Goal: Task Accomplishment & Management: Manage account settings

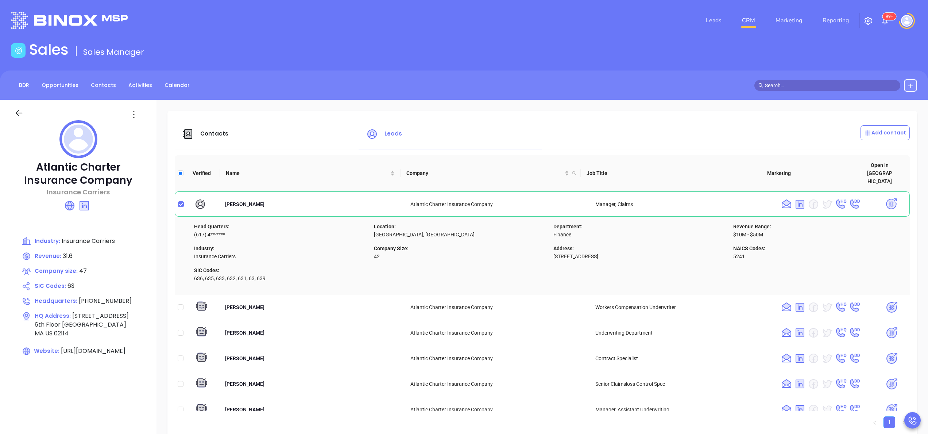
click at [219, 134] on span "Contacts" at bounding box center [214, 134] width 28 height 8
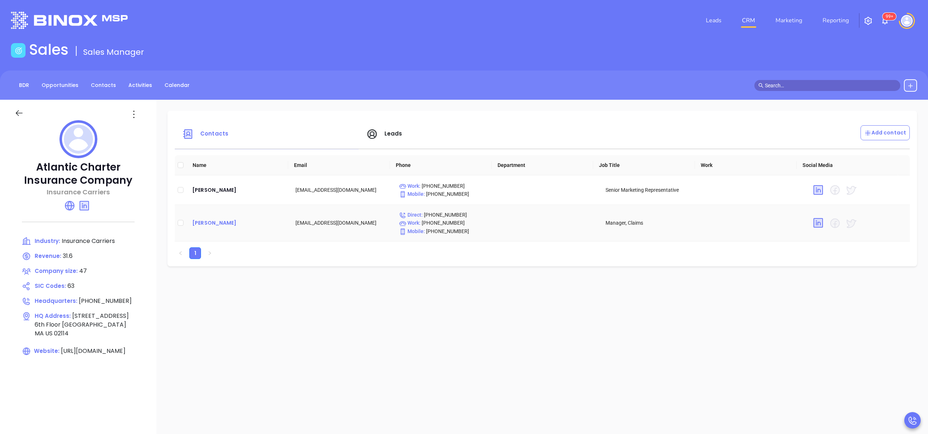
click at [219, 222] on div "Michele Shatto" at bounding box center [238, 222] width 92 height 9
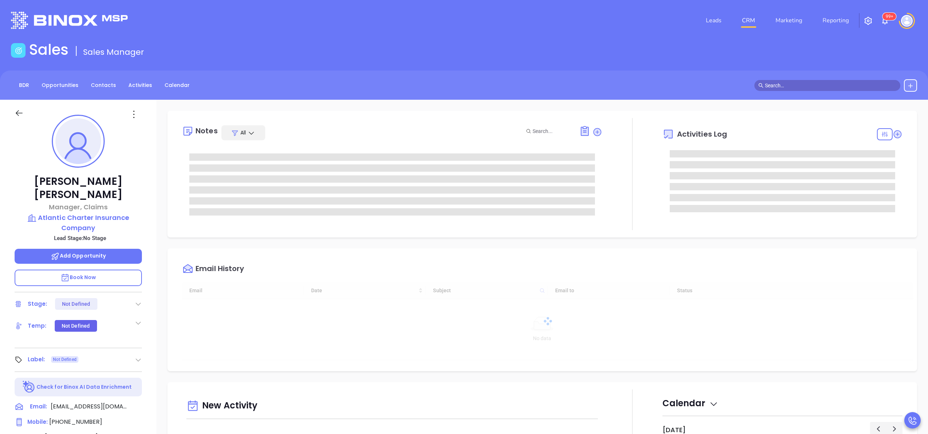
type input "10/08/2025"
type input "[PERSON_NAME]"
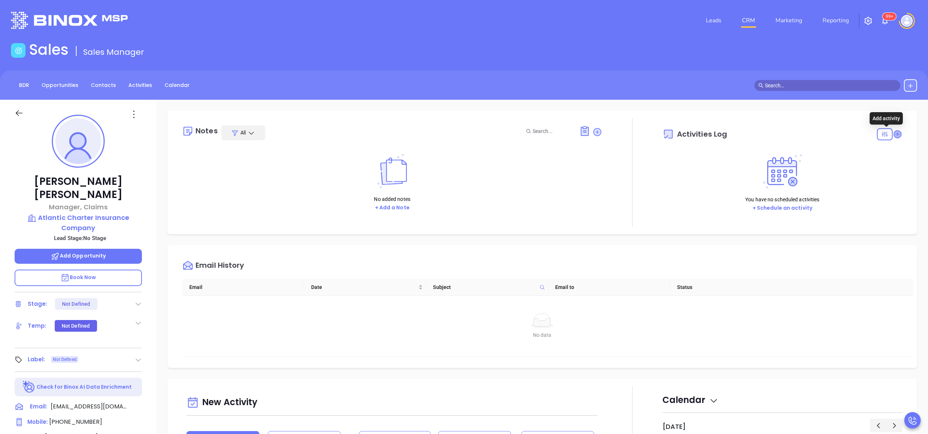
click at [894, 132] on icon at bounding box center [897, 133] width 7 height 7
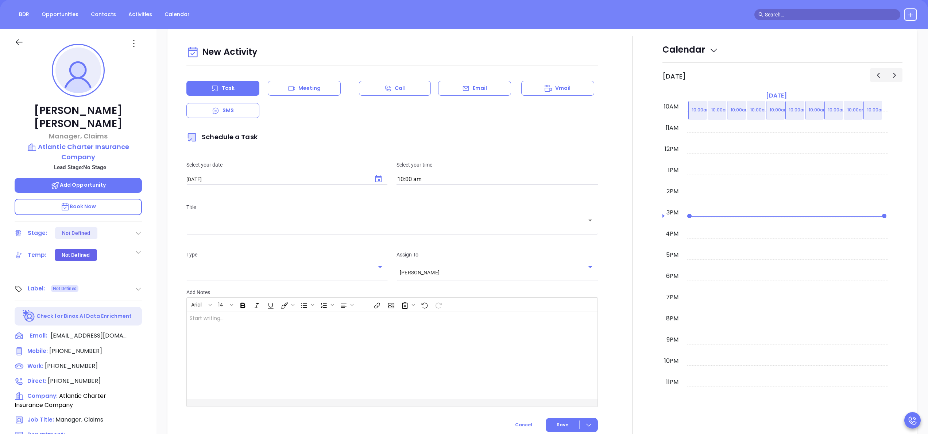
scroll to position [100, 0]
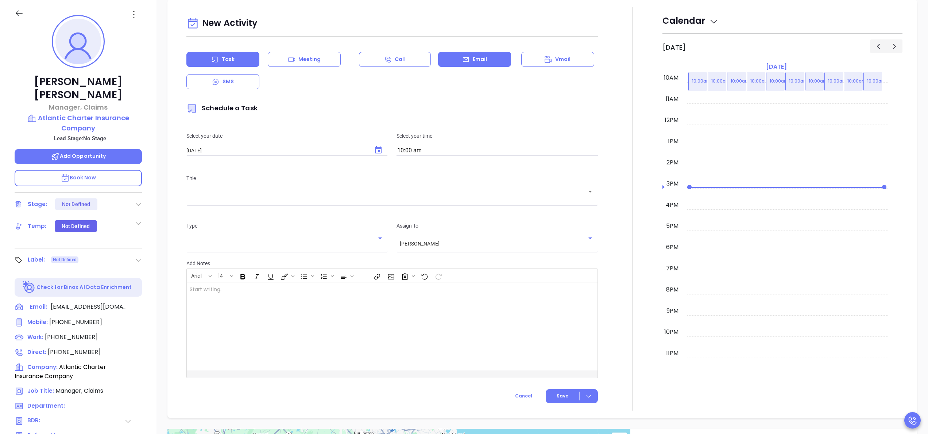
click at [478, 53] on div "Email" at bounding box center [474, 59] width 73 height 15
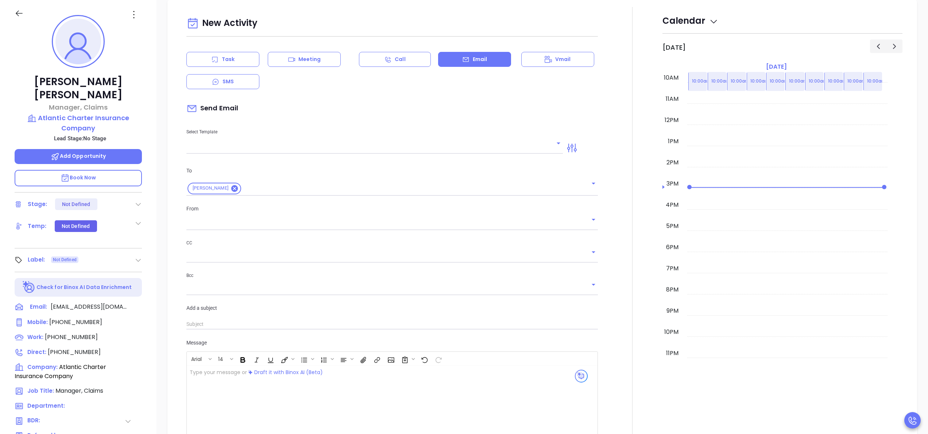
click at [291, 153] on input "text" at bounding box center [369, 148] width 366 height 11
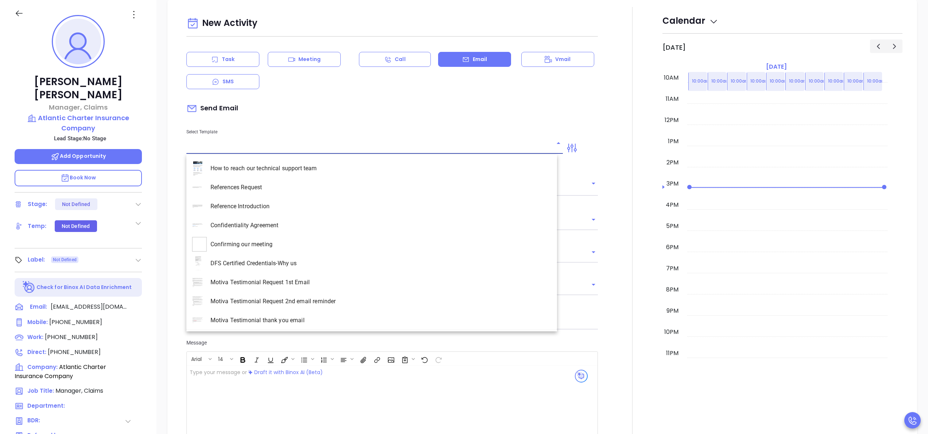
type input "[PERSON_NAME]"
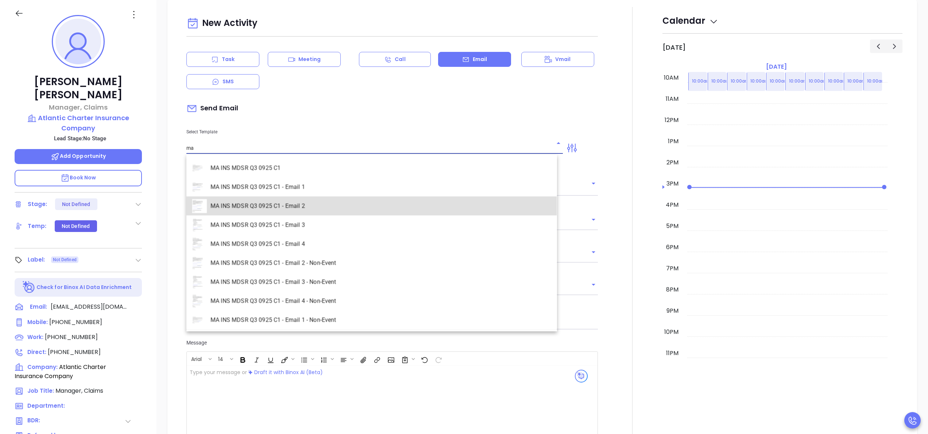
type input "MA INS MDSR Q3 0925 C1 - Email 2"
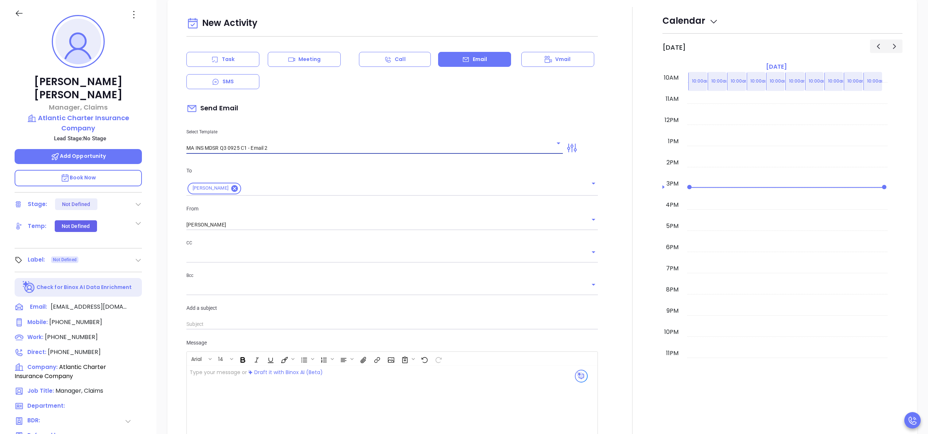
type input "Michele, here’s the MA compliance checklist we mentioned"
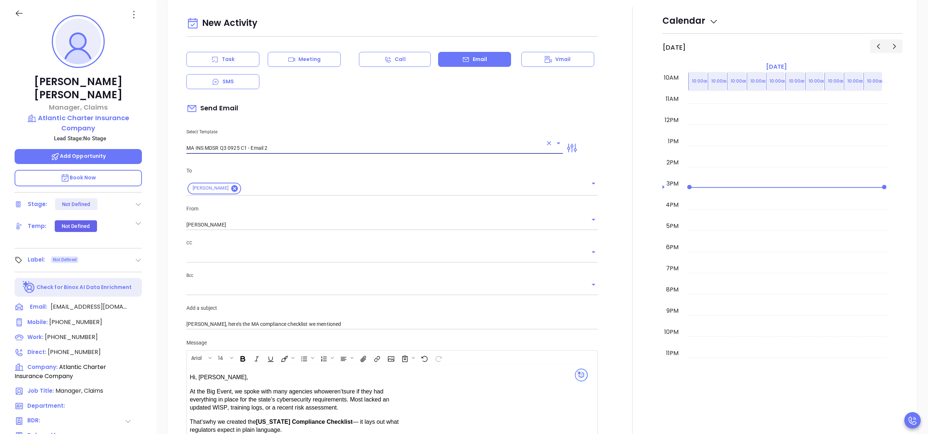
type input "MA INS MDSR Q3 0925 C1 - Email 2"
drag, startPoint x: 577, startPoint y: 212, endPoint x: 577, endPoint y: 217, distance: 5.5
click at [577, 217] on div "From Anabell Dominguez" at bounding box center [392, 217] width 420 height 26
click at [579, 217] on div at bounding box center [588, 219] width 19 height 10
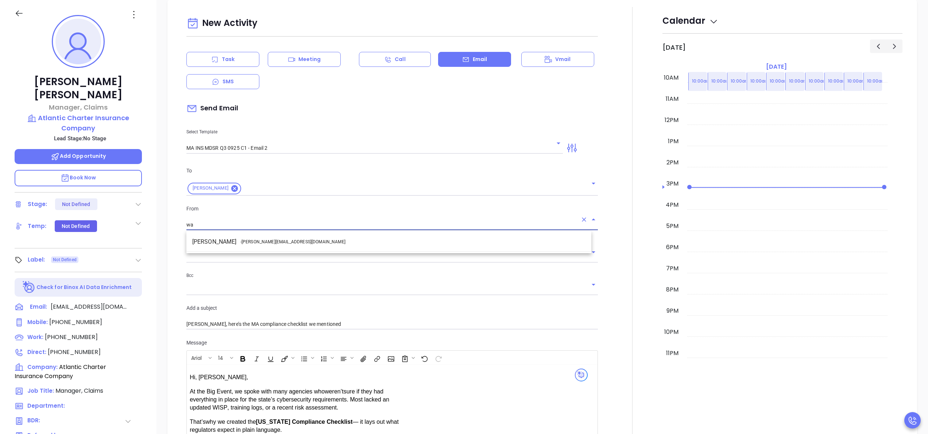
click at [514, 244] on li "Walter Contreras - walter@motiva.net" at bounding box center [388, 241] width 405 height 13
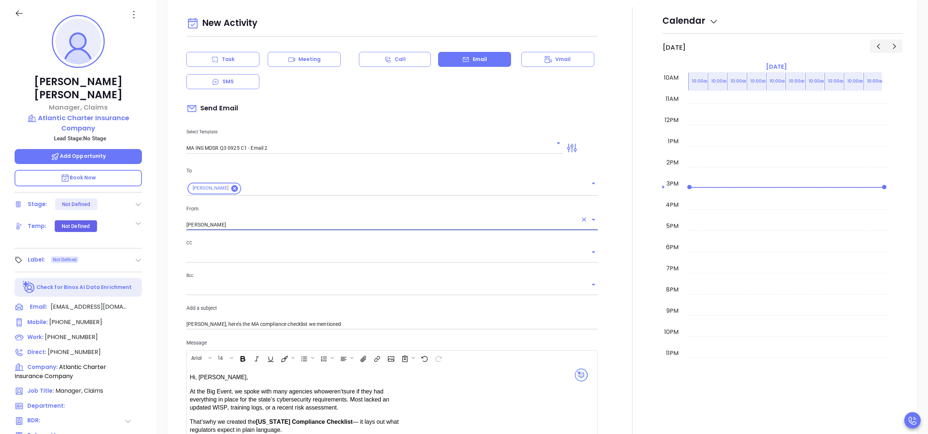
type input "Walter Contreras"
click at [624, 242] on div at bounding box center [632, 292] width 60 height 571
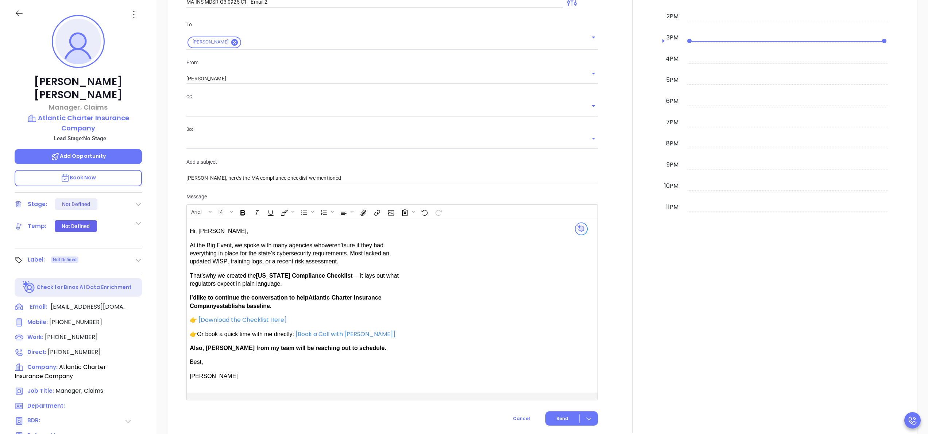
scroll to position [454, 0]
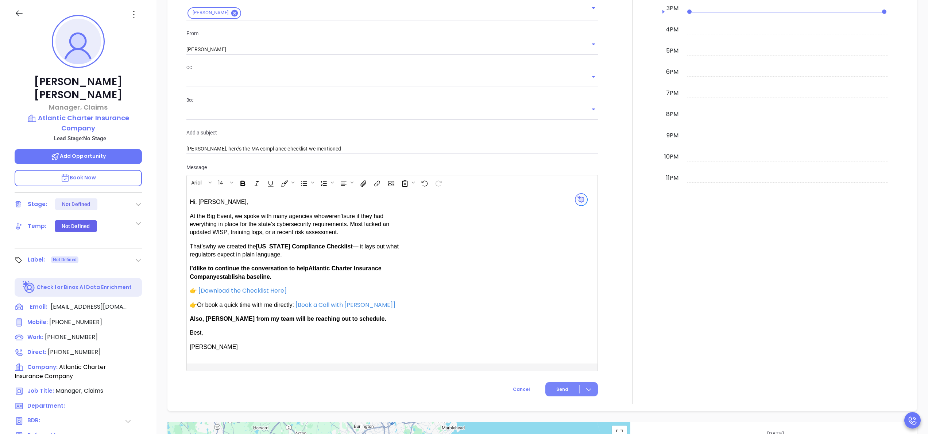
click at [556, 386] on span "Send" at bounding box center [562, 389] width 12 height 7
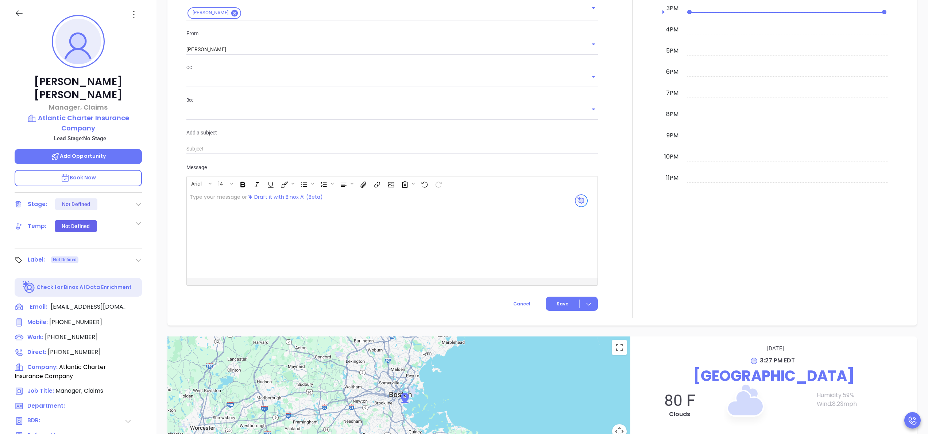
click at [638, 222] on div at bounding box center [632, 75] width 60 height 486
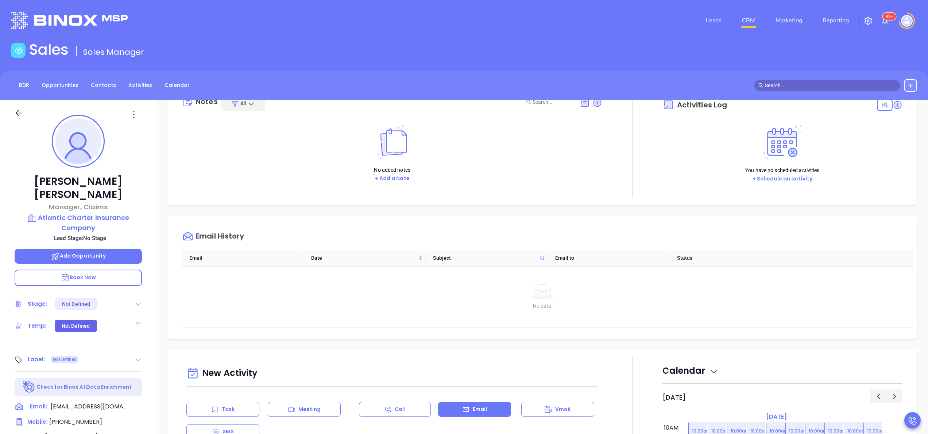
scroll to position [0, 0]
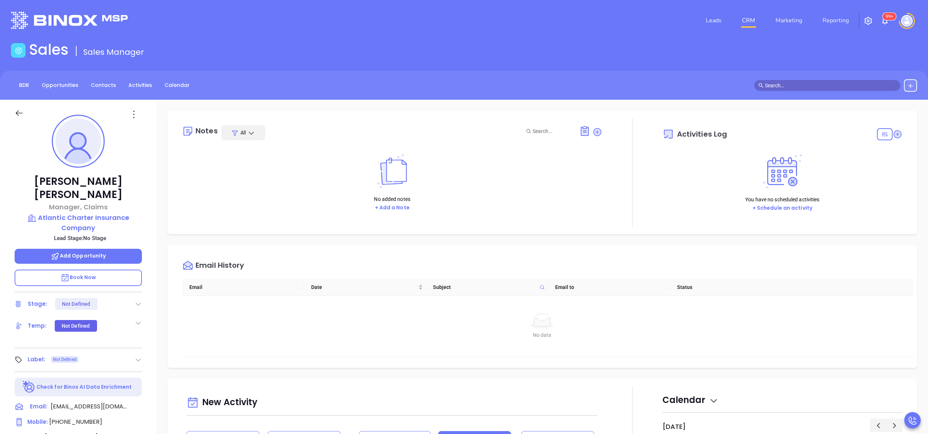
click at [139, 300] on icon at bounding box center [138, 303] width 7 height 7
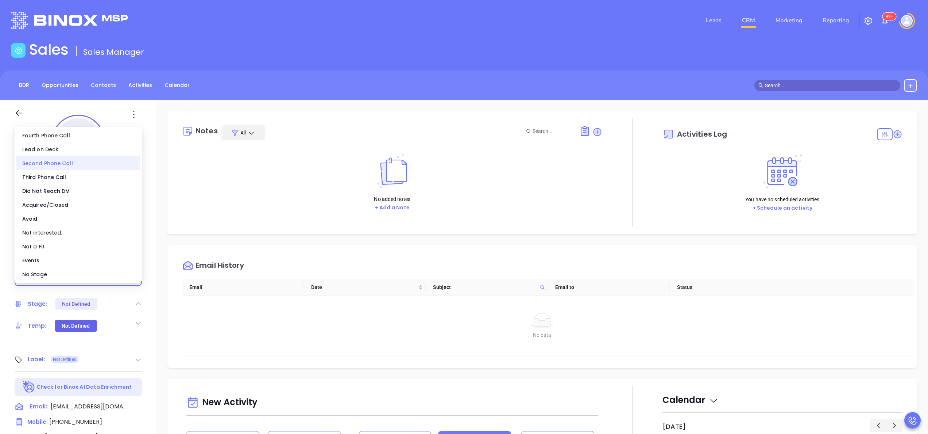
click at [64, 168] on div "Second Phone Call" at bounding box center [78, 163] width 124 height 14
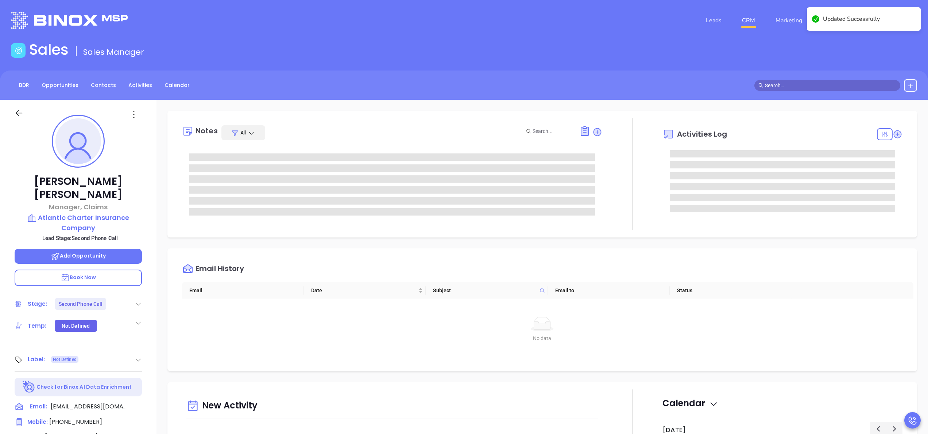
click at [588, 259] on div "Email History" at bounding box center [548, 268] width 732 height 26
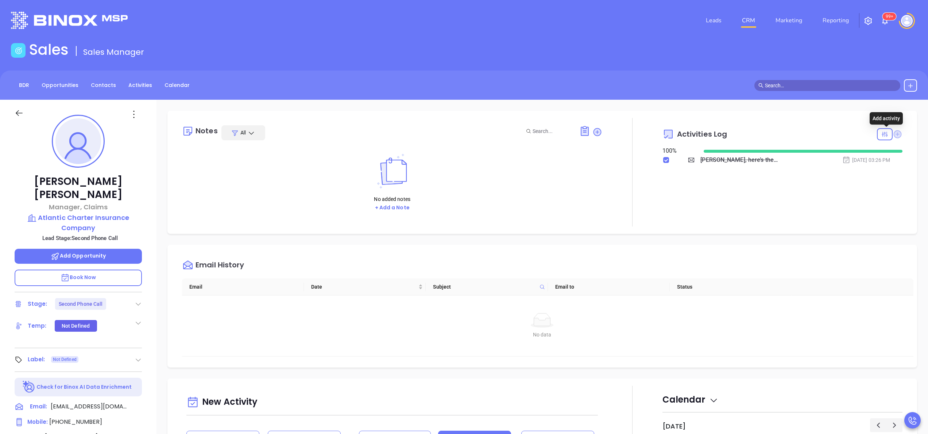
click at [894, 132] on icon at bounding box center [898, 134] width 8 height 8
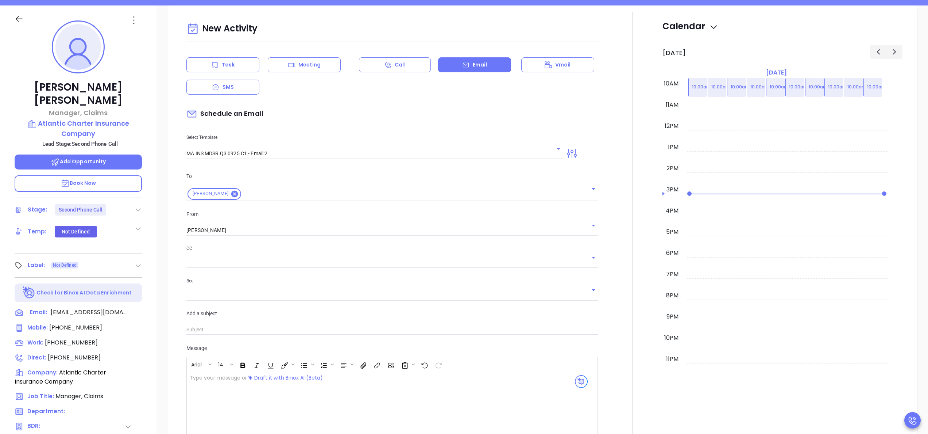
scroll to position [100, 0]
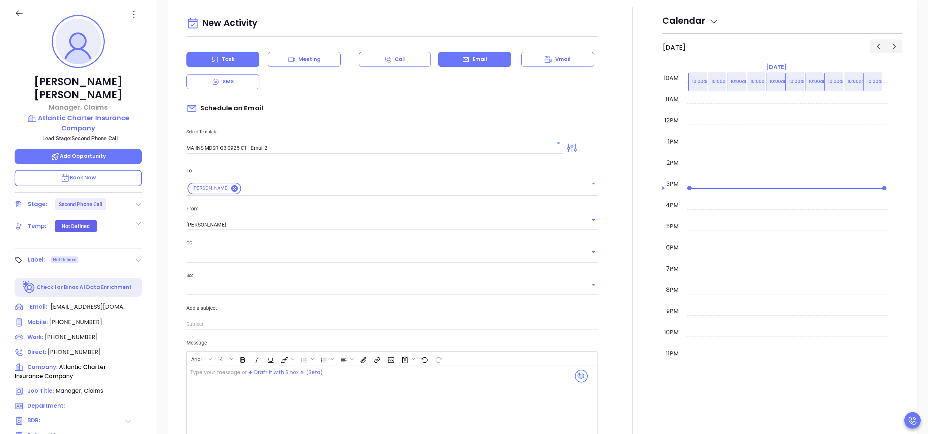
click at [244, 66] on div "Task" at bounding box center [222, 59] width 73 height 15
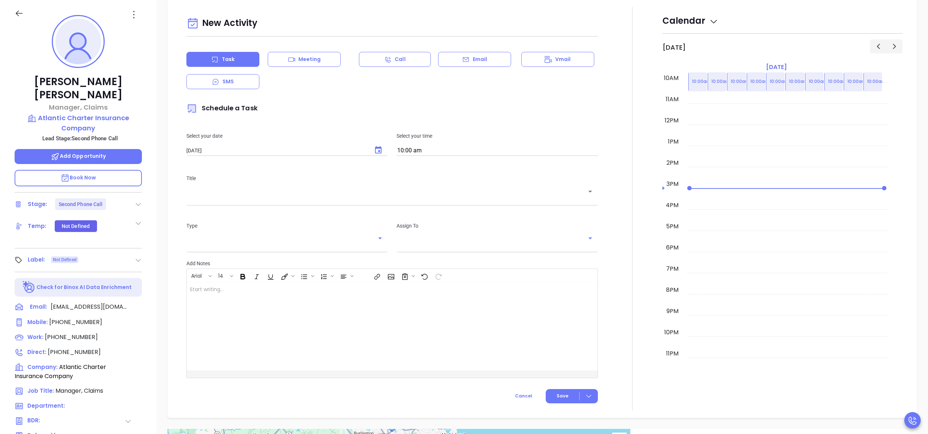
type input "[PERSON_NAME]"
click at [392, 199] on input "text" at bounding box center [387, 196] width 394 height 7
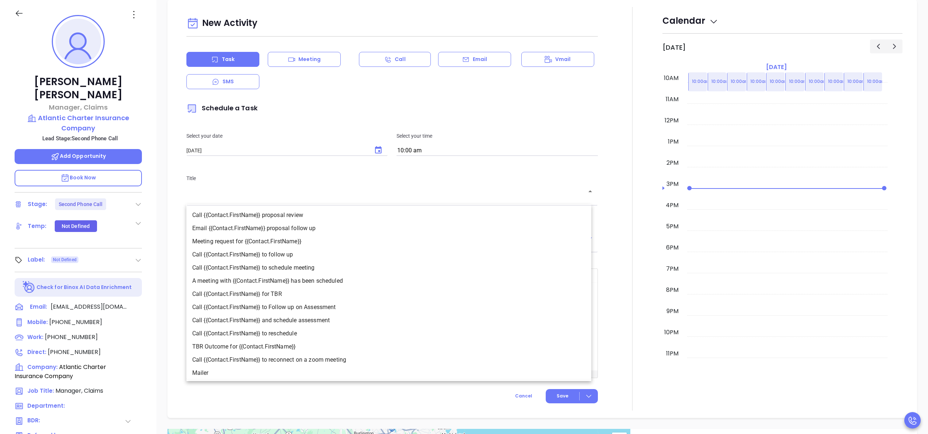
click at [317, 255] on li "Call {{Contact.FirstName}} to follow up" at bounding box center [388, 254] width 405 height 13
type input "Call Michele to follow up"
type input "Call"
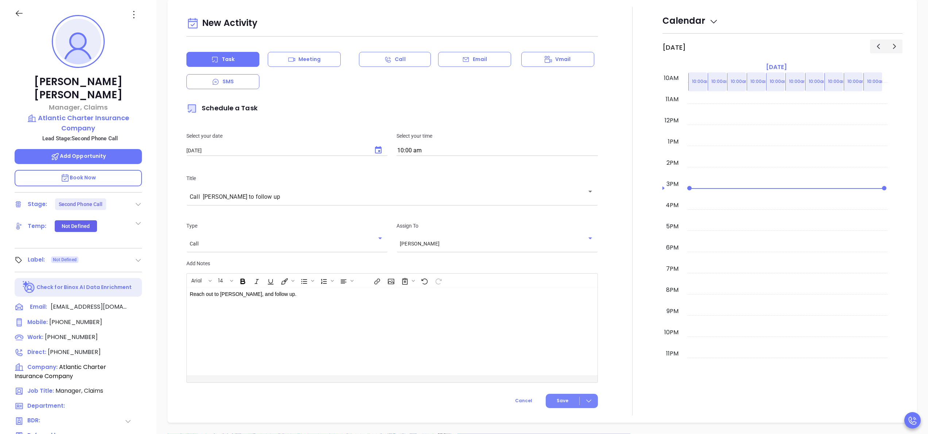
click at [567, 399] on button "Save" at bounding box center [572, 400] width 52 height 14
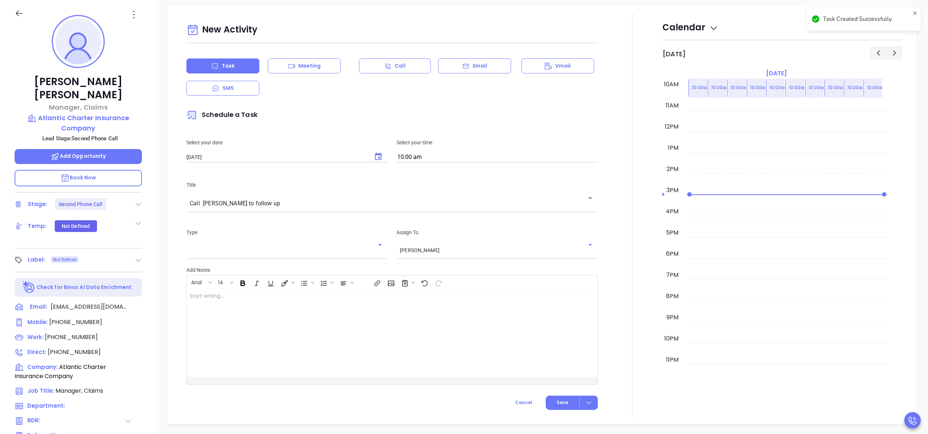
scroll to position [285, 0]
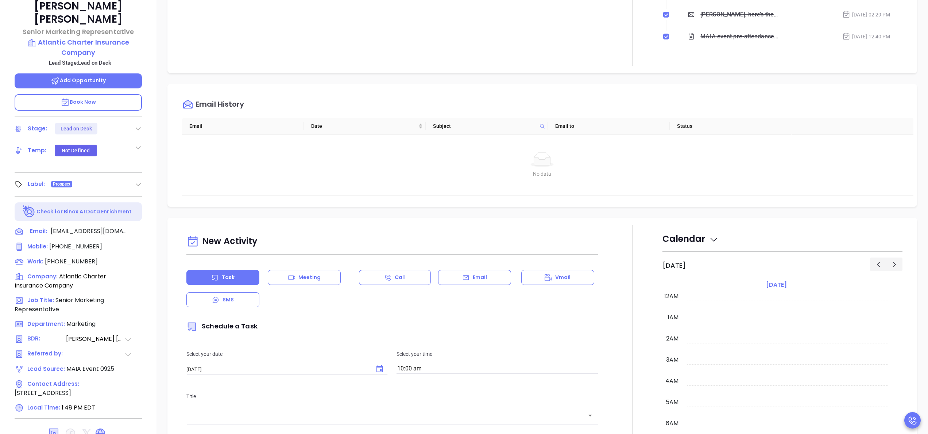
scroll to position [212, 0]
click at [640, 84] on div "Email History Email Date Subject Email to Status No data No data" at bounding box center [542, 145] width 750 height 123
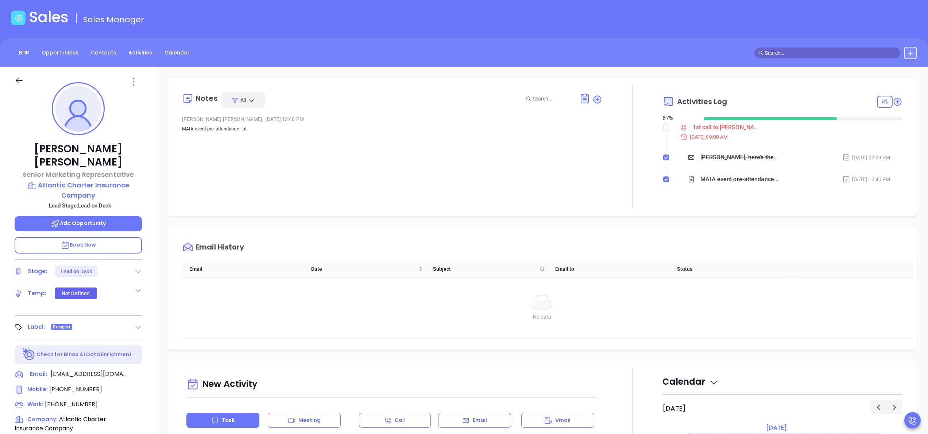
scroll to position [0, 0]
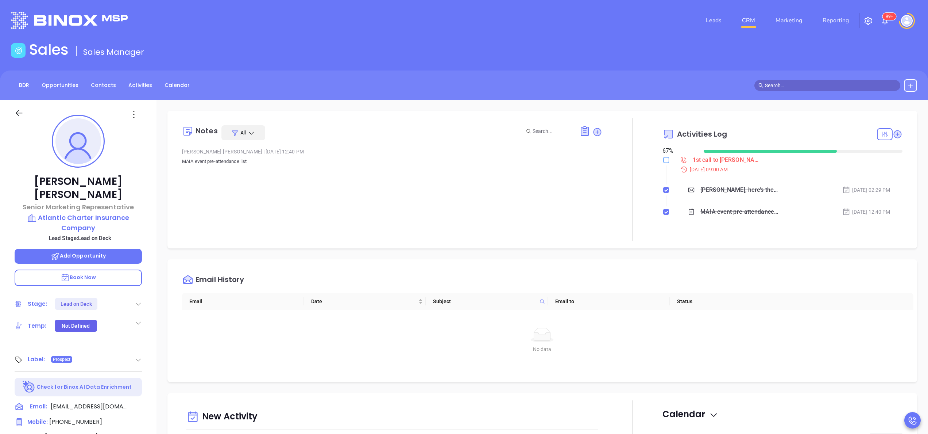
click at [663, 161] on input "checkbox" at bounding box center [666, 160] width 6 height 6
checkbox input "true"
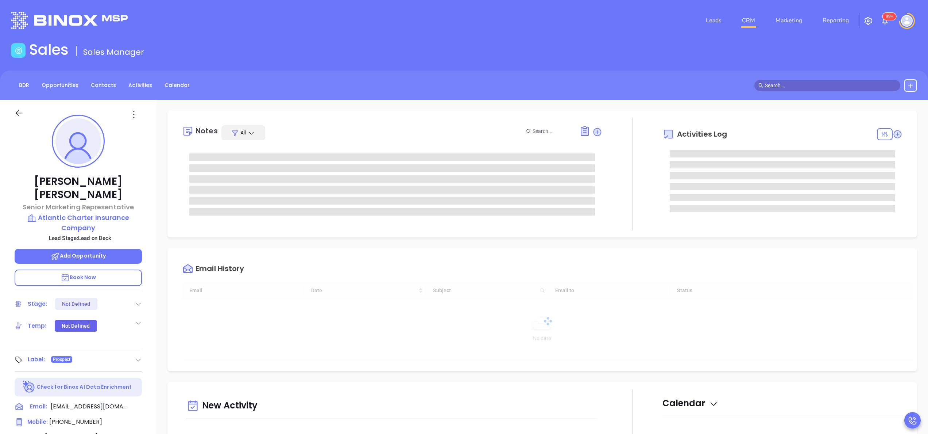
scroll to position [212, 0]
type input "[PERSON_NAME]"
click at [136, 300] on icon at bounding box center [138, 303] width 7 height 7
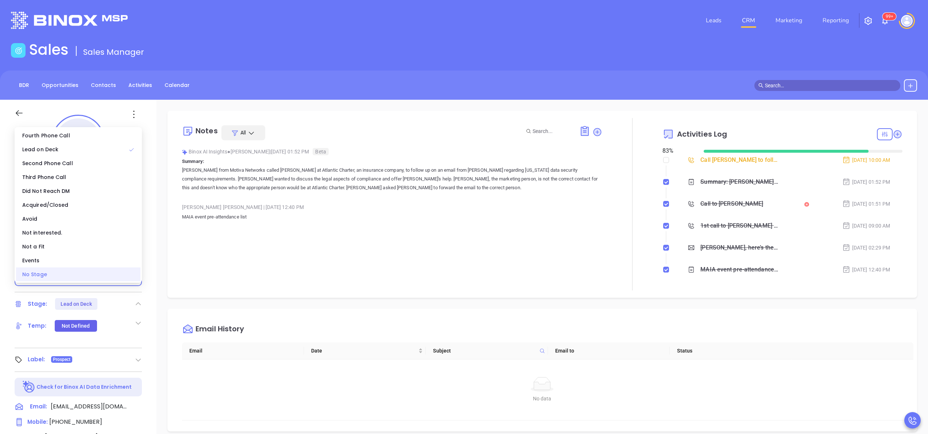
click at [95, 273] on div "No Stage" at bounding box center [78, 274] width 124 height 14
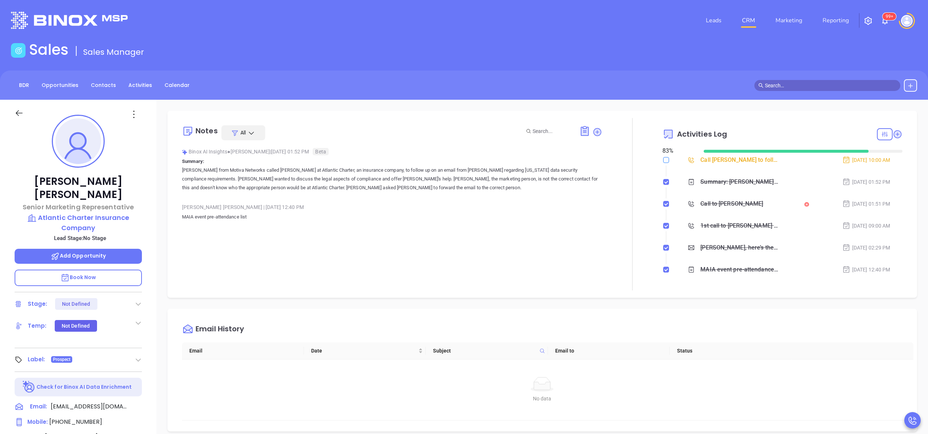
click at [663, 161] on input "checkbox" at bounding box center [666, 160] width 6 height 6
checkbox input "true"
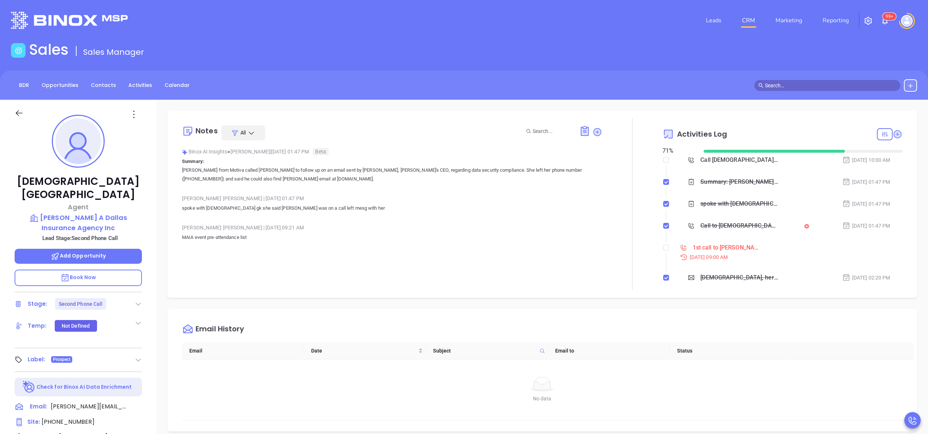
scroll to position [212, 0]
click at [663, 244] on input "checkbox" at bounding box center [666, 247] width 6 height 6
checkbox input "true"
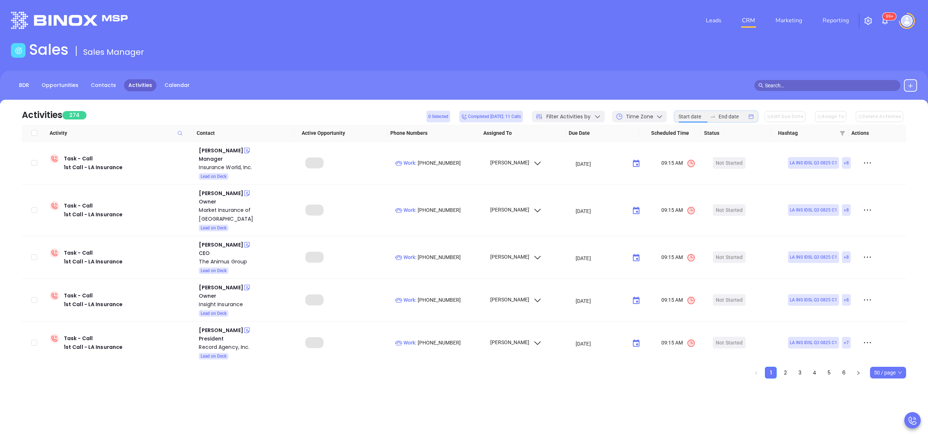
click at [704, 112] on input at bounding box center [693, 116] width 28 height 8
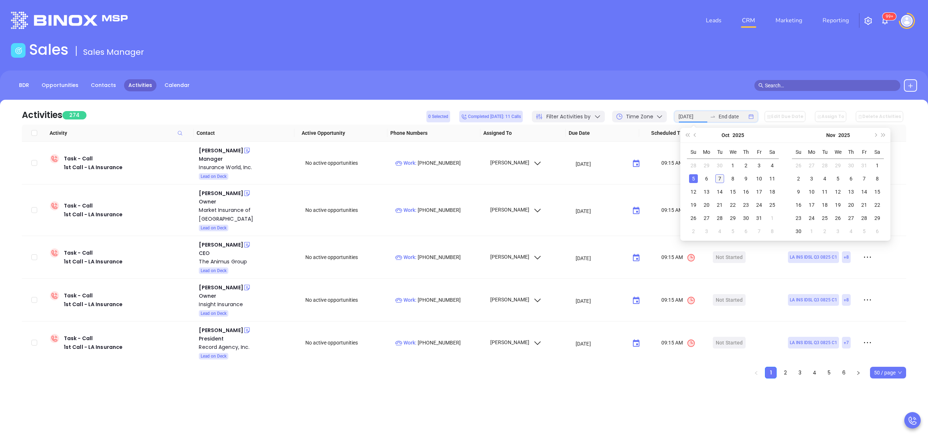
type input "2025-10-07"
click at [721, 177] on div "7" at bounding box center [720, 178] width 9 height 9
type input "[DATE]"
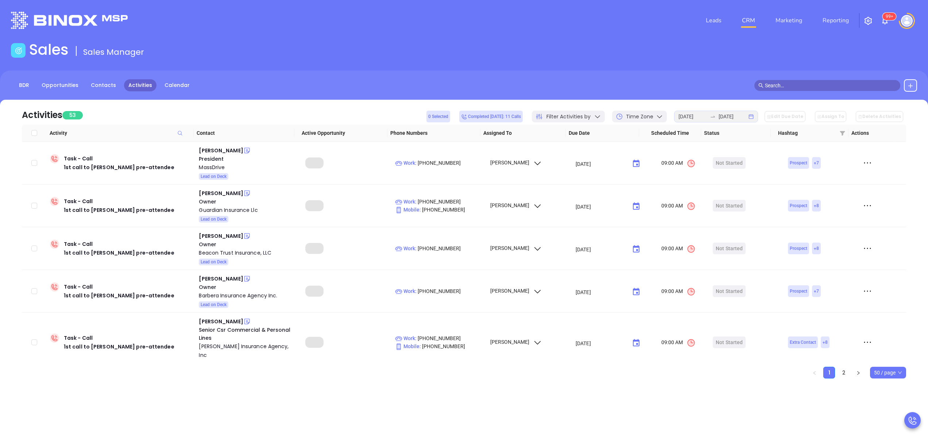
click at [274, 123] on div "Activities 53 0 Selected Completed today: 11 Calls Filter Activities by Time Zo…" at bounding box center [464, 112] width 885 height 25
click at [221, 146] on div "Jean Marie Lovett" at bounding box center [221, 150] width 44 height 9
click at [212, 169] on div "MassDrive" at bounding box center [247, 167] width 96 height 9
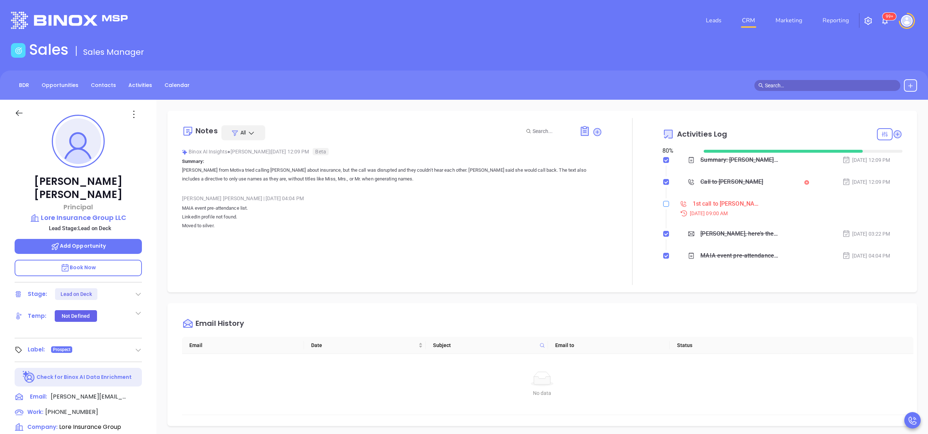
scroll to position [212, 0]
click at [663, 205] on input "checkbox" at bounding box center [666, 204] width 6 height 6
checkbox input "true"
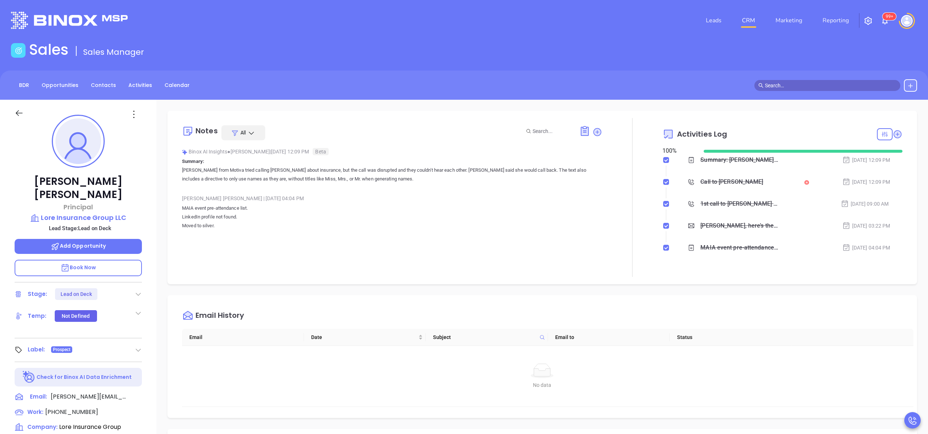
click at [892, 134] on div "Notes All Binox AI Insights ● Anabell Dominguez | Oct 7, 2025 12:09 PM Beta Sum…" at bounding box center [542, 197] width 735 height 159
click at [894, 134] on icon at bounding box center [897, 133] width 7 height 7
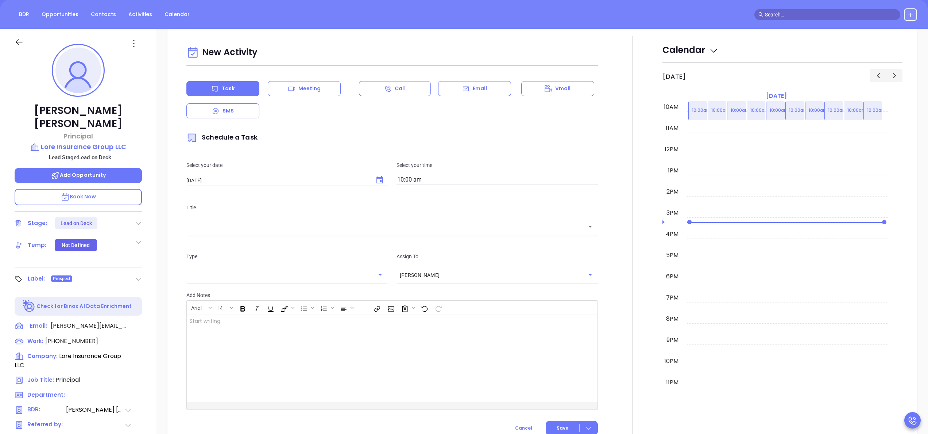
scroll to position [100, 0]
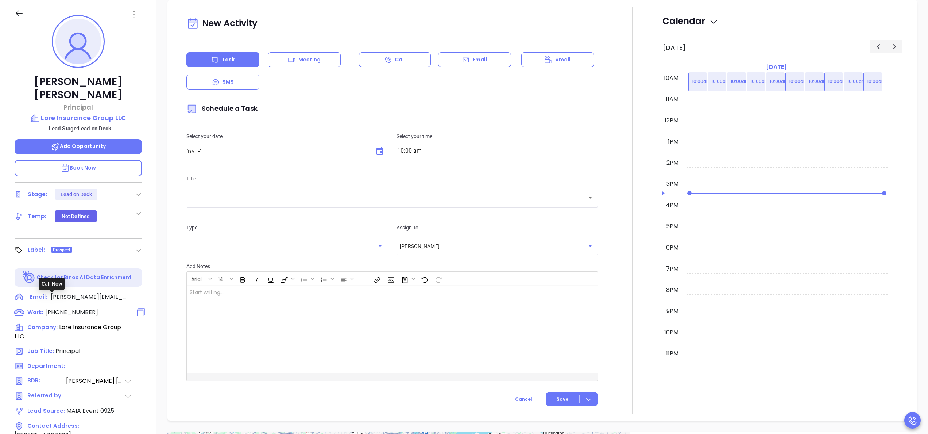
click at [68, 308] on span "(617) 361-3400" at bounding box center [71, 312] width 53 height 8
type input "(617) 361-3400"
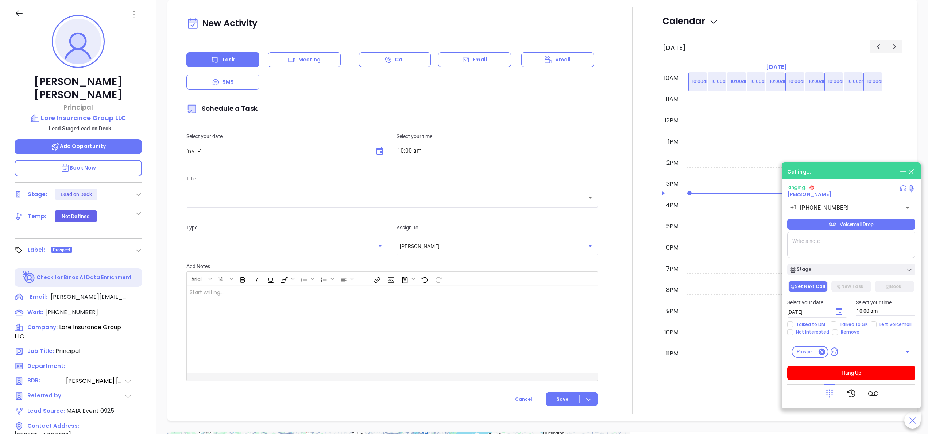
click at [148, 265] on div "Gregory Fitzgerald Principal Lore Insurance Group LLC Lead Stage: Lead on Deck …" at bounding box center [78, 271] width 157 height 542
click at [833, 373] on button "Hang Up" at bounding box center [851, 372] width 128 height 15
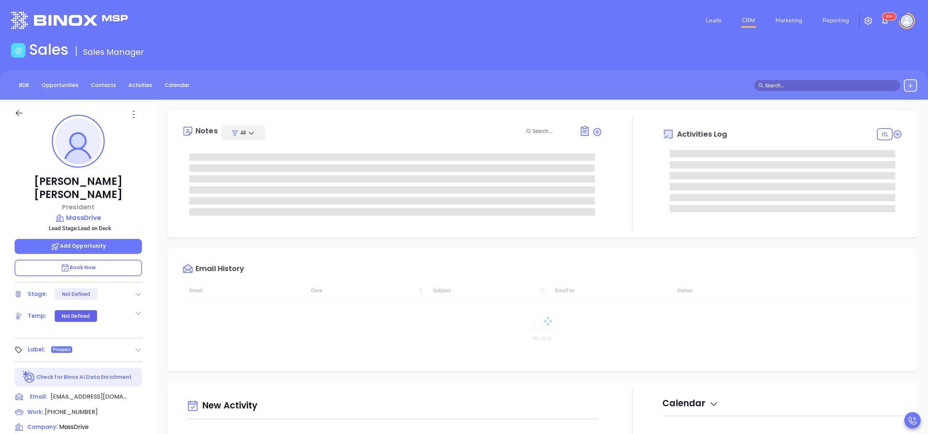
scroll to position [212, 0]
type input "[PERSON_NAME]"
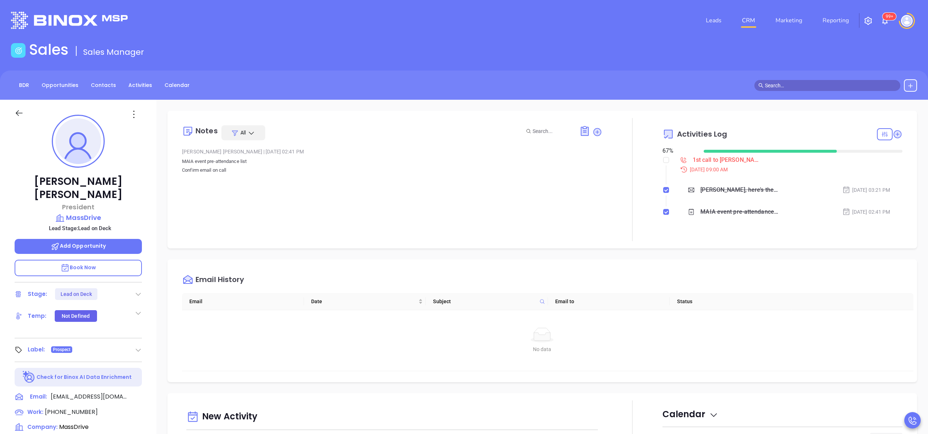
click at [150, 196] on div "[PERSON_NAME] President MassDrive Lead Stage: Lead on Deck Add Opportunity Book…" at bounding box center [78, 371] width 157 height 542
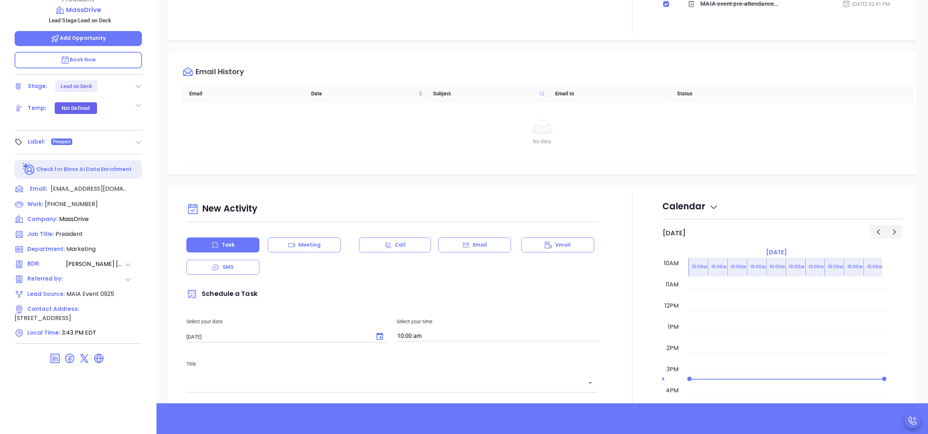
scroll to position [208, 0]
click at [68, 199] on span "[PHONE_NUMBER]" at bounding box center [71, 203] width 53 height 8
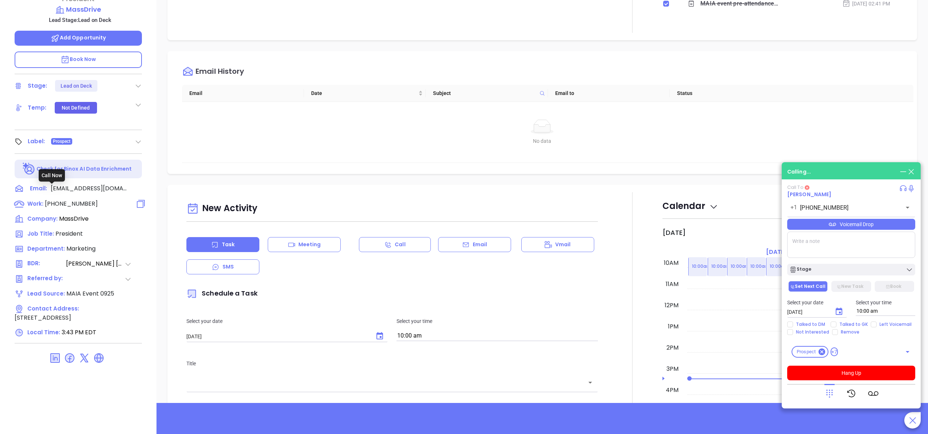
type input "[PHONE_NUMBER]"
click at [379, 124] on div "No data" at bounding box center [542, 126] width 703 height 15
click at [828, 393] on icon at bounding box center [830, 393] width 10 height 10
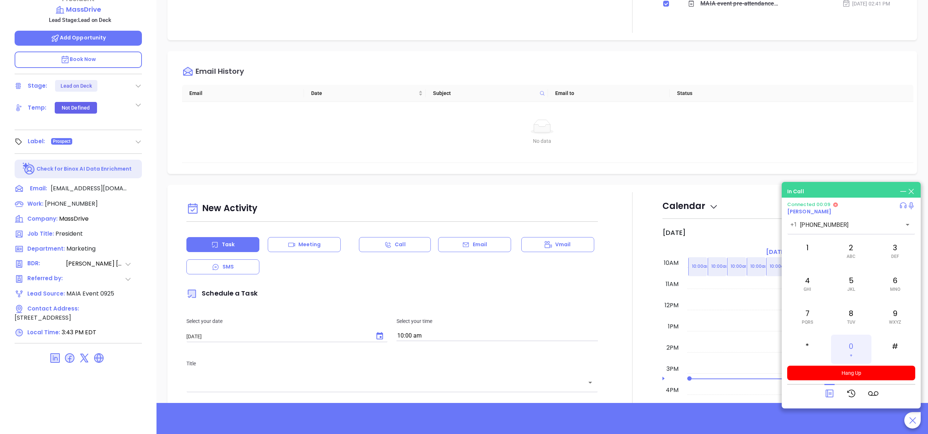
click at [848, 354] on div "0 +" at bounding box center [851, 348] width 40 height 29
click at [800, 246] on div "1" at bounding box center [807, 250] width 40 height 29
click at [861, 367] on button "Hang Up" at bounding box center [851, 372] width 128 height 15
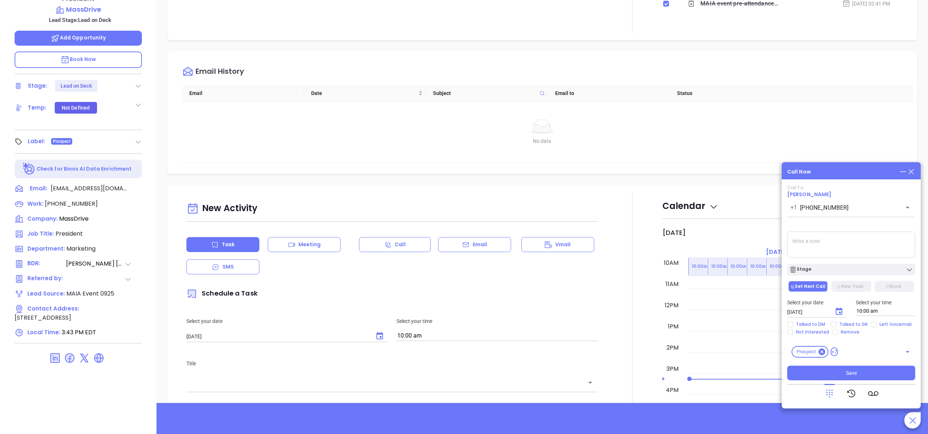
click at [151, 117] on div "Jean Marie Lovett President MassDrive Lead Stage: Lead on Deck Add Opportunity …" at bounding box center [78, 163] width 157 height 542
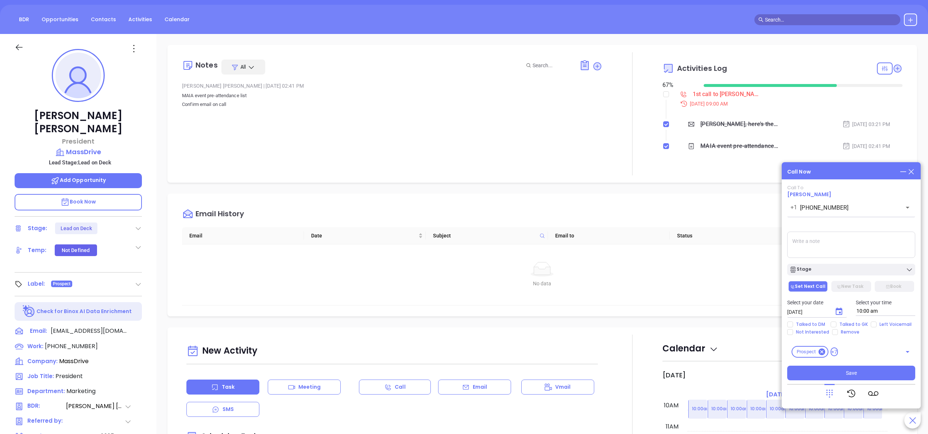
scroll to position [0, 0]
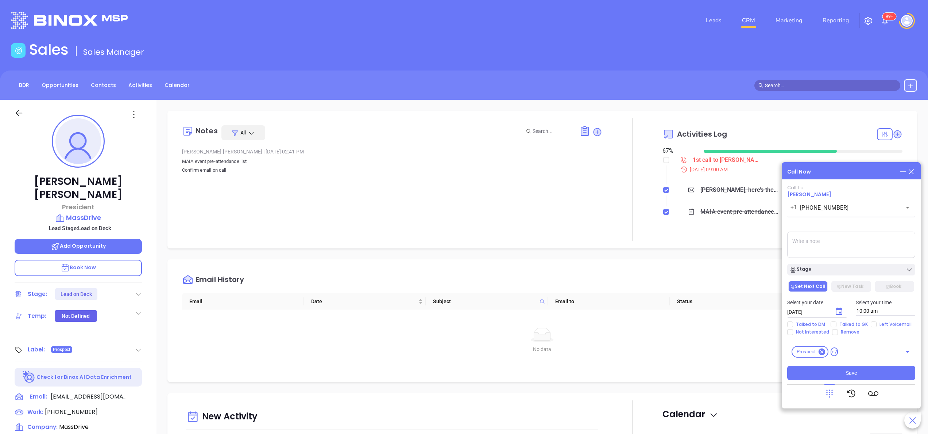
click at [827, 390] on icon at bounding box center [830, 393] width 10 height 10
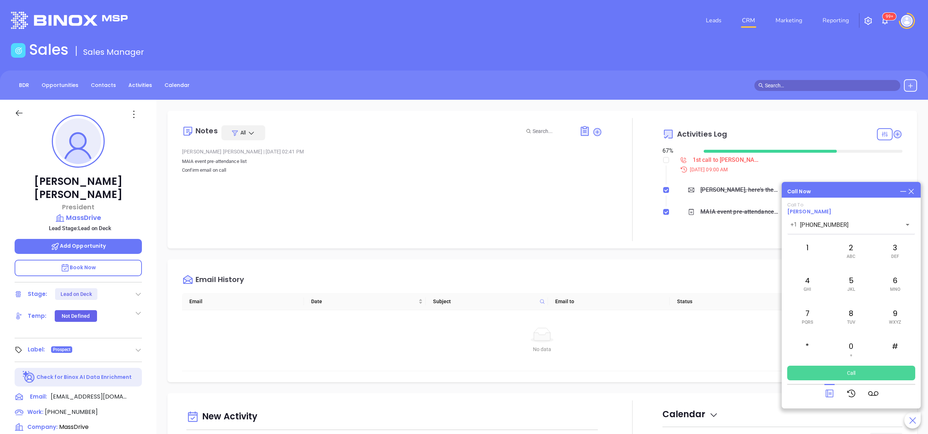
click at [854, 374] on button "Call" at bounding box center [851, 372] width 128 height 15
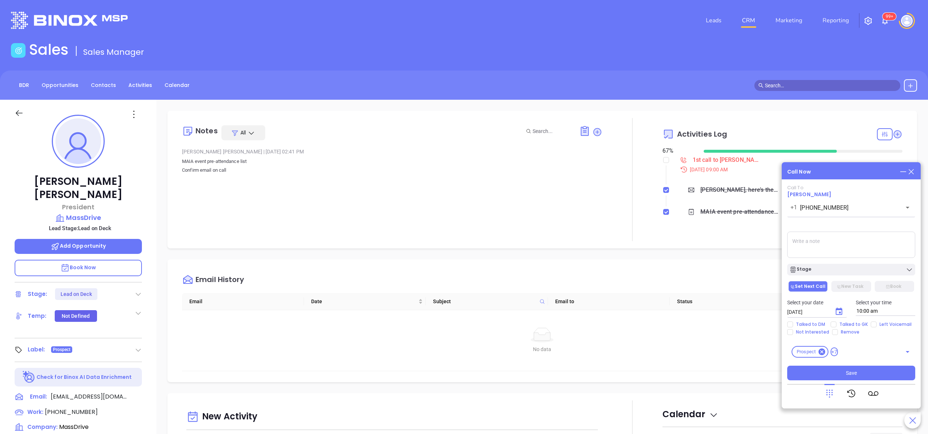
click at [831, 388] on icon at bounding box center [830, 393] width 10 height 10
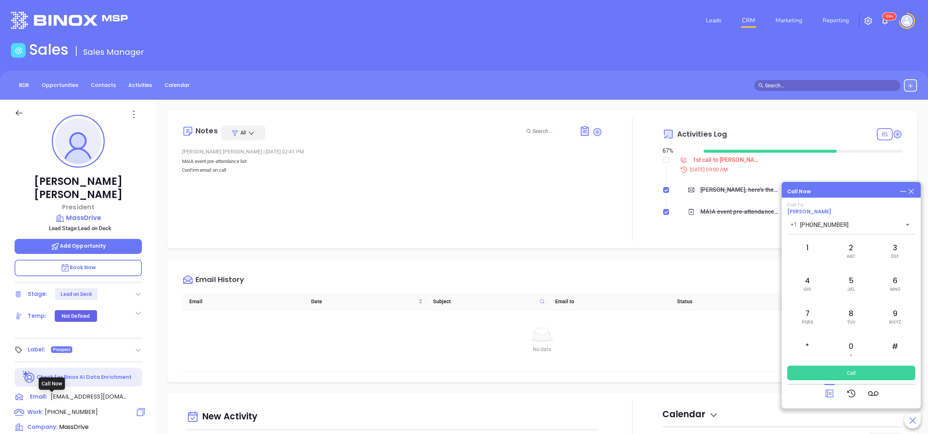
click at [64, 407] on span "(866) 963-8231" at bounding box center [71, 411] width 53 height 8
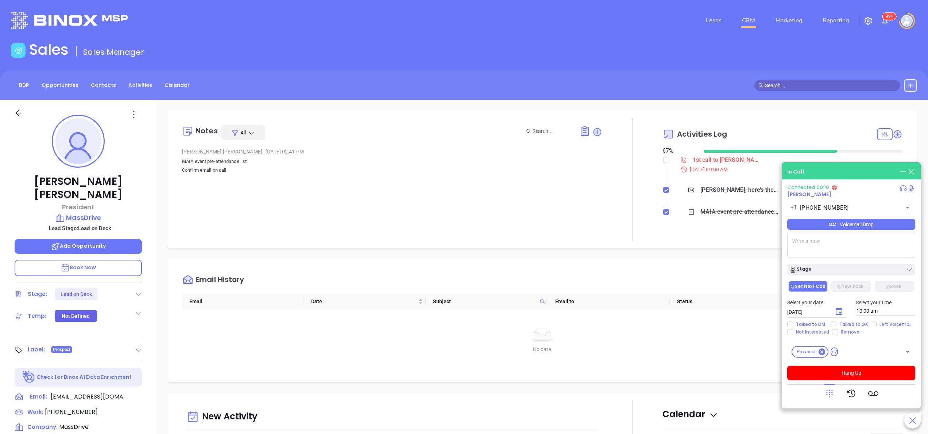
click at [833, 391] on icon at bounding box center [830, 393] width 10 height 10
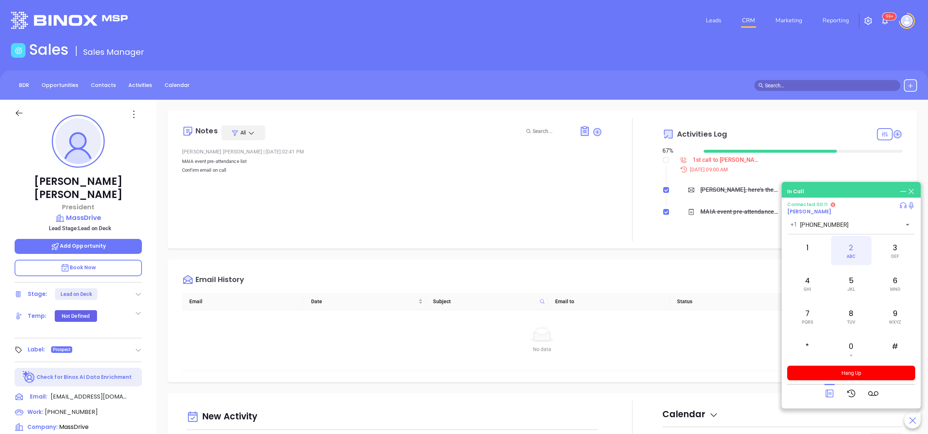
click at [853, 254] on span "ABC" at bounding box center [851, 256] width 9 height 5
click at [479, 210] on div "Notes All Alejandra Lara | Sep 23, 2025 02:41 PM MAIA event pre-attendance list…" at bounding box center [392, 179] width 420 height 123
click at [591, 218] on div "Notes All Alejandra Lara | Sep 23, 2025 02:41 PM MAIA event pre-attendance list…" at bounding box center [392, 179] width 420 height 123
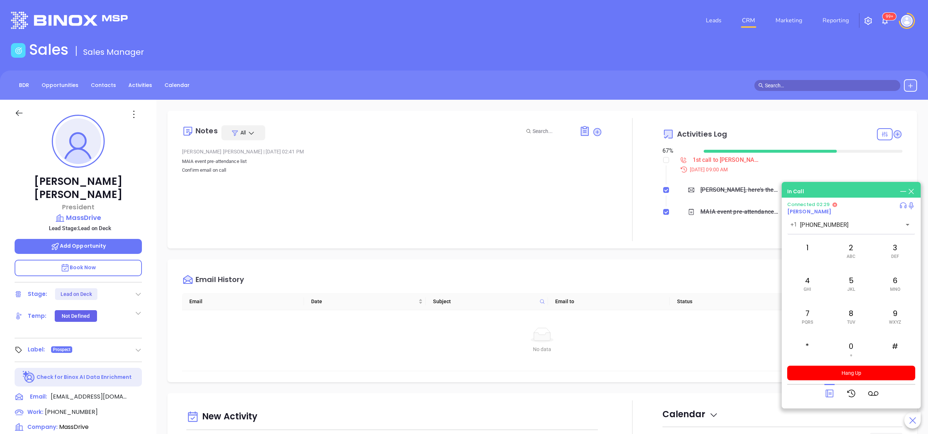
click at [903, 190] on icon at bounding box center [903, 191] width 8 height 8
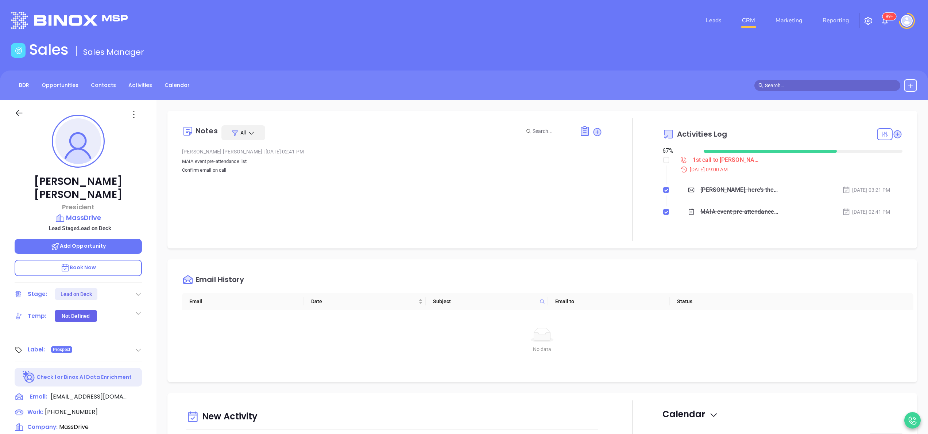
click at [432, 230] on div "Notes All Alejandra Lara | Sep 23, 2025 02:41 PM MAIA event pre-attendance list…" at bounding box center [392, 179] width 420 height 123
click at [529, 204] on div "Notes All Alejandra Lara | Sep 23, 2025 02:41 PM MAIA event pre-attendance list…" at bounding box center [392, 179] width 420 height 123
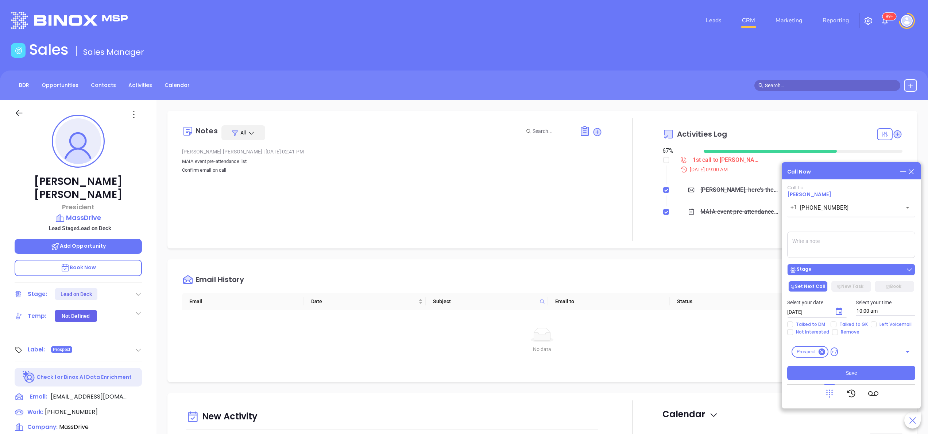
click at [845, 267] on div "Stage" at bounding box center [852, 269] width 124 height 7
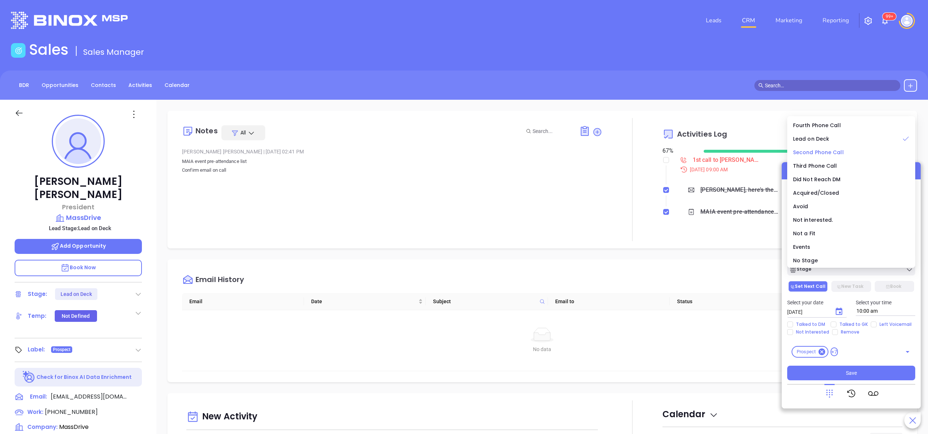
click at [819, 151] on span "Second Phone Call" at bounding box center [818, 152] width 51 height 7
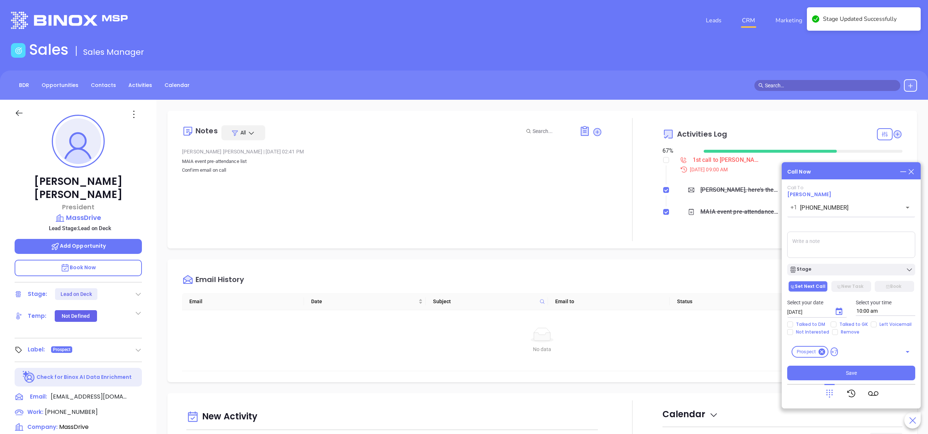
click at [824, 242] on textarea at bounding box center [851, 244] width 128 height 26
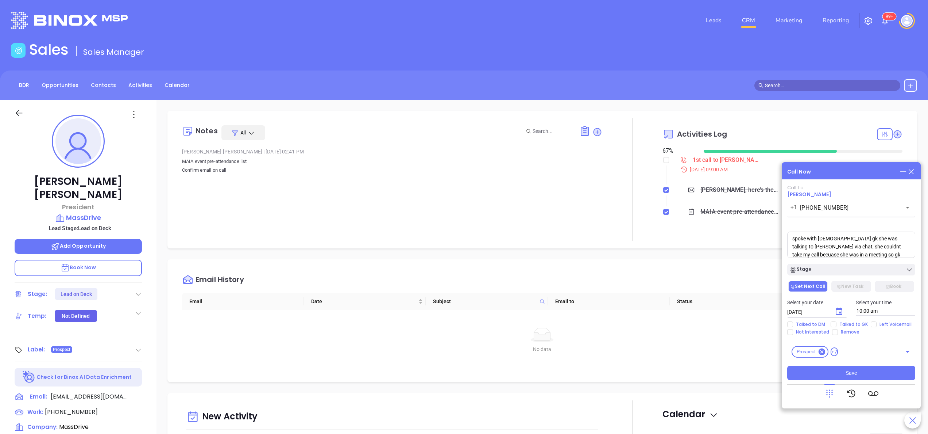
scroll to position [11, 0]
type textarea "spoke with female gk she was talking to Jean via chat, she couldnt take my call…"
click at [812, 269] on div "Stage" at bounding box center [852, 269] width 124 height 7
click at [834, 324] on input "Talked to GK" at bounding box center [834, 324] width 6 height 6
checkbox input "true"
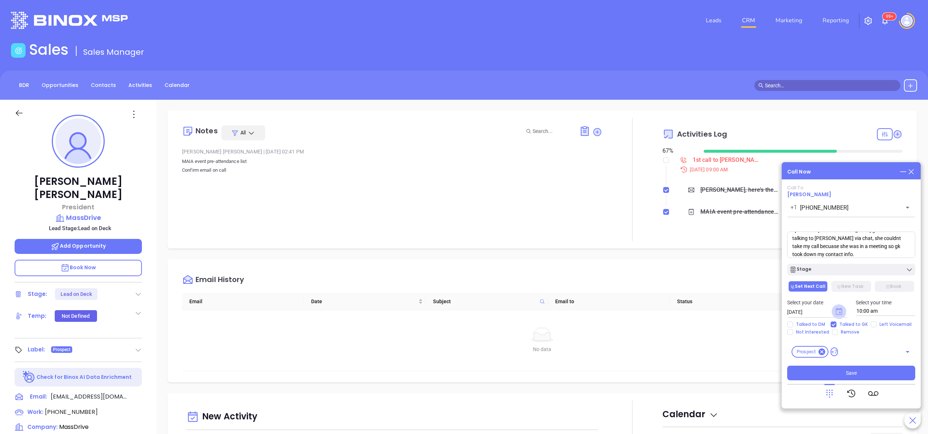
click at [841, 313] on icon "Choose date, selected date is Oct 8, 2025" at bounding box center [839, 310] width 7 height 7
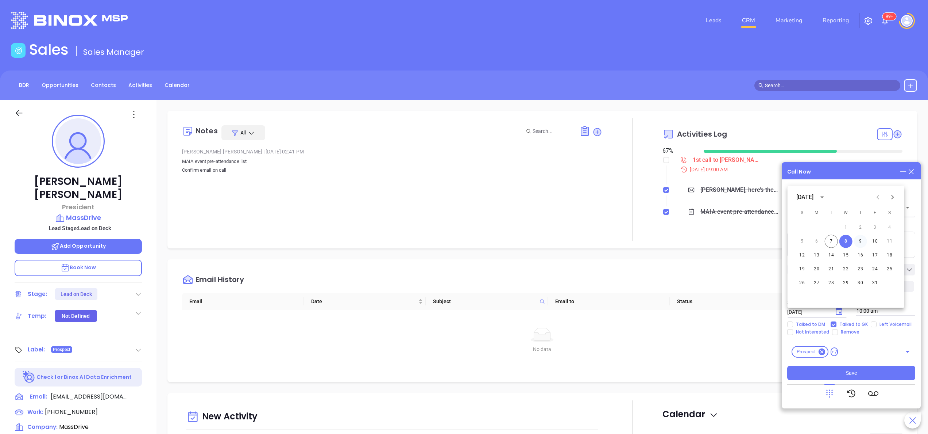
click at [861, 237] on button "9" at bounding box center [860, 241] width 13 height 13
type input "10/09/2025"
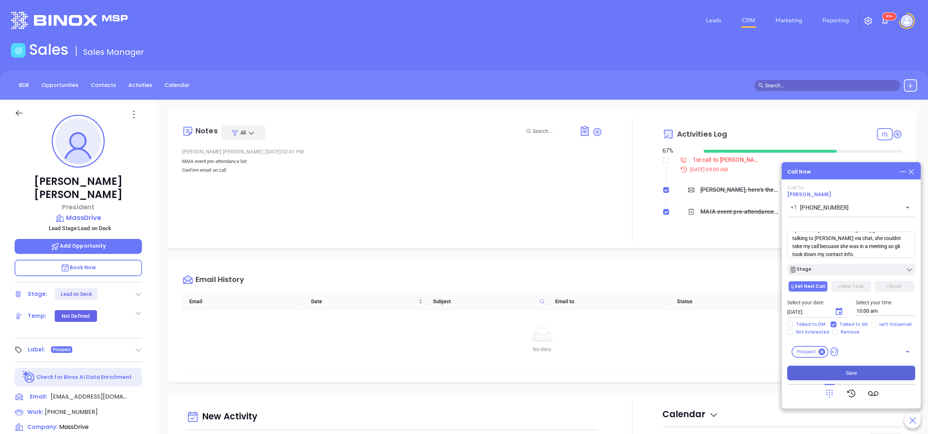
click at [856, 371] on span "Save" at bounding box center [851, 373] width 11 height 8
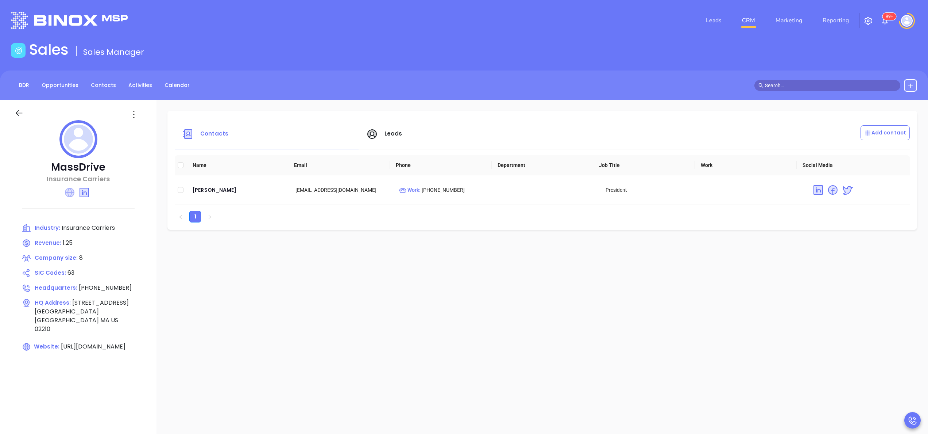
click at [70, 192] on icon at bounding box center [69, 192] width 9 height 9
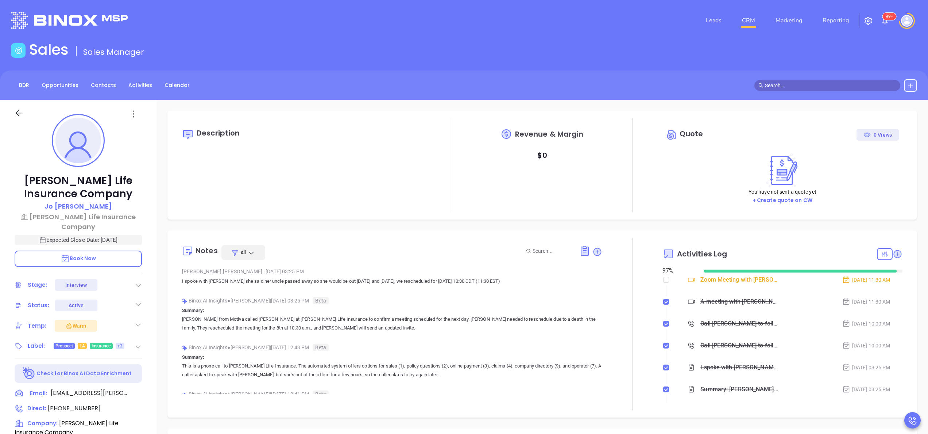
scroll to position [212, 0]
type input "[PERSON_NAME]"
click at [369, 298] on div "Binox AI Insights ● [PERSON_NAME] | [DATE] 03:25 PM Beta" at bounding box center [392, 300] width 420 height 11
click at [150, 295] on div "[PERSON_NAME] Life Insurance Company [PERSON_NAME] Life Insurance Company Expec…" at bounding box center [78, 371] width 157 height 542
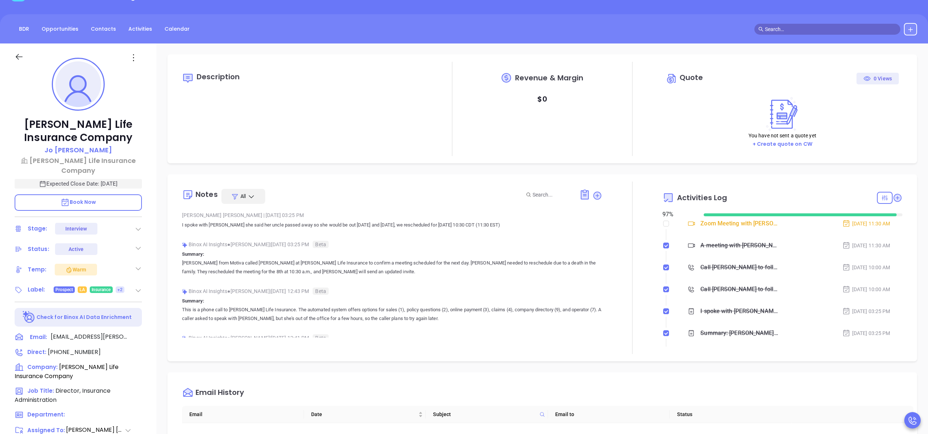
scroll to position [33, 0]
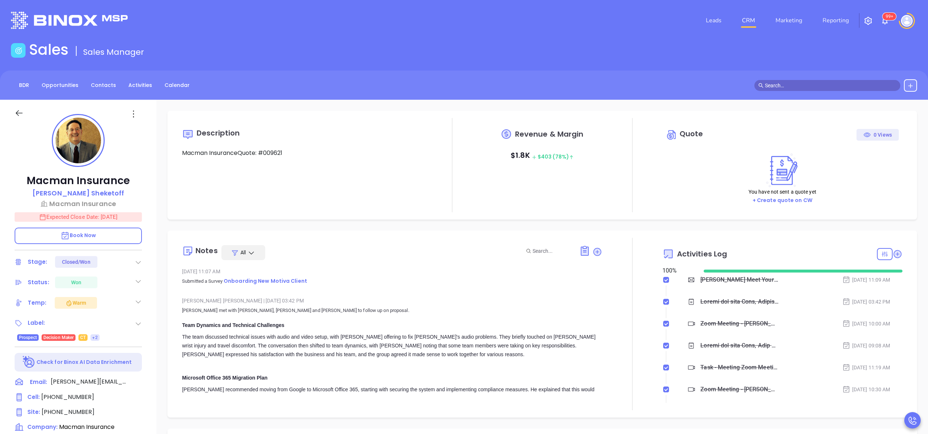
type input "[DATE]"
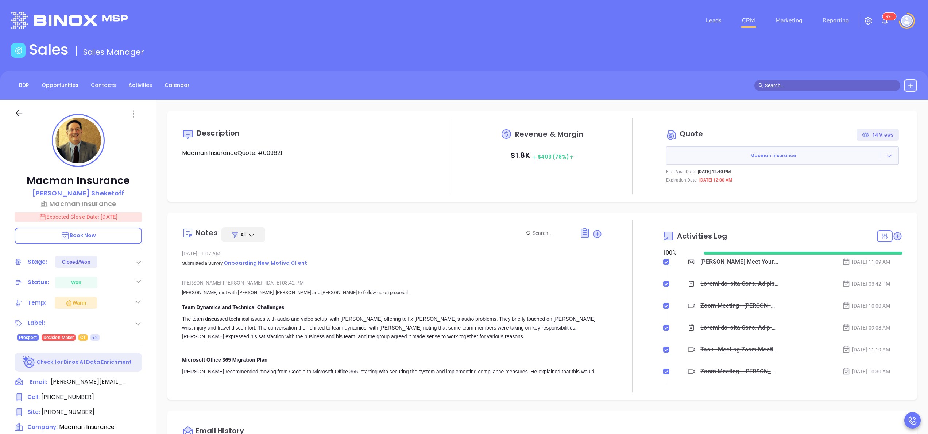
type input "[PERSON_NAME]"
click at [565, 269] on div "[DATE] 11:07 AM Submitted a Survey Onboarding New Motiva Client" at bounding box center [392, 261] width 420 height 26
click at [828, 23] on link "Reporting" at bounding box center [836, 20] width 32 height 15
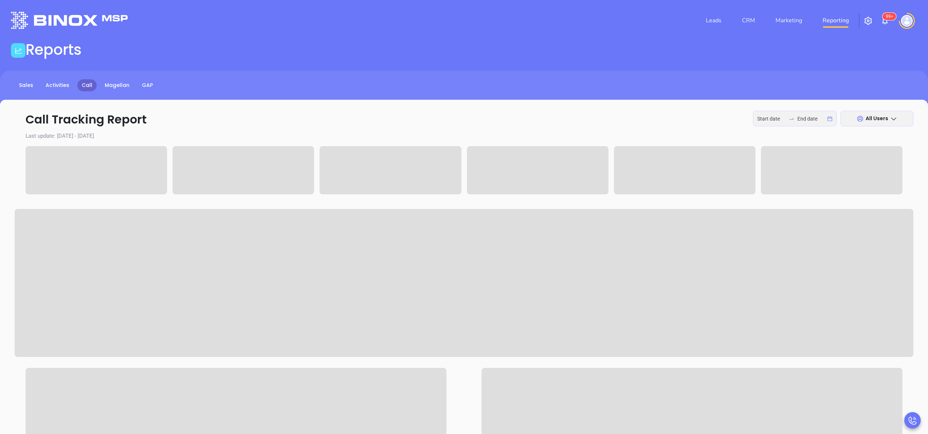
type input "[DATE]"
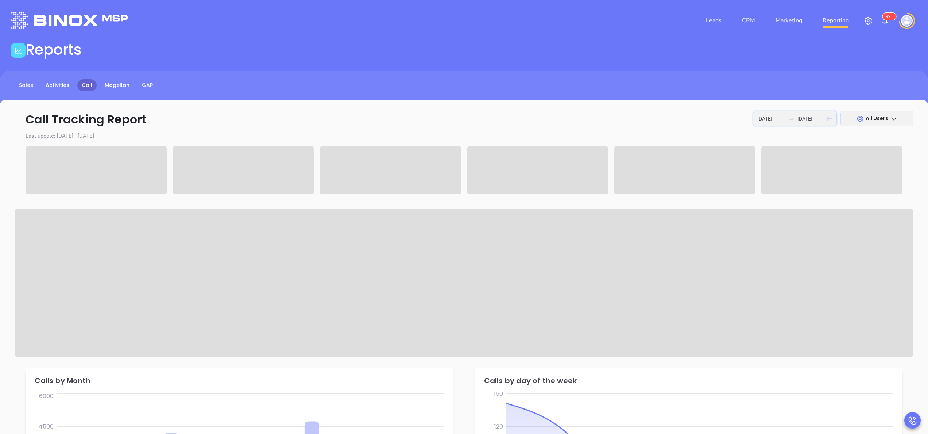
click at [779, 120] on input "[DATE]" at bounding box center [772, 119] width 28 height 8
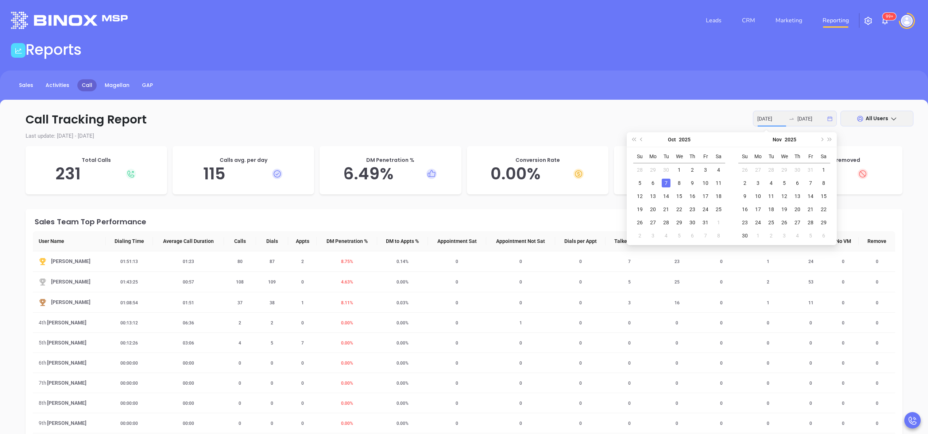
click at [668, 185] on div "7" at bounding box center [666, 182] width 9 height 9
click at [771, 115] on input "[DATE]" at bounding box center [772, 119] width 28 height 8
type input "[DATE]"
click at [652, 183] on div "6" at bounding box center [653, 182] width 9 height 9
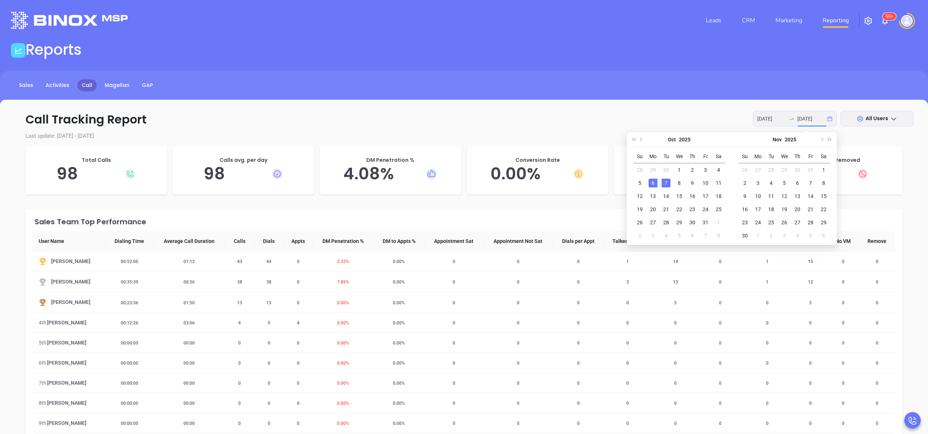
click at [652, 183] on div "6" at bounding box center [653, 182] width 9 height 9
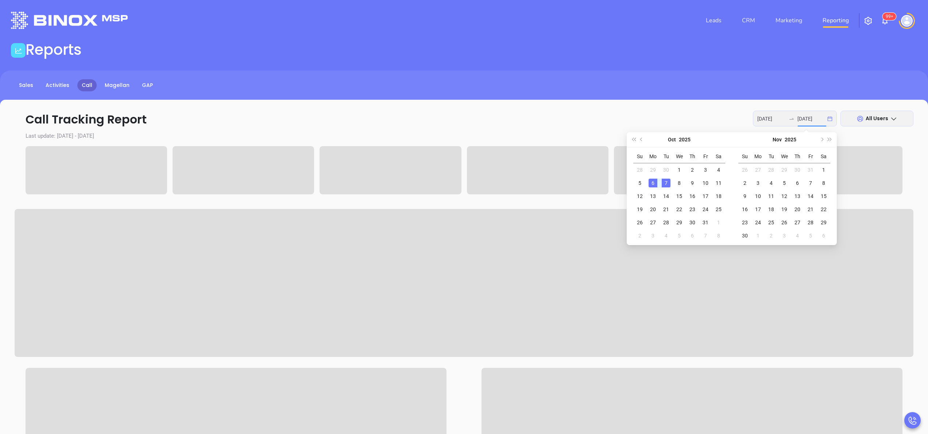
type input "[DATE]"
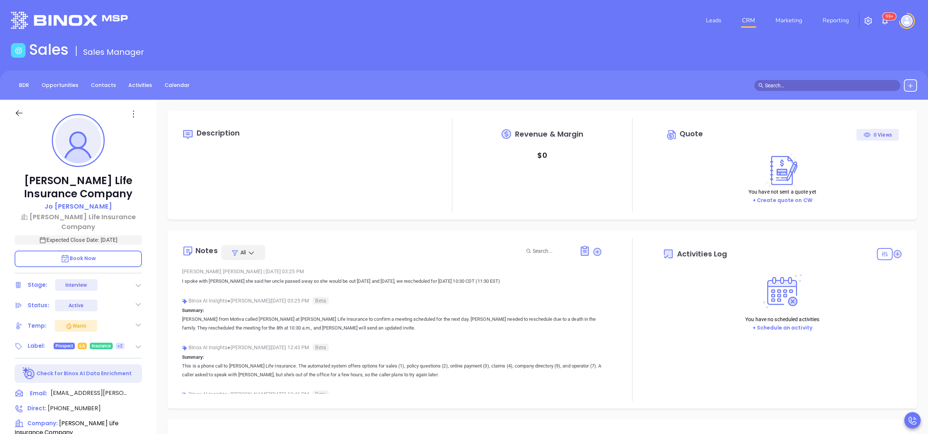
type input "[DATE]"
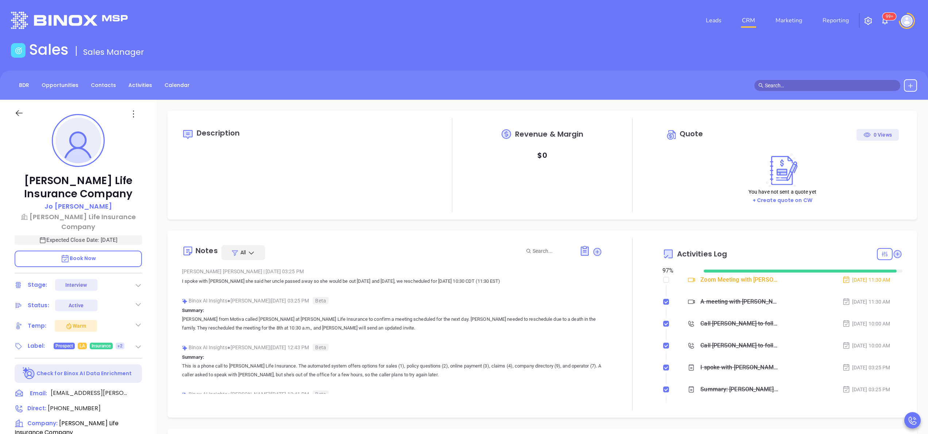
type input "[PERSON_NAME]"
type input "[DATE]"
type input "[PERSON_NAME]"
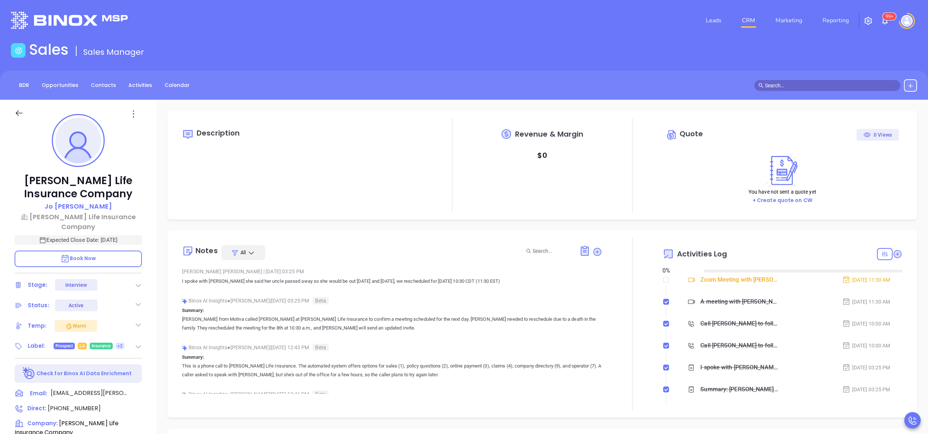
type input "[DATE]"
click at [83, 404] on span "(800) 235-0555" at bounding box center [74, 408] width 53 height 8
type input "(800) 235-0555"
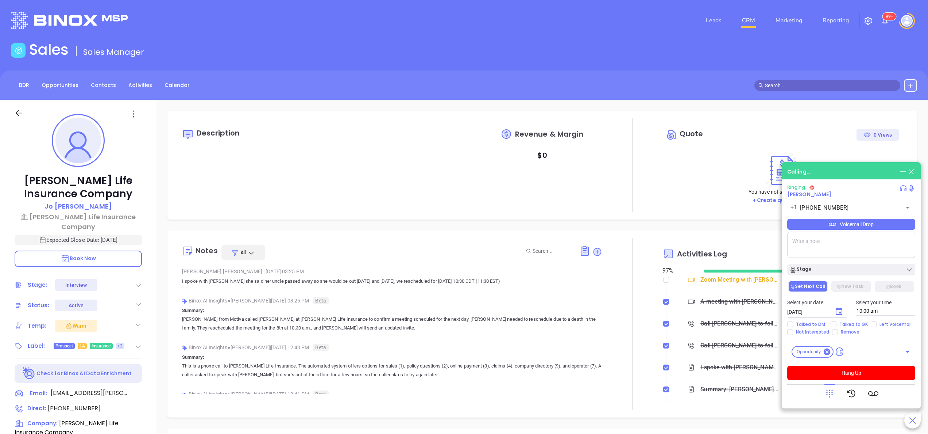
type input "[PERSON_NAME]"
click at [831, 394] on icon at bounding box center [830, 393] width 10 height 10
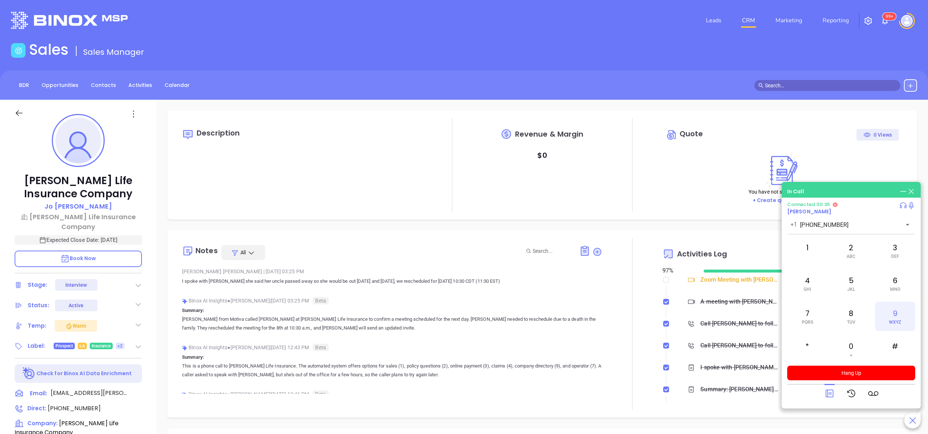
click at [888, 317] on div "9 WXYZ" at bounding box center [895, 315] width 40 height 29
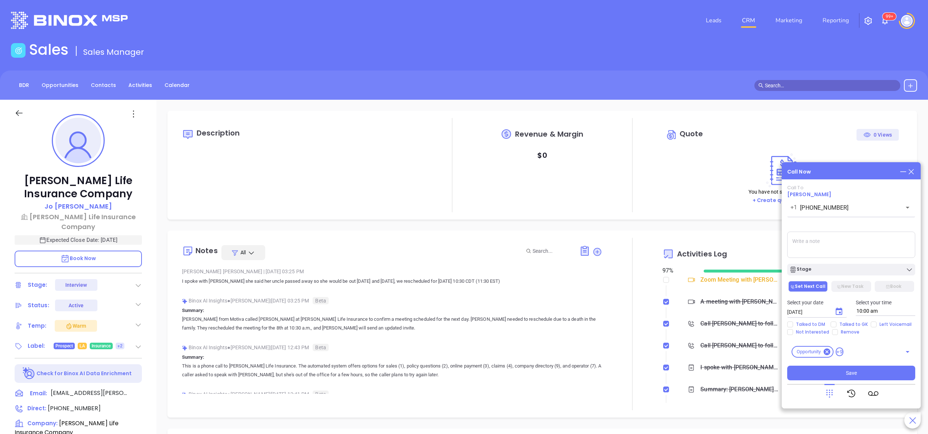
click at [828, 390] on icon at bounding box center [830, 393] width 10 height 10
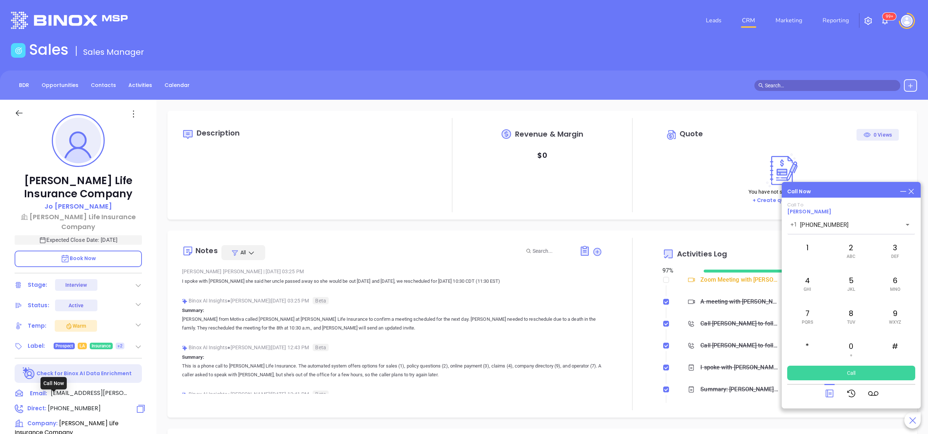
click at [60, 404] on span "(800) 235-0555" at bounding box center [74, 408] width 53 height 8
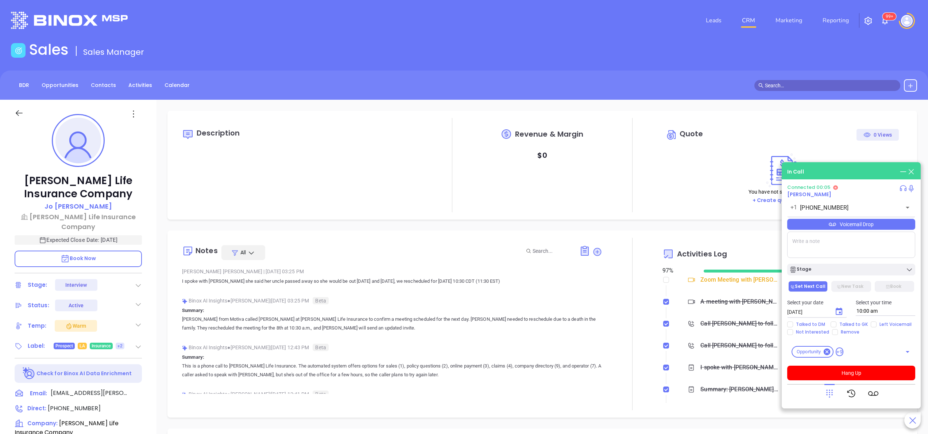
click at [832, 388] on icon at bounding box center [830, 393] width 10 height 10
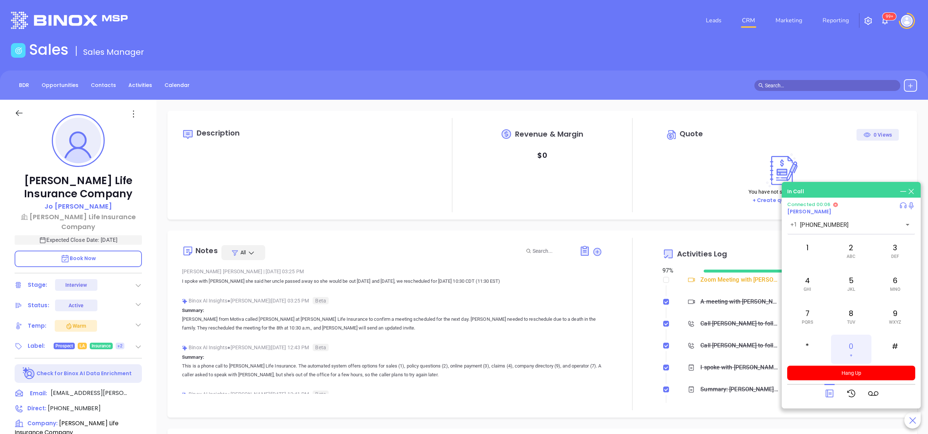
click at [850, 348] on div "0 +" at bounding box center [851, 348] width 40 height 29
click at [883, 371] on button "Hang Up" at bounding box center [851, 372] width 128 height 15
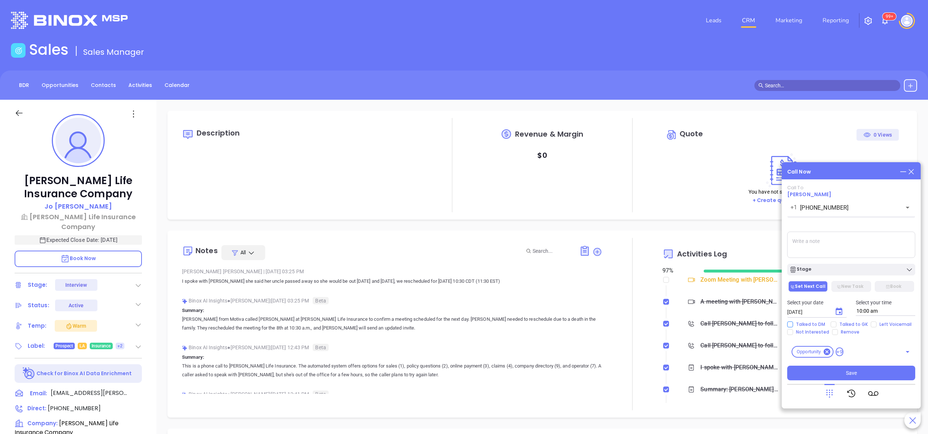
click at [811, 323] on span "Talked to DM" at bounding box center [810, 324] width 35 height 6
click at [793, 323] on input "Talked to DM" at bounding box center [790, 324] width 6 height 6
checkbox input "true"
click at [818, 241] on textarea at bounding box center [851, 244] width 128 height 26
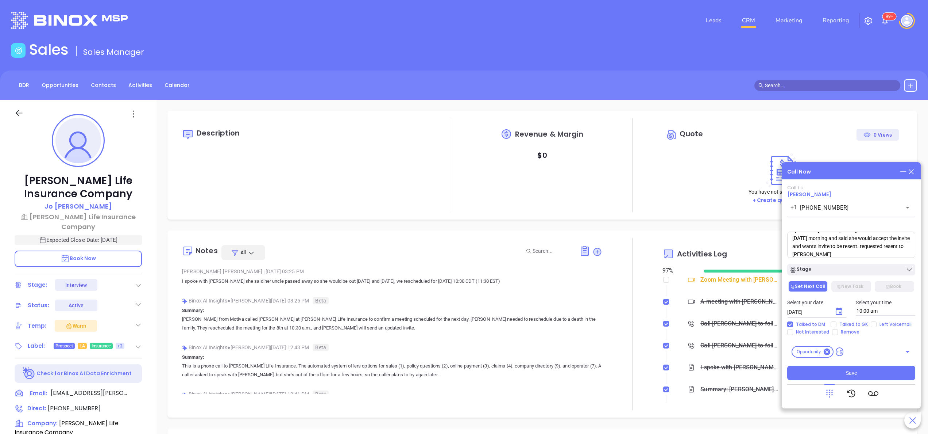
click at [885, 244] on textarea "spoke with Jo she confirmed call for tomorrow morning and said she would accept…" at bounding box center [851, 244] width 128 height 26
type textarea "spoke with Jo she confirmed call for tomorrow morning and said she would accept…"
click at [854, 374] on span "Save" at bounding box center [851, 373] width 11 height 8
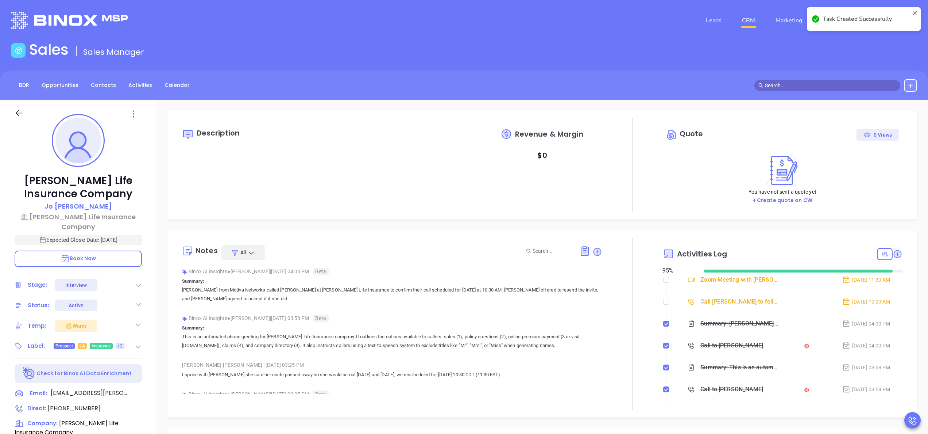
type input "[PERSON_NAME]"
click at [663, 303] on input "checkbox" at bounding box center [666, 301] width 6 height 6
checkbox input "true"
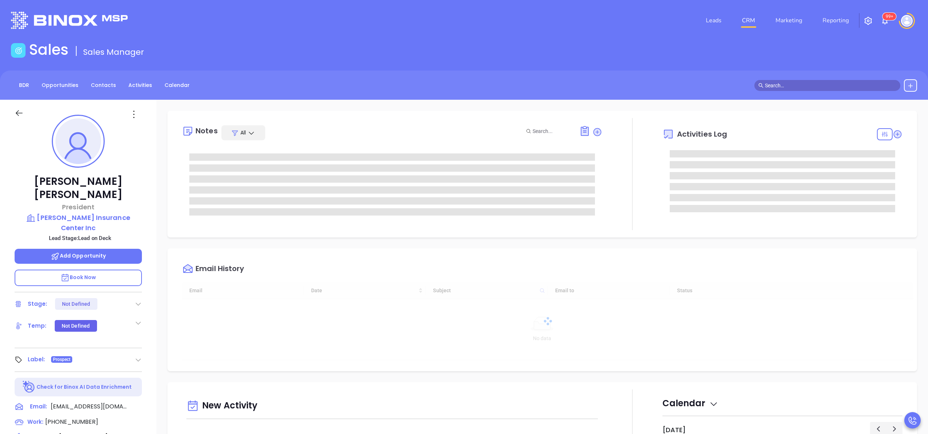
scroll to position [212, 0]
type input "[PERSON_NAME]"
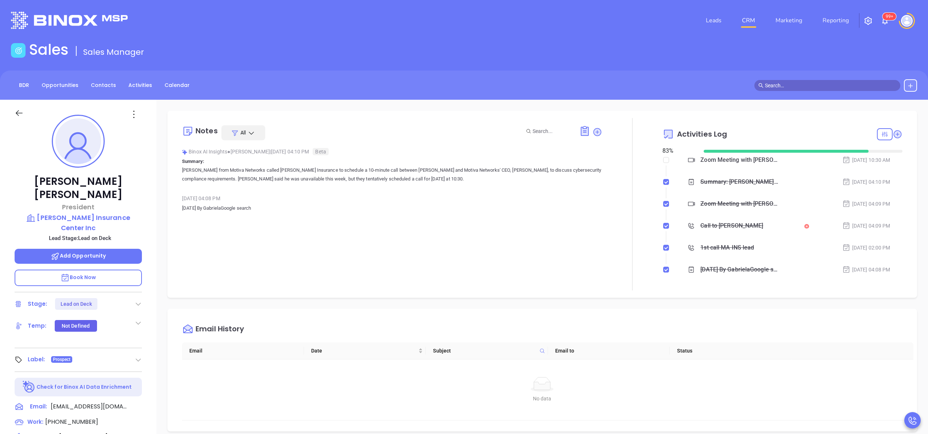
click at [726, 226] on div "Call to [PERSON_NAME]" at bounding box center [732, 225] width 63 height 11
click at [708, 313] on icon "Play" at bounding box center [703, 312] width 9 height 9
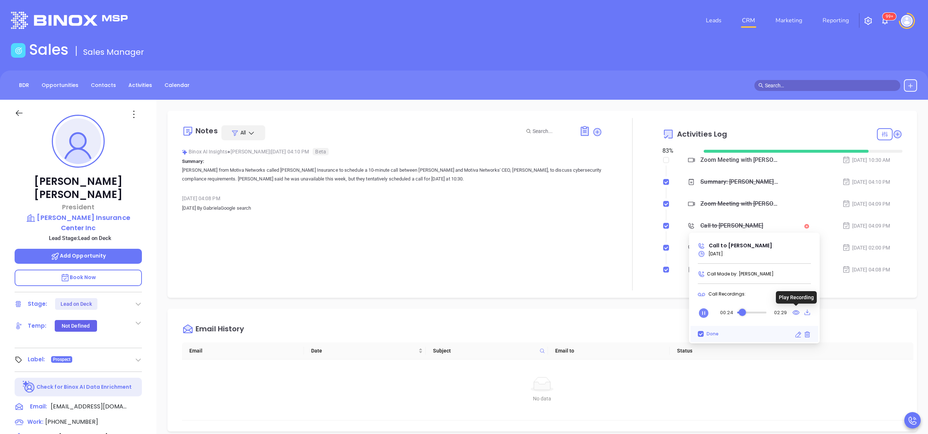
click at [796, 313] on icon at bounding box center [796, 312] width 7 height 9
click at [704, 315] on icon "Pause" at bounding box center [703, 312] width 9 height 9
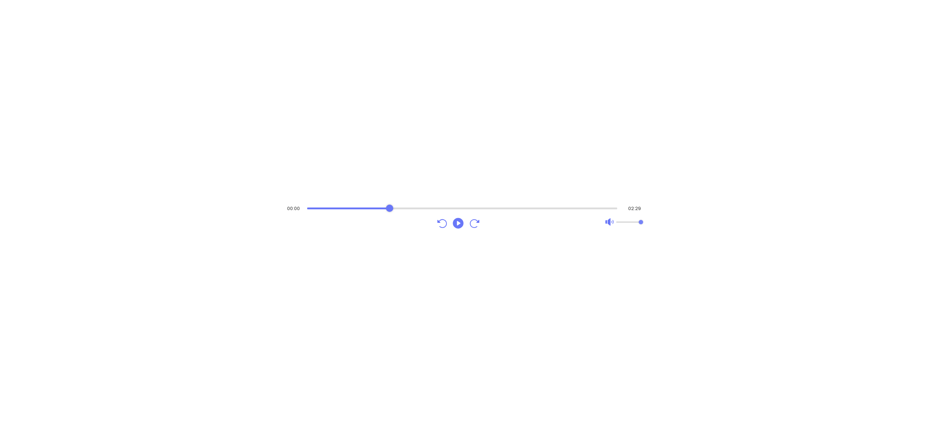
click at [390, 206] on div "Audio progress control" at bounding box center [462, 207] width 311 height 7
click at [456, 222] on icon "Play" at bounding box center [458, 222] width 11 height 11
click at [400, 206] on div "Audio progress control" at bounding box center [463, 207] width 310 height 7
click at [415, 207] on div "Audio progress control" at bounding box center [463, 208] width 310 height 2
click at [387, 208] on div "Audio progress control" at bounding box center [462, 208] width 311 height 2
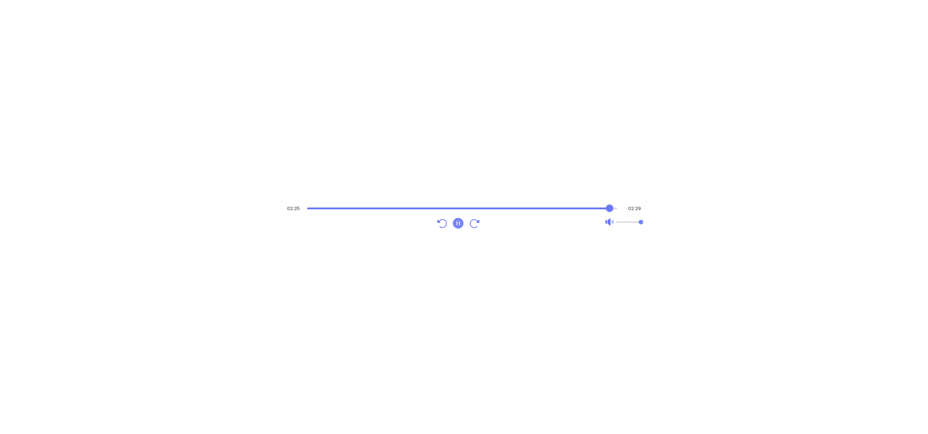
click at [457, 221] on icon "Pause" at bounding box center [458, 222] width 13 height 13
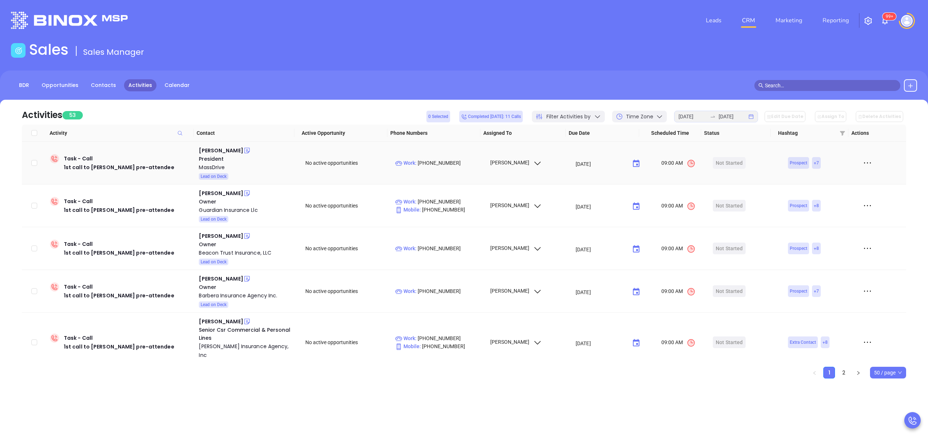
click at [225, 145] on td "Jean Marie Lovett President MassDrive Lead on Deck" at bounding box center [247, 163] width 102 height 43
click at [229, 151] on div "Jean Marie Lovett" at bounding box center [221, 150] width 44 height 9
click at [213, 192] on div "Chris Dupill" at bounding box center [221, 193] width 44 height 9
click at [228, 207] on div "Guardian Insurance Llc" at bounding box center [247, 209] width 96 height 9
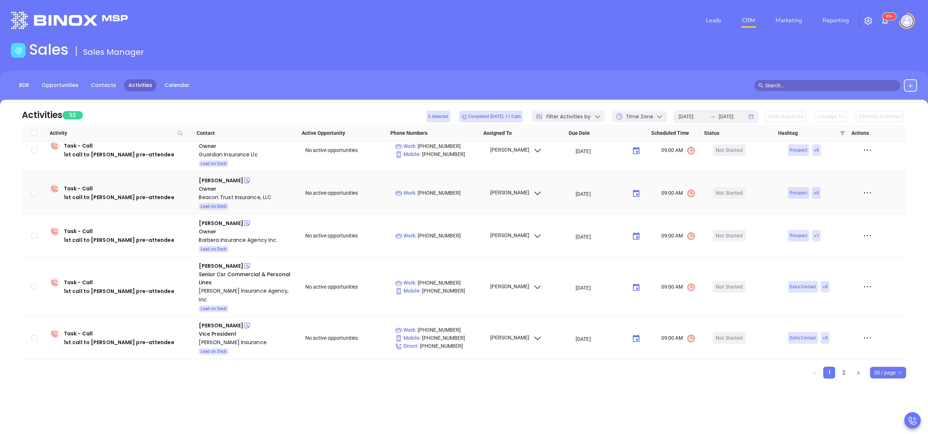
scroll to position [58, 0]
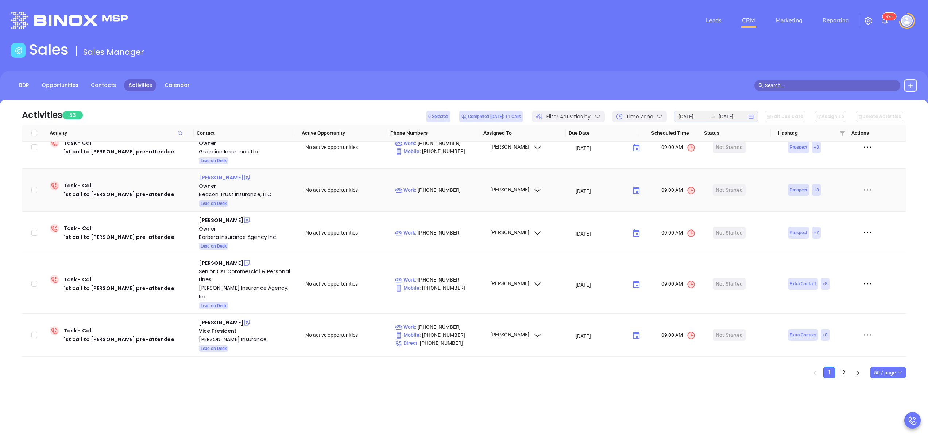
click at [211, 180] on div "Trang Huynh" at bounding box center [221, 177] width 44 height 9
click at [218, 196] on div "Beacon Trust Insurance, LLC" at bounding box center [247, 194] width 96 height 9
click at [244, 175] on icon at bounding box center [246, 177] width 5 height 5
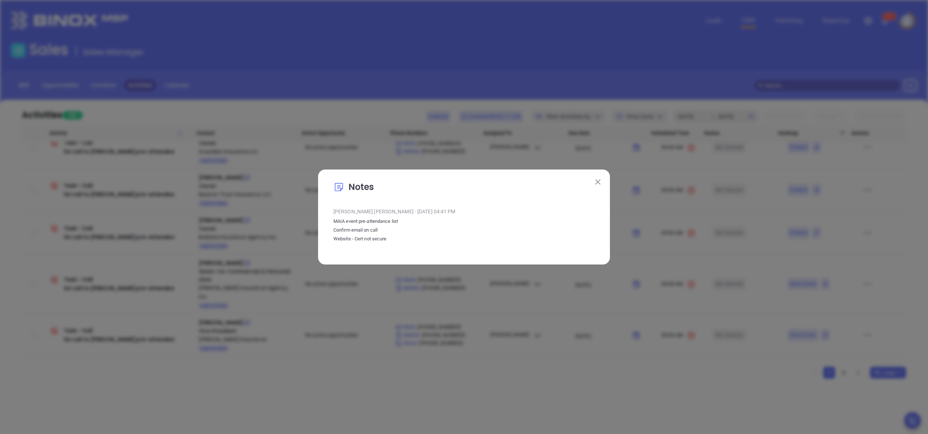
click at [597, 184] on button at bounding box center [597, 181] width 9 height 9
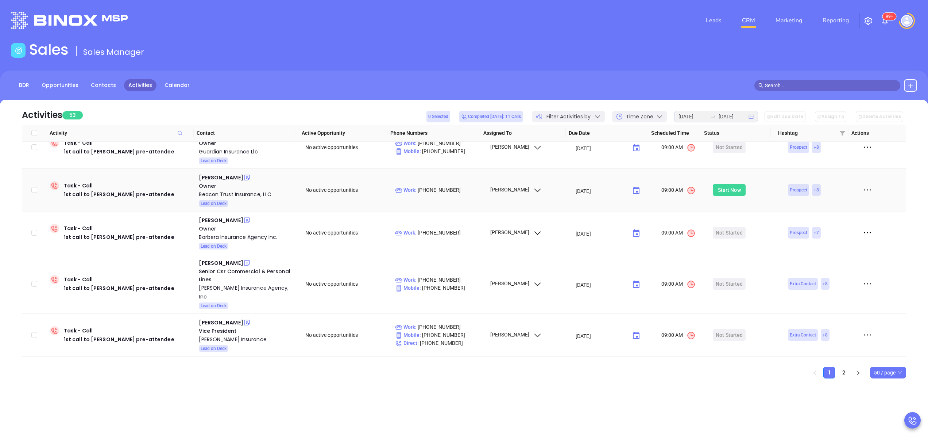
click at [722, 191] on div "Start Now" at bounding box center [729, 190] width 23 height 12
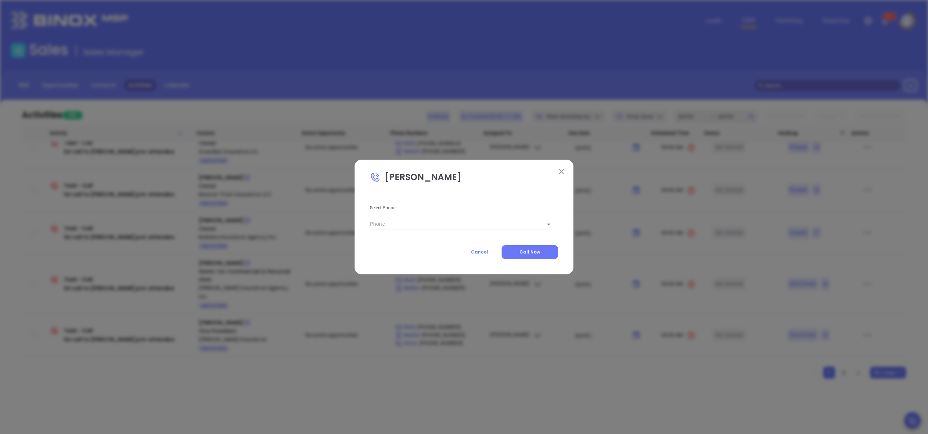
type input "(781) 348-9288"
type input "1"
click at [524, 247] on button "Call Now" at bounding box center [530, 252] width 57 height 14
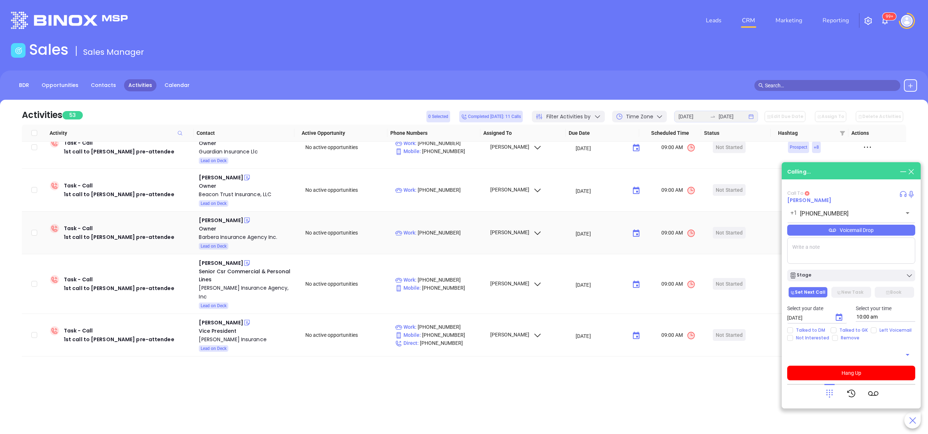
type input "(781) 348-9288"
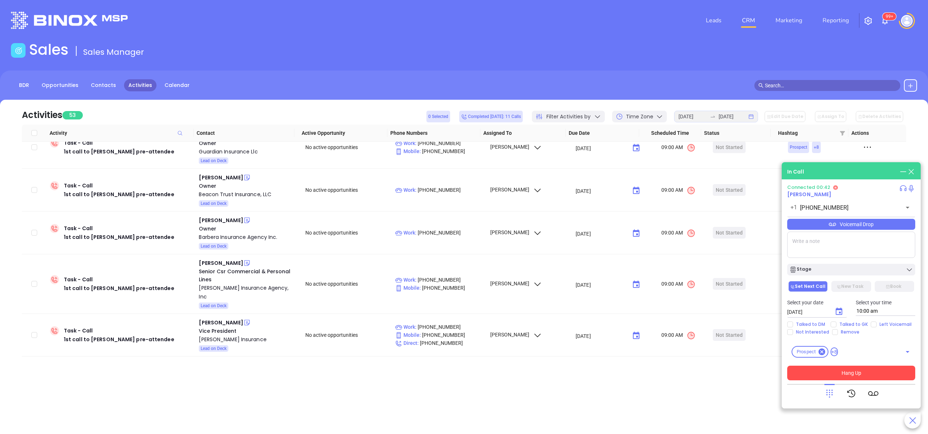
click at [870, 372] on button "Hang Up" at bounding box center [851, 372] width 128 height 15
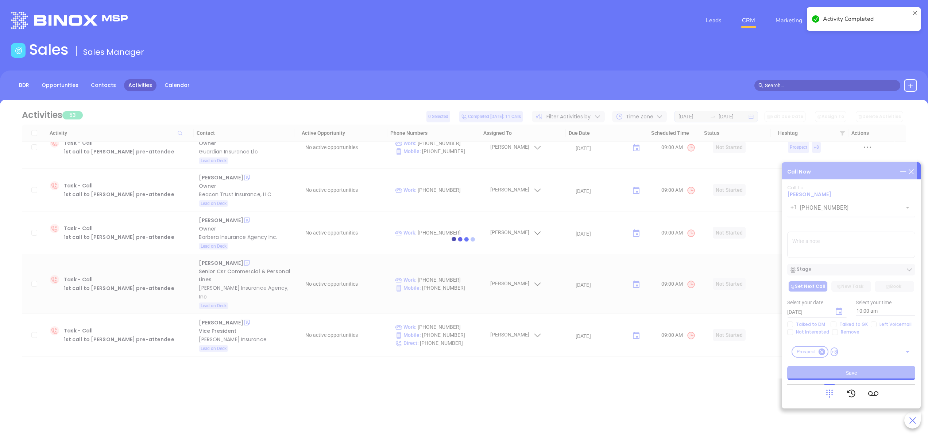
click at [831, 242] on div at bounding box center [464, 239] width 906 height 55
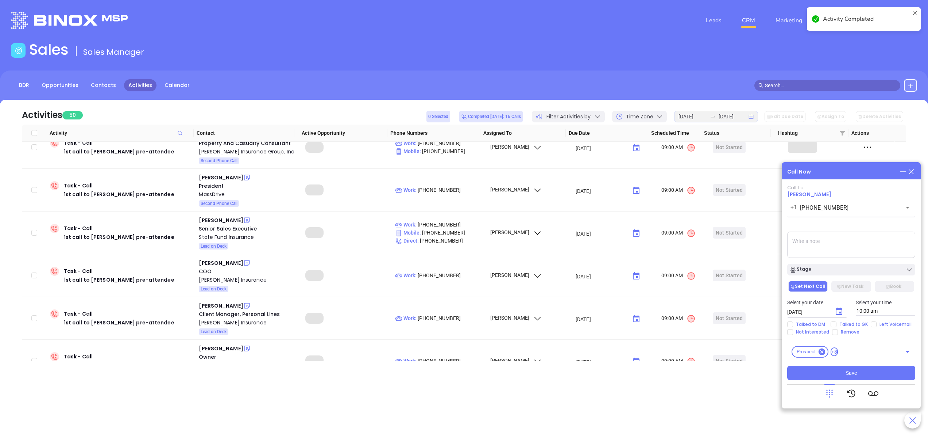
click at [831, 242] on textarea at bounding box center [851, 244] width 128 height 26
type textarea "l"
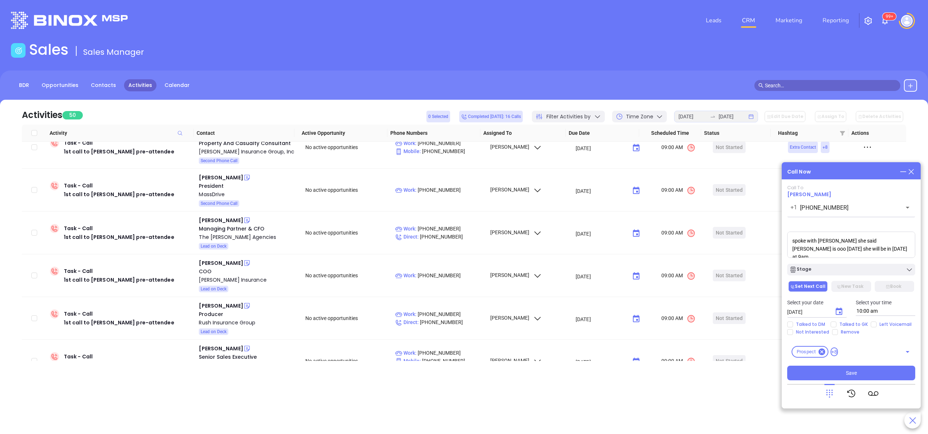
type textarea "spoke with lynn she said Trang is ooo today she will be in tomorrow at 9am"
click at [888, 314] on input "10:00 am" at bounding box center [886, 310] width 60 height 9
click at [877, 323] on button "9:00 am" at bounding box center [915, 322] width 113 height 16
type input "9:00 am"
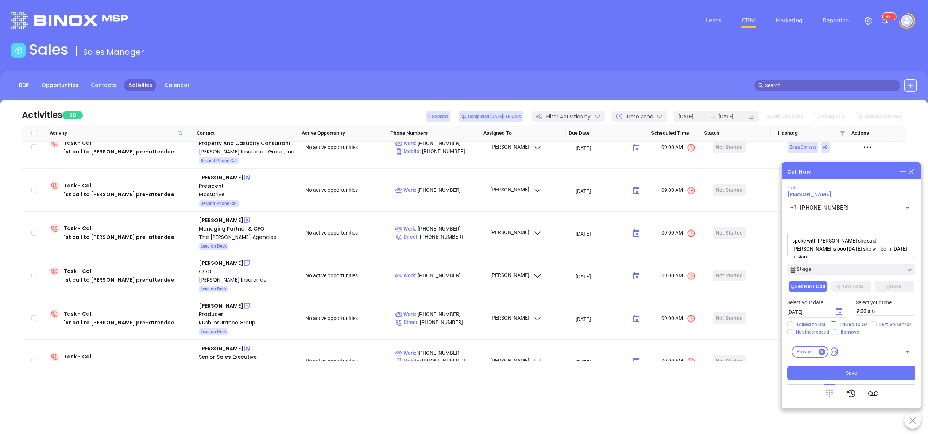
click at [838, 323] on span "Talked to GK" at bounding box center [854, 324] width 34 height 6
click at [837, 323] on input "Talked to GK" at bounding box center [834, 324] width 6 height 6
checkbox input "true"
click at [840, 265] on button "Stage" at bounding box center [851, 269] width 128 height 12
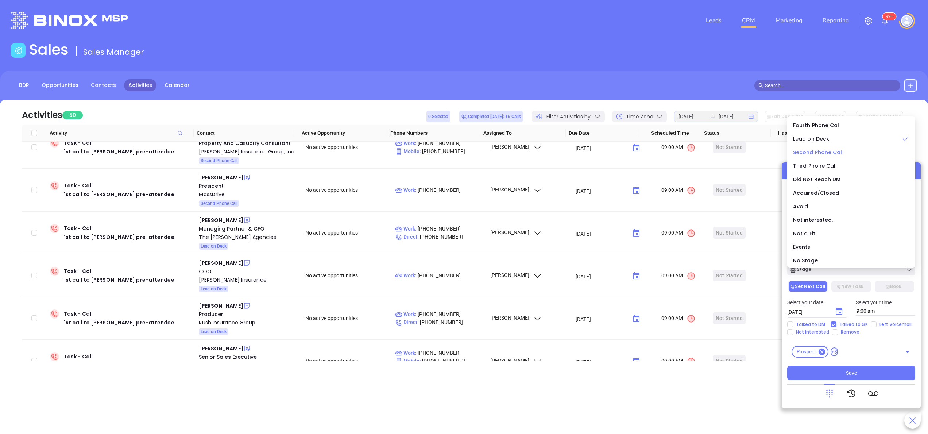
click at [819, 152] on span "Second Phone Call" at bounding box center [818, 152] width 51 height 7
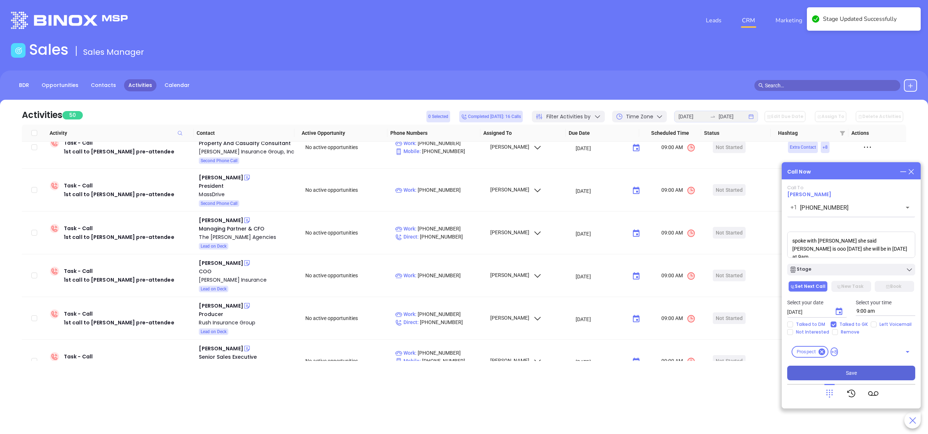
click at [856, 374] on span "Save" at bounding box center [851, 373] width 11 height 8
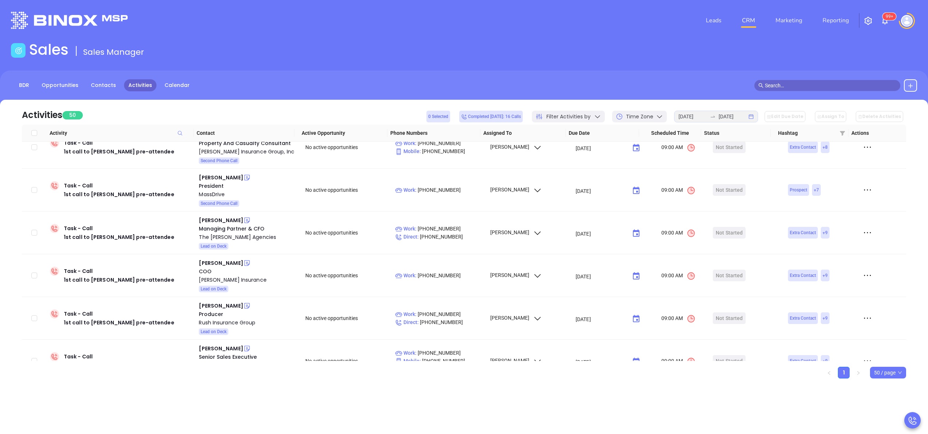
scroll to position [0, 0]
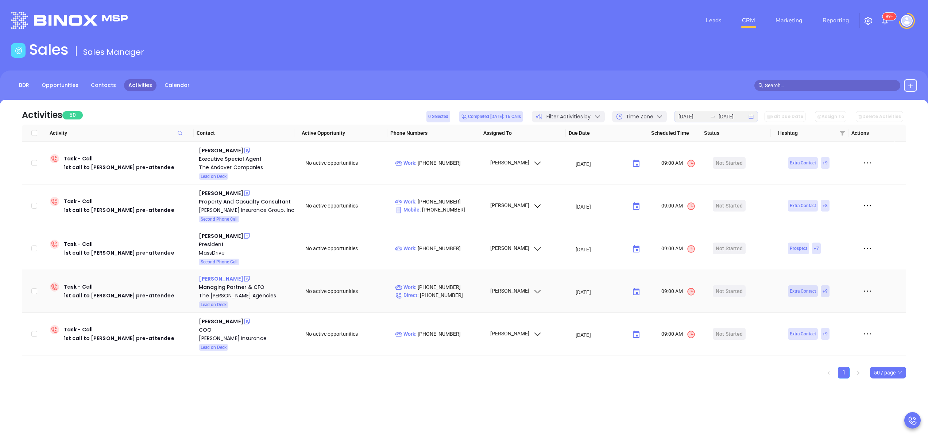
click at [206, 278] on div "Jon Lumbra" at bounding box center [221, 278] width 44 height 9
click at [228, 296] on div "The Dowd Agencies" at bounding box center [247, 295] width 96 height 9
click at [225, 150] on div "Daniel Barone" at bounding box center [221, 150] width 44 height 9
click at [234, 167] on div "The Andover Companies" at bounding box center [247, 167] width 96 height 9
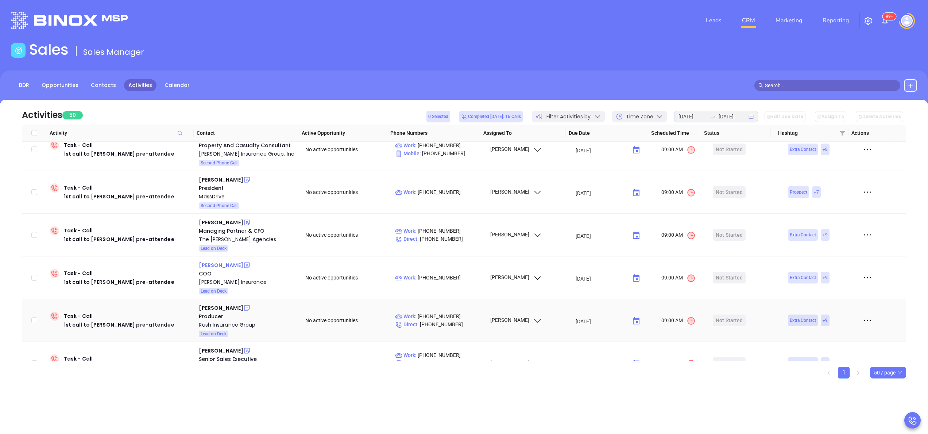
scroll to position [58, 0]
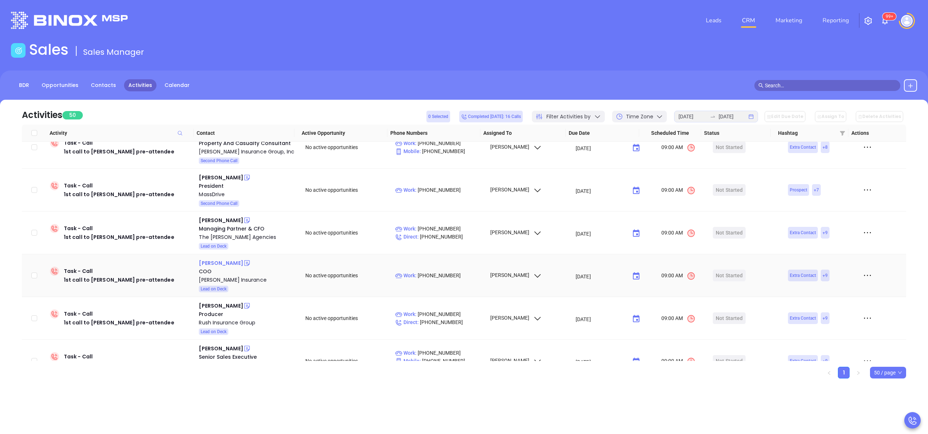
click at [219, 263] on div "Suzette Moniz" at bounding box center [221, 262] width 44 height 9
click at [233, 278] on div "Lapointe Insurance" at bounding box center [247, 279] width 96 height 9
click at [215, 306] on div "Nathan Lee" at bounding box center [221, 305] width 44 height 9
click at [235, 316] on div "Producer" at bounding box center [247, 314] width 96 height 8
click at [238, 320] on div "Rush Insurance Group" at bounding box center [247, 322] width 96 height 9
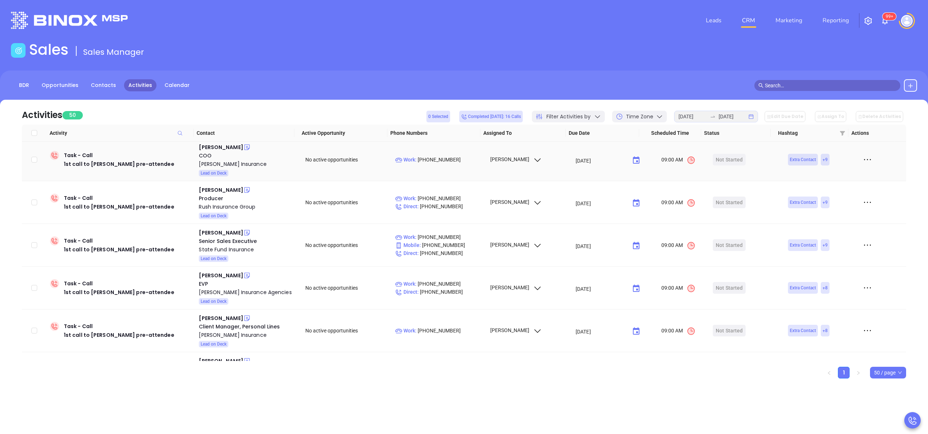
scroll to position [175, 0]
click at [224, 230] on div "Garrett Maushart" at bounding box center [221, 231] width 44 height 9
click at [234, 250] on div "State Fund Insurance" at bounding box center [247, 248] width 96 height 9
click at [244, 231] on icon at bounding box center [246, 231] width 7 height 7
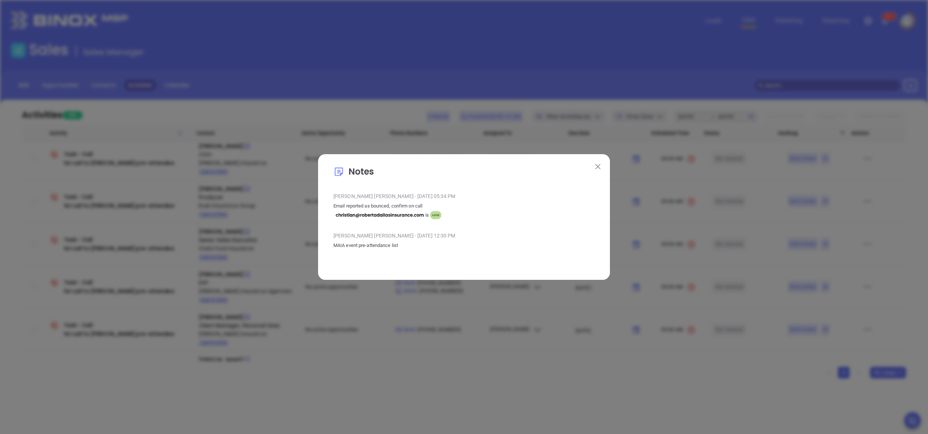
click at [600, 164] on img at bounding box center [598, 166] width 5 height 5
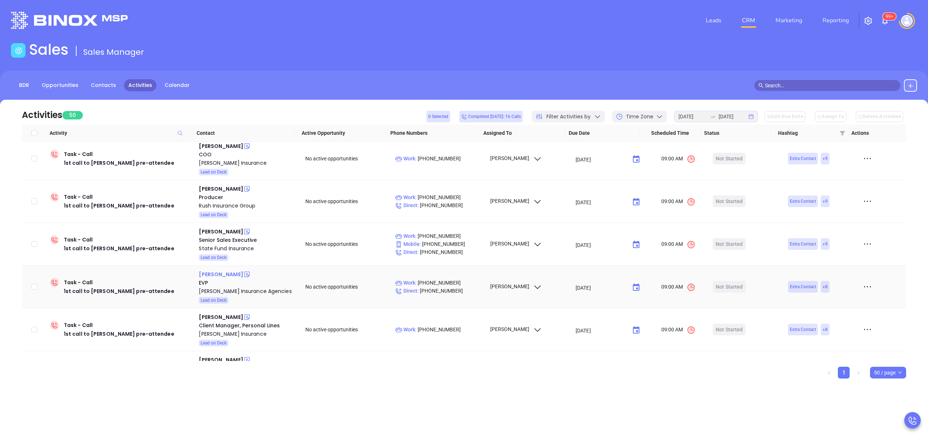
click at [215, 274] on div "Kerri Boutin" at bounding box center [221, 274] width 44 height 9
click at [234, 292] on div "Risman Insurance Agencies" at bounding box center [247, 290] width 96 height 9
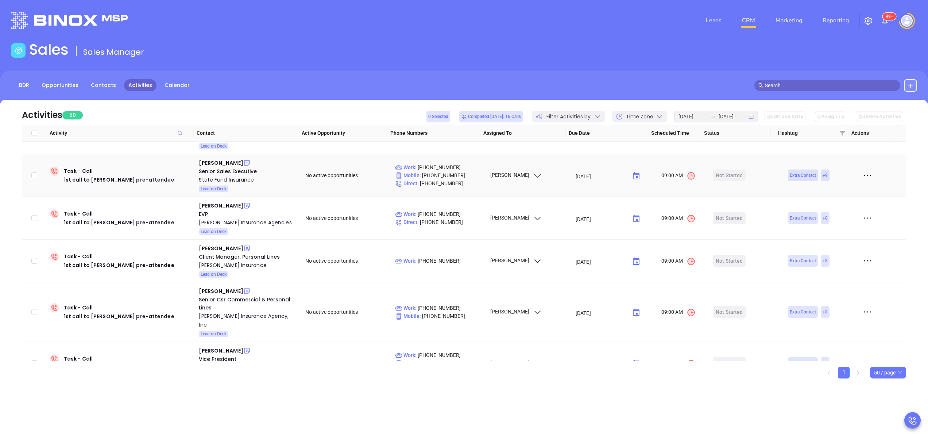
scroll to position [263, 0]
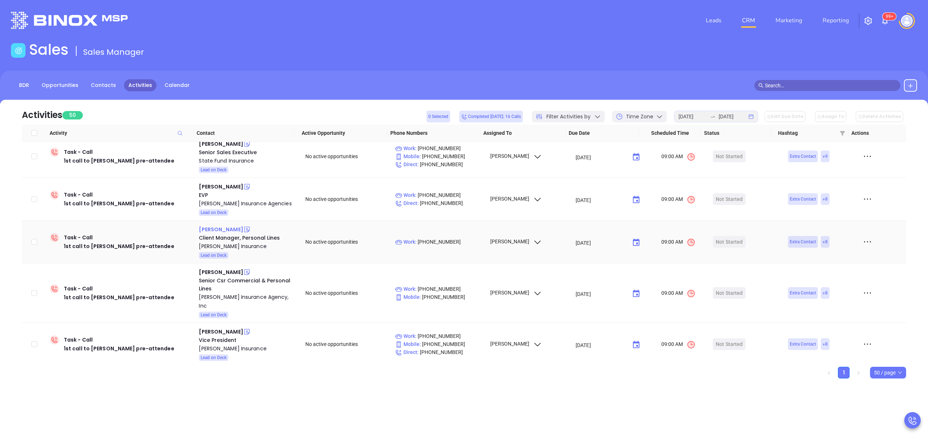
click at [209, 231] on div "Jeanne A Riopelle" at bounding box center [221, 229] width 44 height 9
click at [243, 250] on div "Fred C. Church Insurance" at bounding box center [247, 246] width 96 height 9
click at [726, 240] on div "Start Now" at bounding box center [729, 242] width 23 height 12
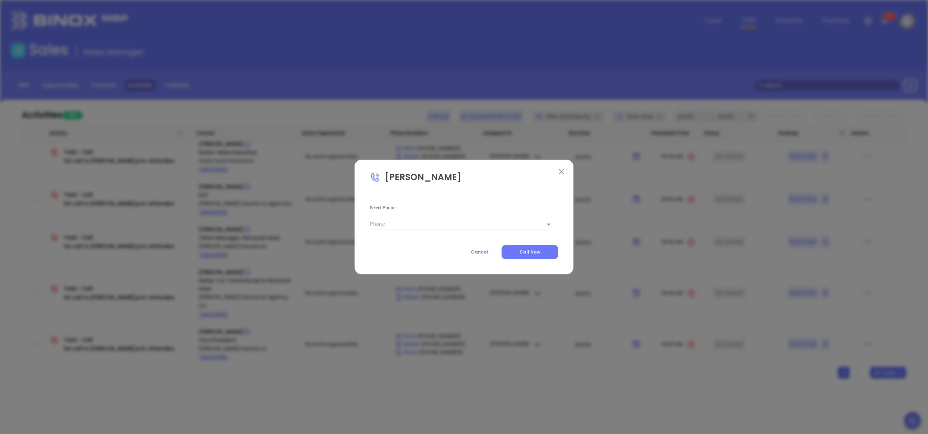
type input "(978) 458-1865"
type input "1"
click at [538, 256] on button "Call Now" at bounding box center [530, 252] width 57 height 14
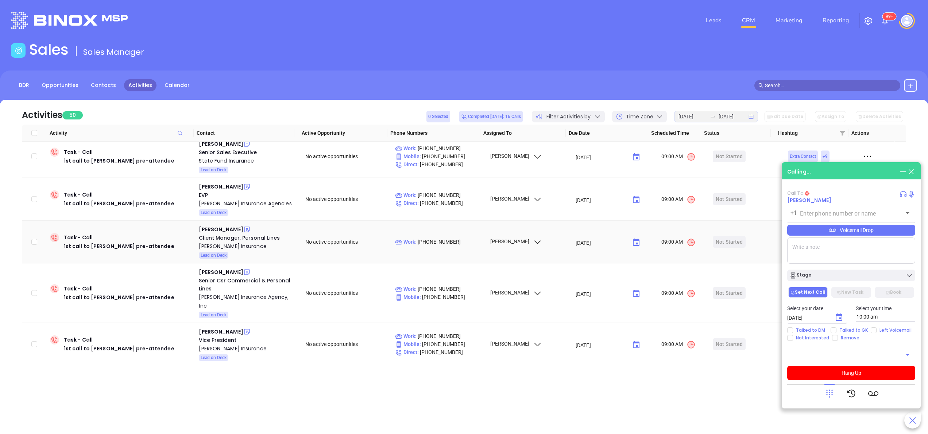
type input "(978) 458-1865"
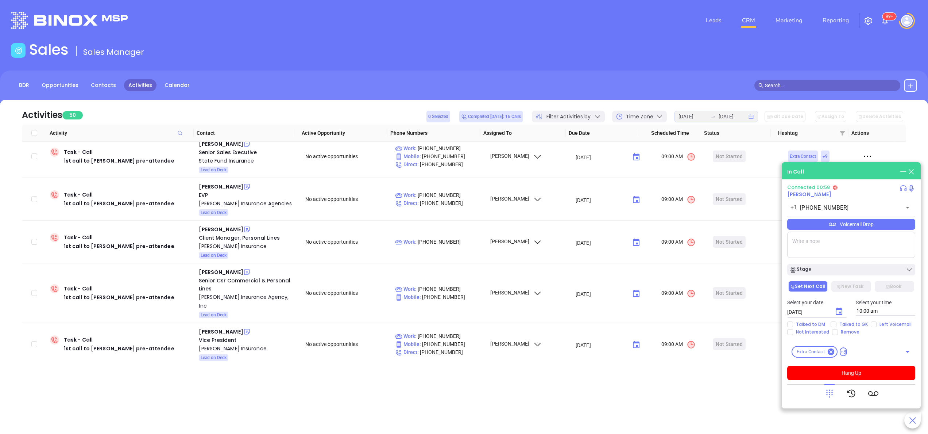
click at [828, 392] on icon at bounding box center [830, 393] width 10 height 10
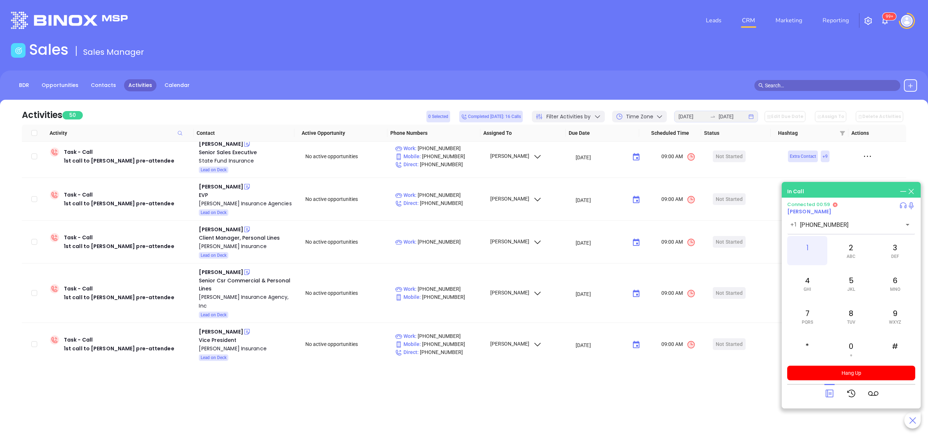
click at [816, 245] on div "1" at bounding box center [807, 250] width 40 height 29
click at [855, 287] on div "5 JKL" at bounding box center [851, 283] width 40 height 29
click at [888, 252] on div "3 DEF" at bounding box center [895, 250] width 40 height 29
click at [862, 245] on div "2 ABC" at bounding box center [851, 250] width 40 height 29
click at [901, 283] on div "6 MNO" at bounding box center [895, 283] width 40 height 29
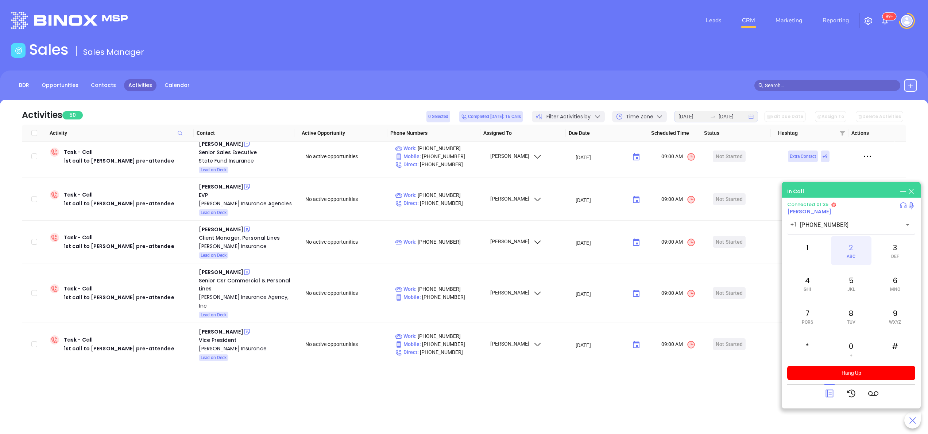
click at [854, 248] on div "2 ABC" at bounding box center [851, 250] width 40 height 29
click at [826, 390] on icon at bounding box center [830, 393] width 8 height 8
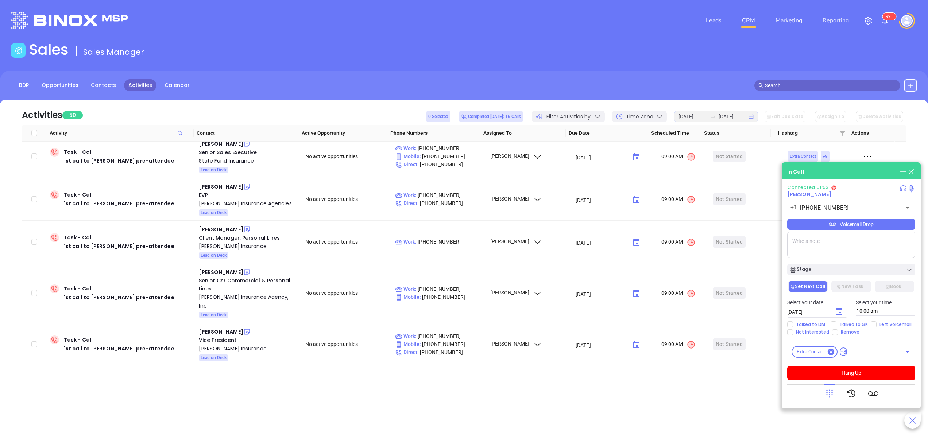
click at [841, 247] on textarea at bounding box center [851, 244] width 128 height 26
click at [825, 390] on icon at bounding box center [830, 393] width 10 height 10
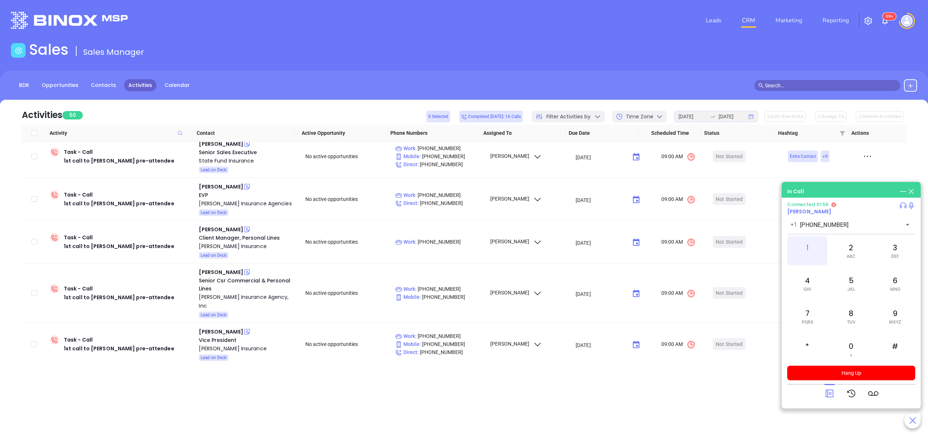
click at [816, 242] on div "1" at bounding box center [807, 250] width 40 height 29
click at [856, 371] on button "Hang Up" at bounding box center [851, 372] width 128 height 15
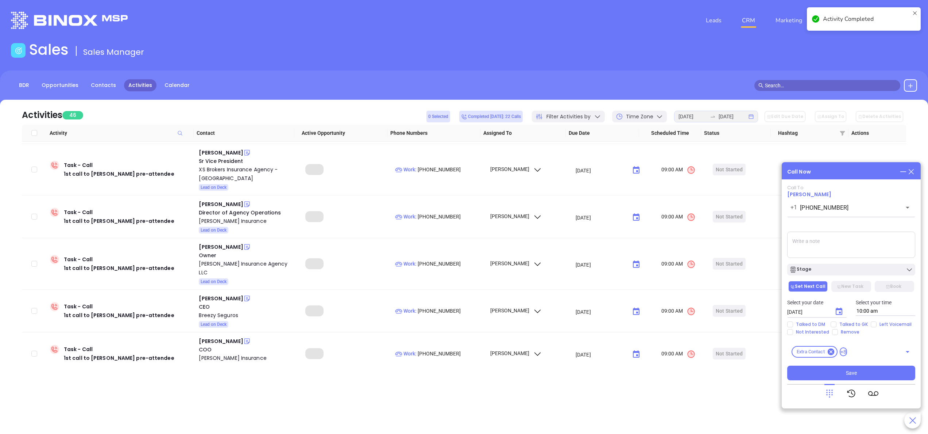
click at [823, 237] on textarea at bounding box center [851, 244] width 128 height 26
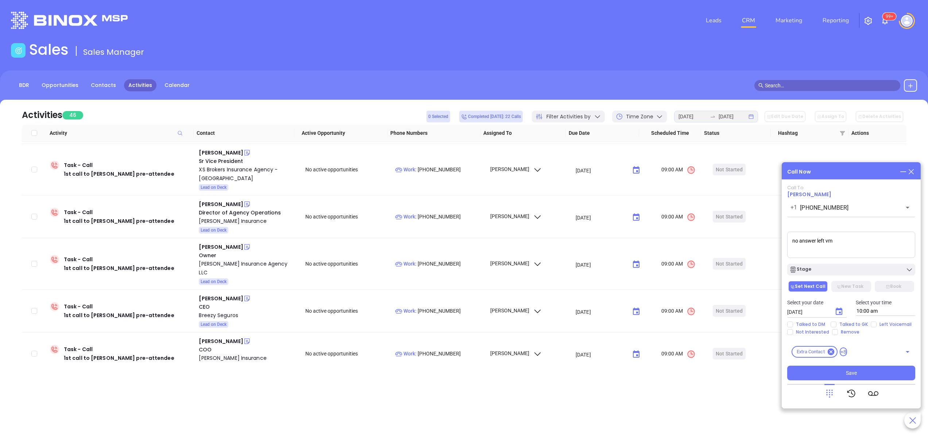
type textarea "no answer left vm"
click at [839, 270] on div "Stage" at bounding box center [852, 269] width 124 height 7
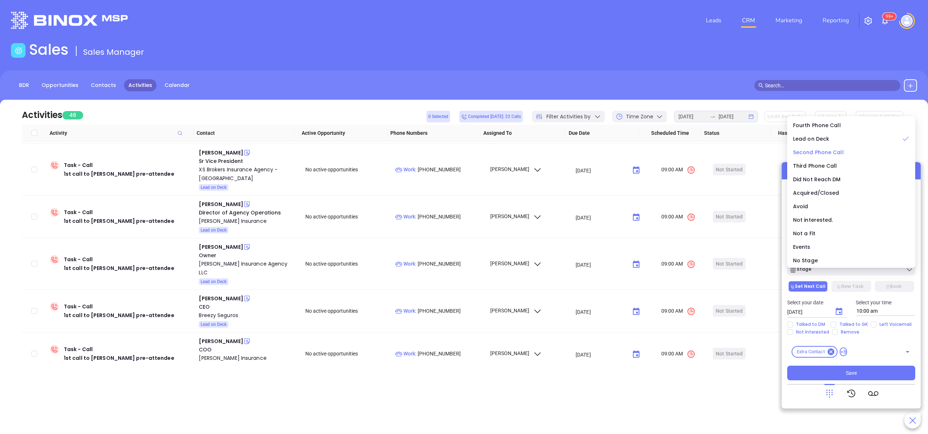
click at [829, 153] on span "Second Phone Call" at bounding box center [818, 152] width 51 height 7
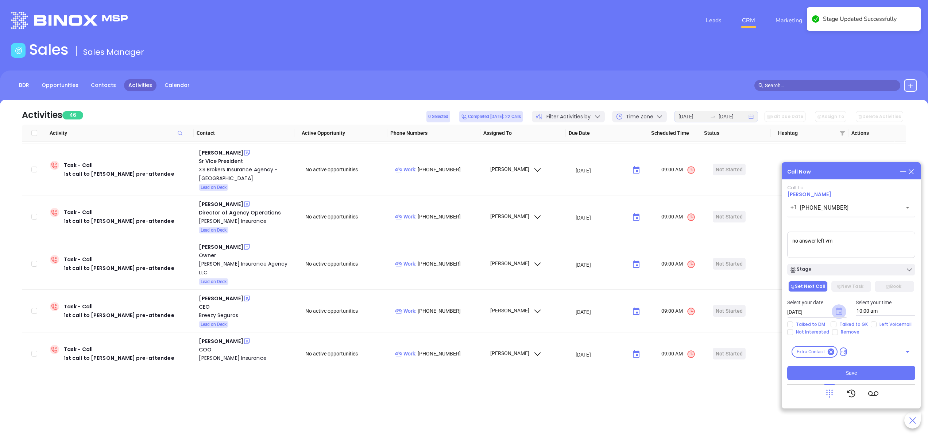
click at [840, 311] on icon "Choose date, selected date is Oct 8, 2025" at bounding box center [839, 310] width 7 height 7
click at [864, 245] on button "9" at bounding box center [860, 241] width 13 height 13
type input "10/09/2025"
click at [882, 323] on span "Left Voicemail" at bounding box center [896, 324] width 38 height 6
click at [877, 323] on input "Left Voicemail" at bounding box center [874, 324] width 6 height 6
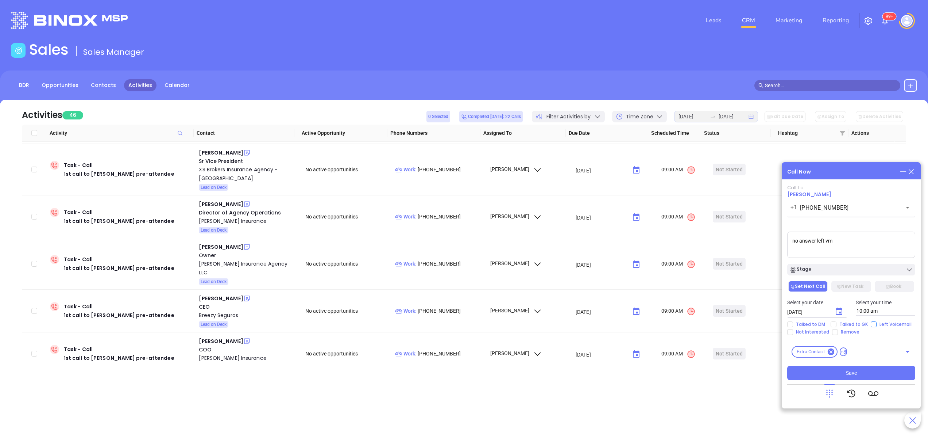
checkbox input "true"
click at [847, 371] on span "Save" at bounding box center [851, 373] width 11 height 8
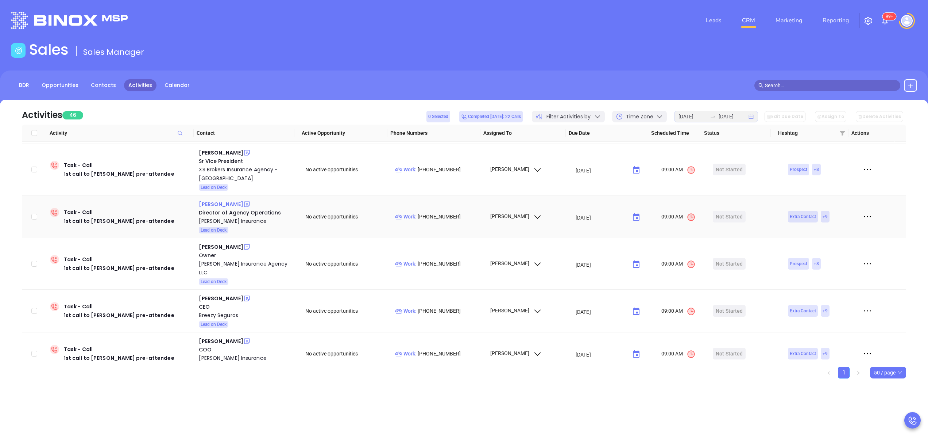
click at [218, 200] on div "Paul Ostrander" at bounding box center [221, 204] width 44 height 9
click at [231, 216] on div "[PERSON_NAME] Insurance" at bounding box center [247, 220] width 96 height 9
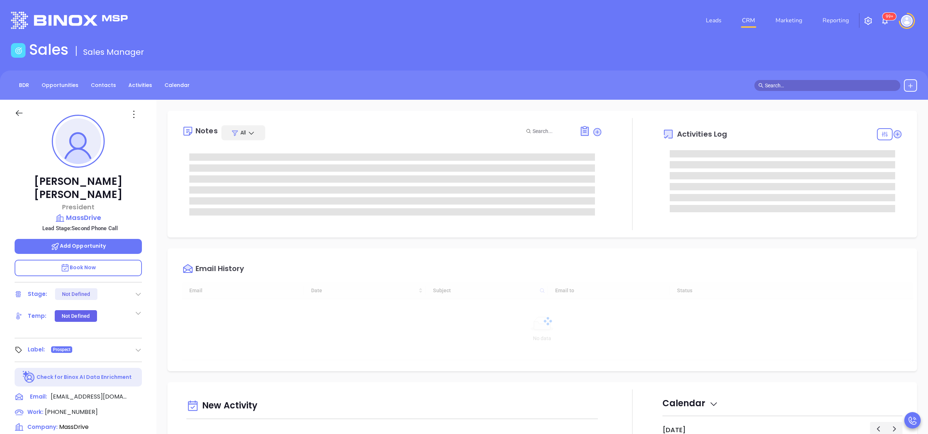
type input "[DATE]"
type input "[PERSON_NAME]"
click at [152, 240] on div "[PERSON_NAME] President MassDrive Lead Stage: Second Phone Call Add Opportunity…" at bounding box center [78, 371] width 157 height 542
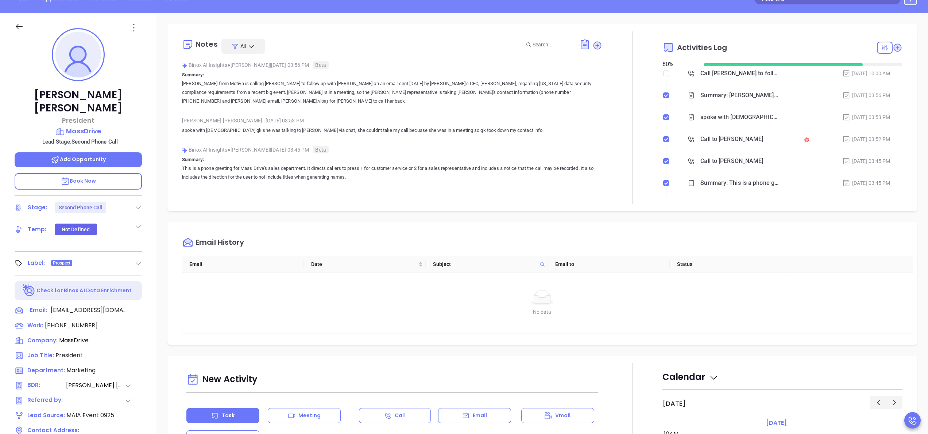
scroll to position [88, 0]
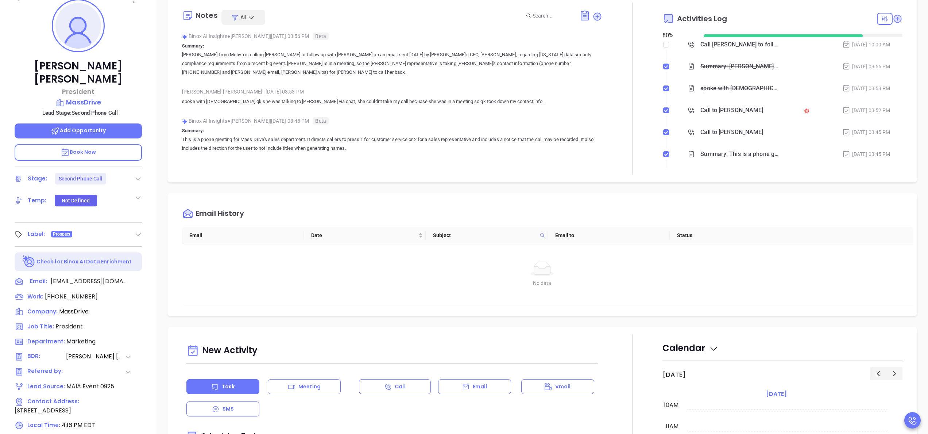
click at [152, 240] on div "[PERSON_NAME] President MassDrive Lead Stage: Second Phone Call Add Opportunity…" at bounding box center [78, 255] width 157 height 542
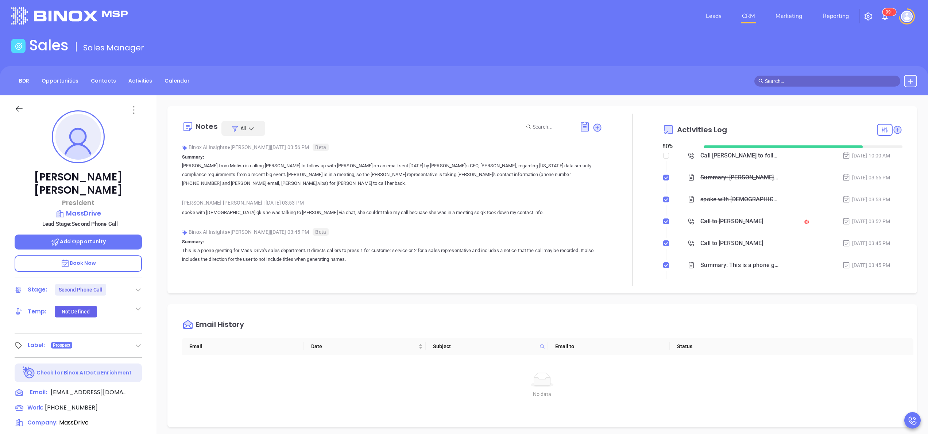
scroll to position [0, 0]
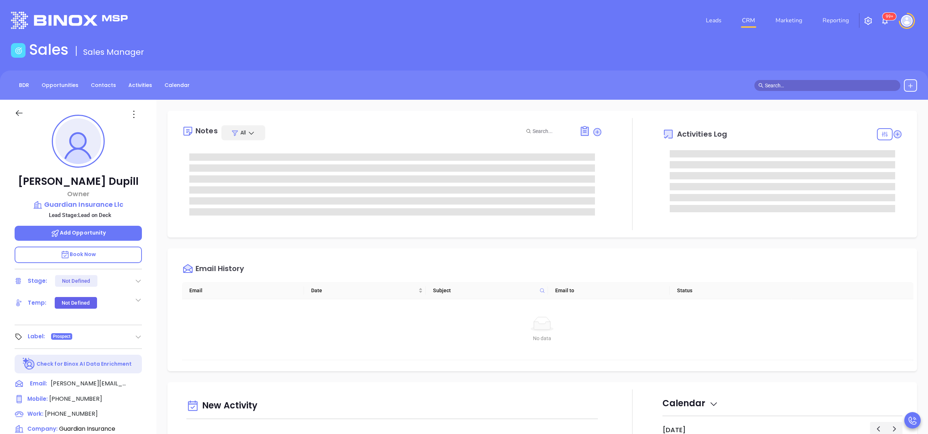
scroll to position [212, 0]
type input "[PERSON_NAME]"
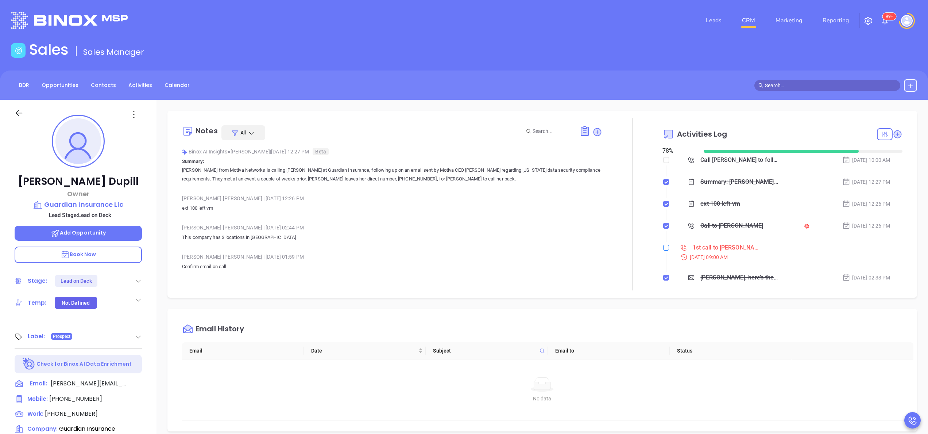
click at [663, 249] on input "checkbox" at bounding box center [666, 247] width 6 height 6
checkbox input "true"
click at [552, 243] on div "[PERSON_NAME] | [DATE] 02:44 PM This company has 3 locations in [GEOGRAPHIC_DAT…" at bounding box center [392, 235] width 420 height 26
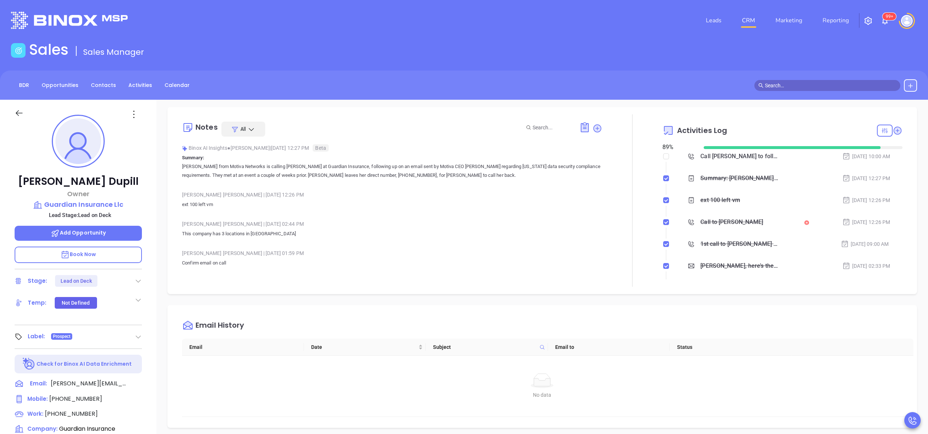
scroll to position [0, 0]
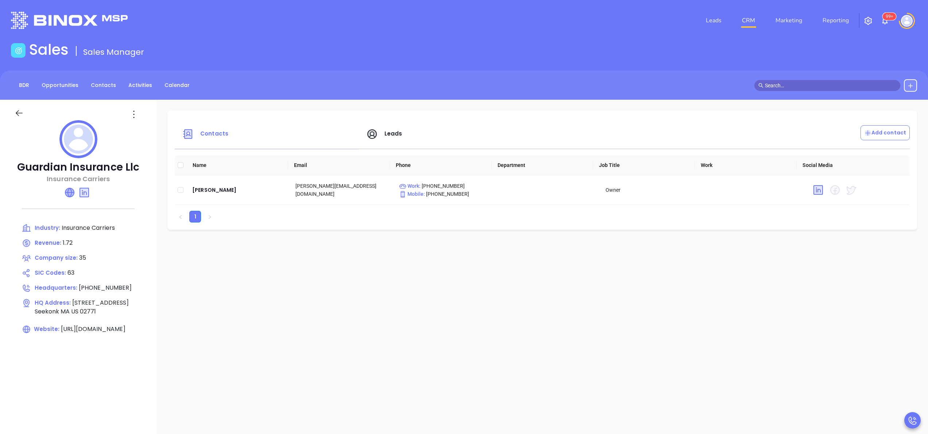
click at [69, 194] on icon at bounding box center [69, 192] width 9 height 9
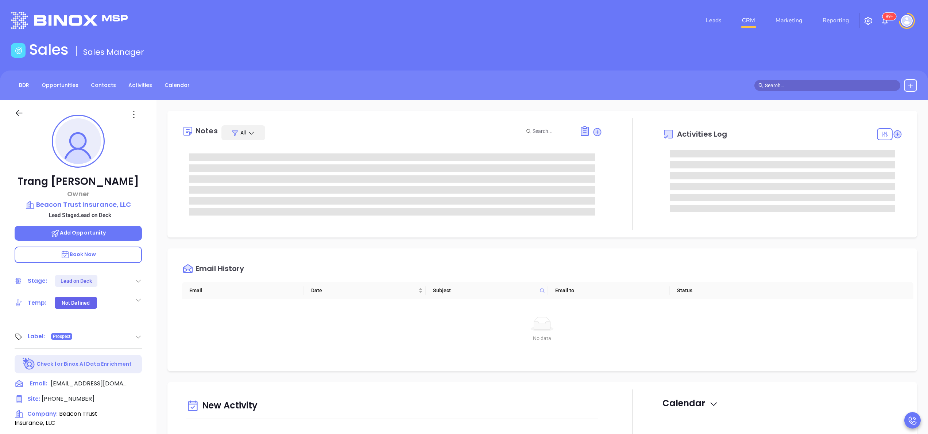
scroll to position [212, 0]
type input "Anabell Dominguez"
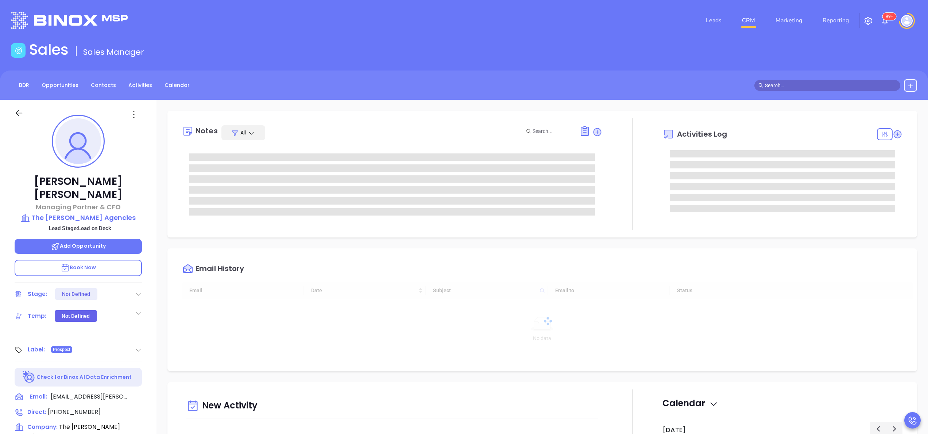
scroll to position [212, 0]
type input "[PERSON_NAME]"
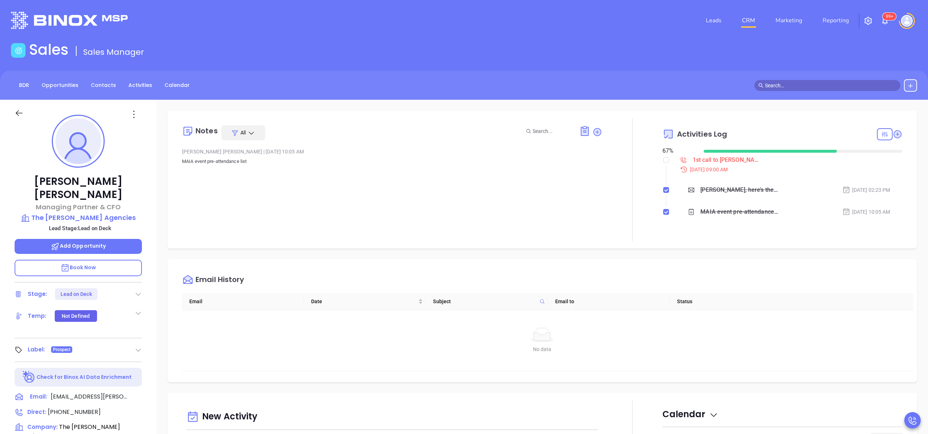
click at [151, 221] on div "Jon Lumbra Managing Partner & CFO The Dowd Agencies Lead Stage: Lead on Deck Ad…" at bounding box center [78, 371] width 157 height 542
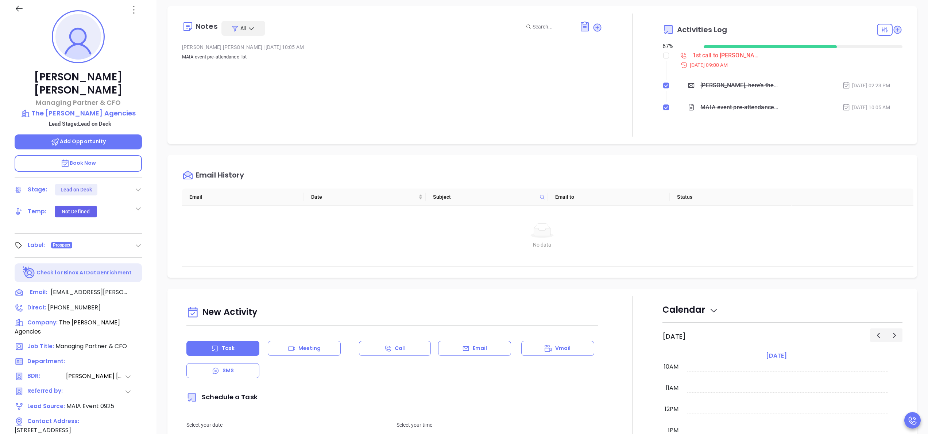
scroll to position [146, 0]
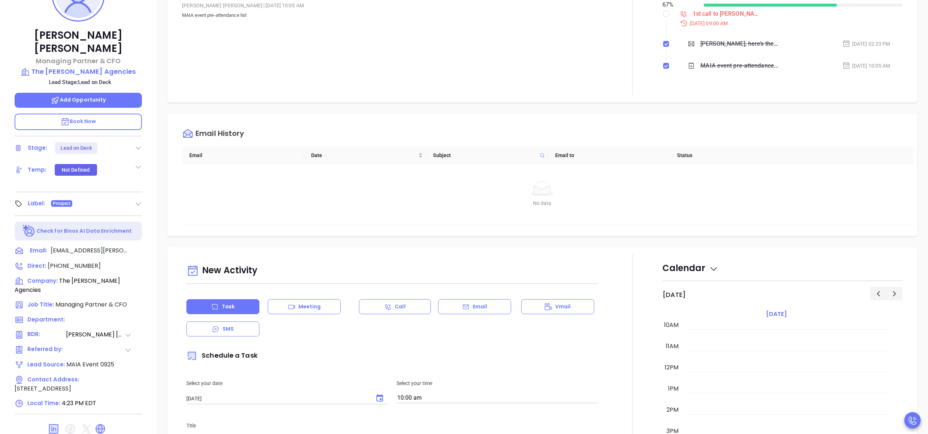
click at [147, 196] on div "Jon Lumbra Managing Partner & CFO The Dowd Agencies Lead Stage: Lead on Deck Ad…" at bounding box center [78, 225] width 157 height 542
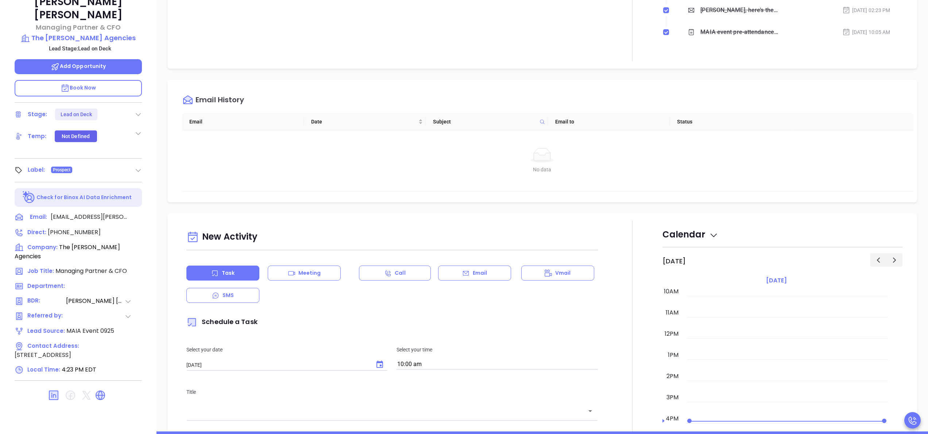
scroll to position [204, 0]
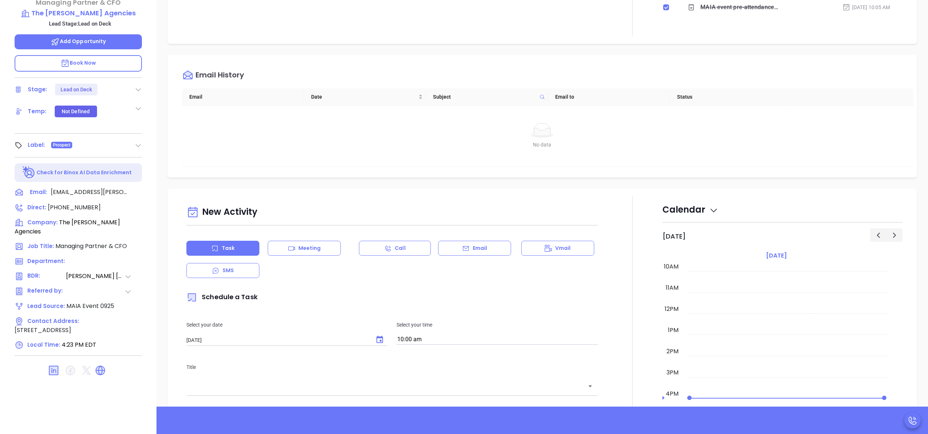
click at [623, 200] on div at bounding box center [632, 399] width 60 height 406
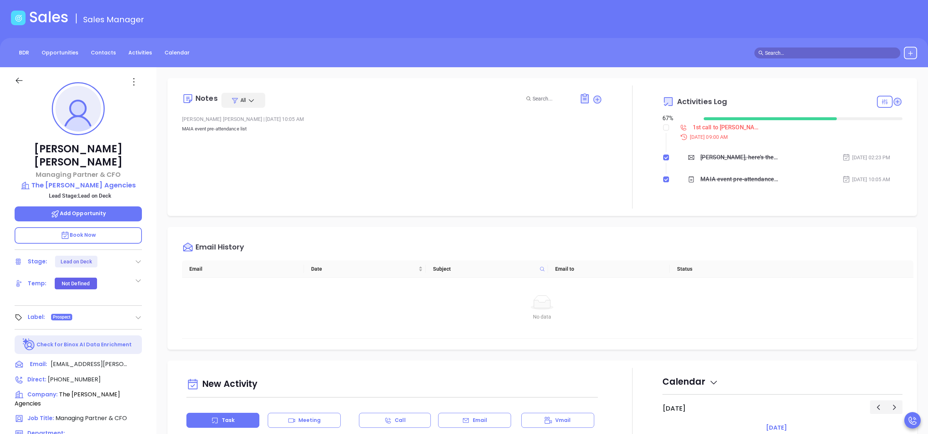
scroll to position [0, 0]
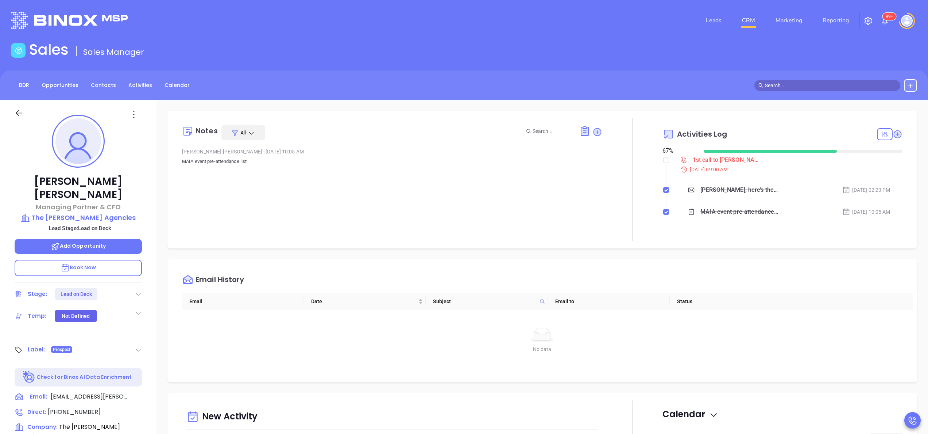
click at [148, 199] on div "Jon Lumbra Managing Partner & CFO The Dowd Agencies Lead Stage: Lead on Deck Ad…" at bounding box center [78, 371] width 157 height 542
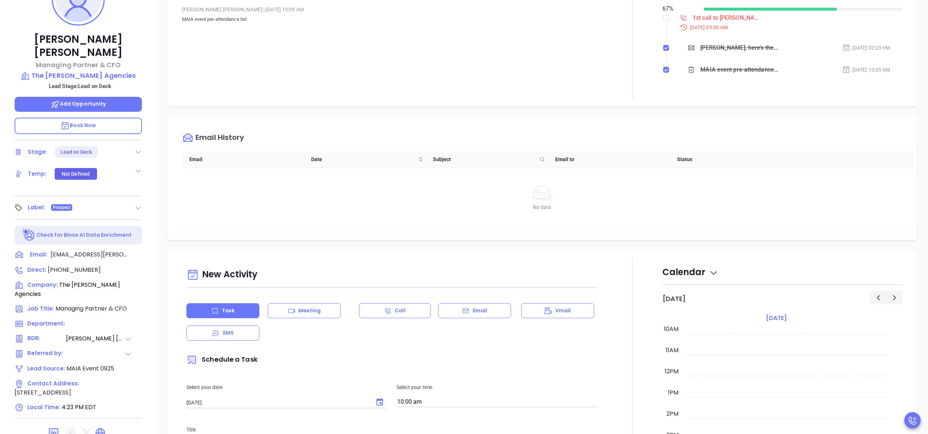
scroll to position [91, 0]
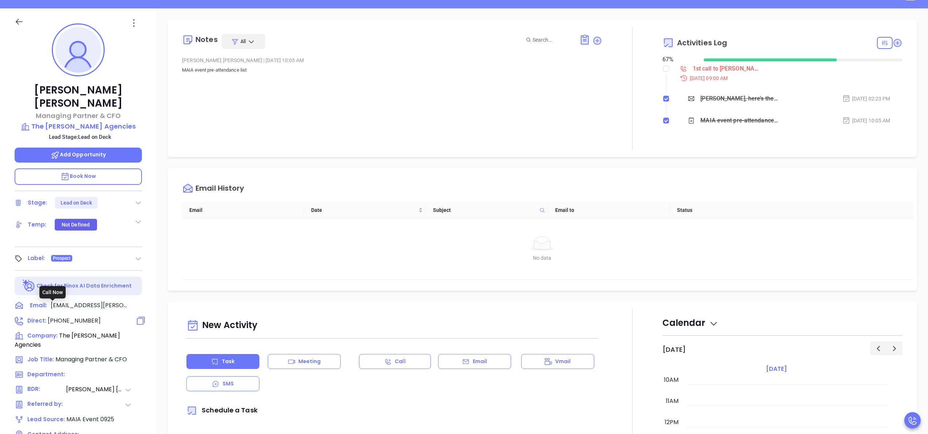
click at [66, 316] on span "(413) 538-7444" at bounding box center [74, 320] width 53 height 8
type input "(413) 538-7444"
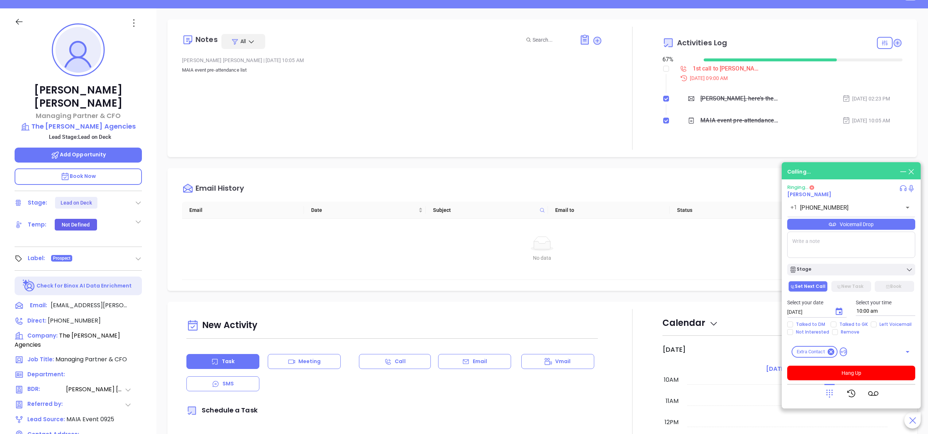
click at [155, 164] on div "Jon Lumbra Managing Partner & CFO The Dowd Agencies Lead Stage: Lead on Deck Ad…" at bounding box center [78, 279] width 157 height 542
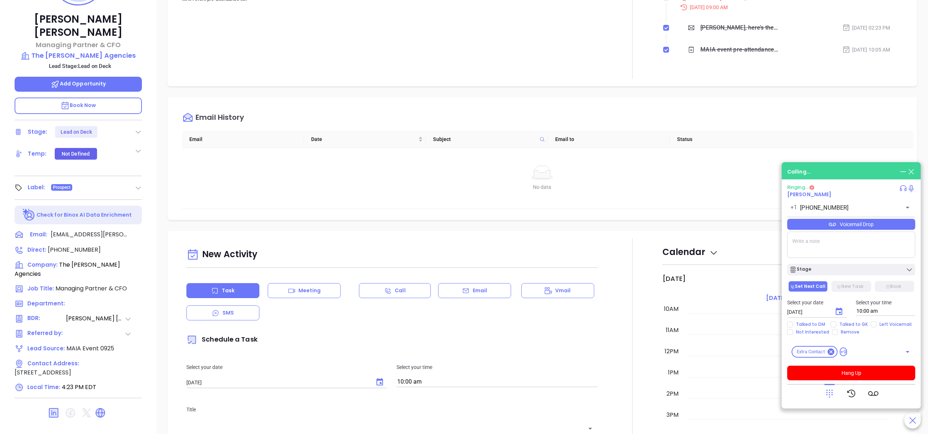
scroll to position [208, 0]
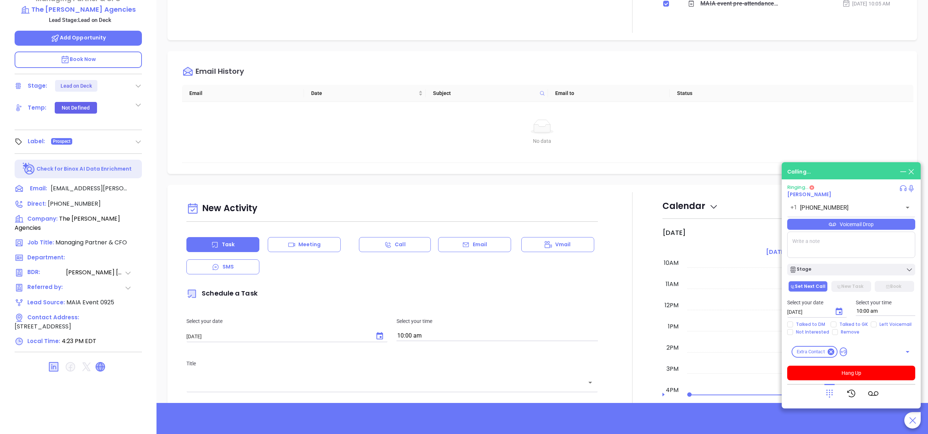
click at [98, 362] on icon at bounding box center [100, 366] width 9 height 9
click at [847, 374] on button "Hang Up" at bounding box center [851, 372] width 128 height 15
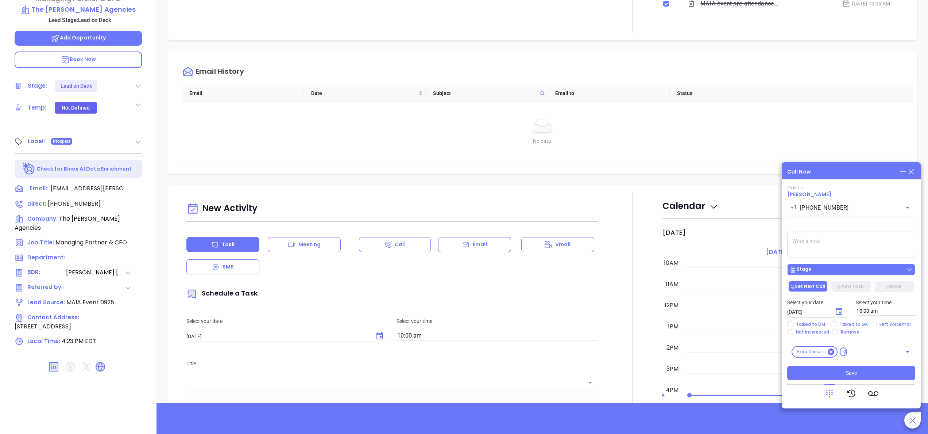
click at [820, 272] on div "Stage" at bounding box center [852, 269] width 124 height 7
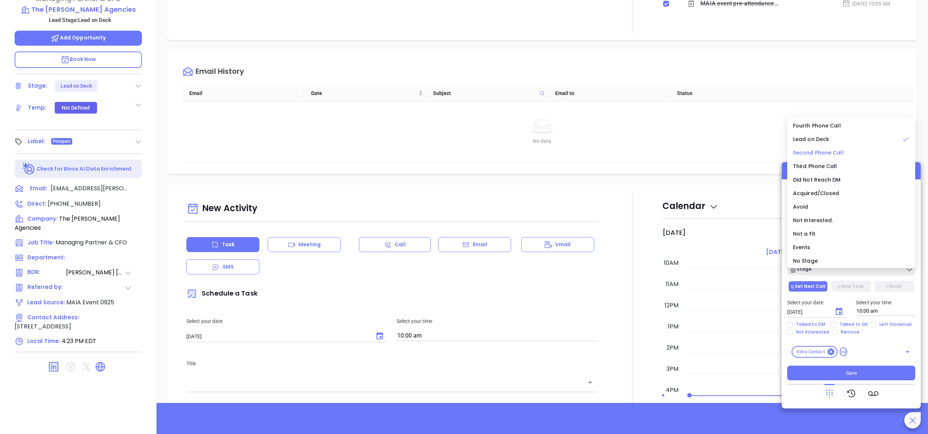
click at [824, 152] on span "Second Phone Call" at bounding box center [818, 152] width 51 height 7
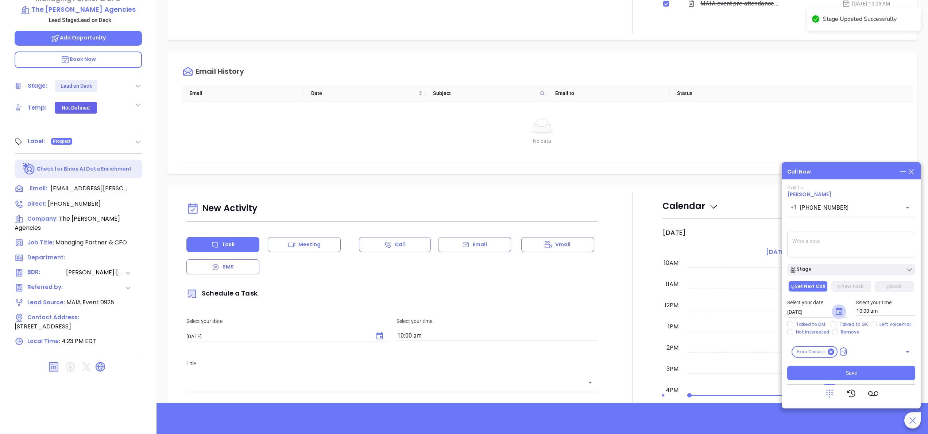
click at [839, 311] on icon "Choose date, selected date is Oct 8, 2025" at bounding box center [839, 311] width 9 height 9
click at [860, 241] on button "9" at bounding box center [860, 241] width 13 height 13
type input "10/09/2025"
click at [843, 321] on span "Talked to GK" at bounding box center [854, 324] width 34 height 6
click at [837, 321] on input "Talked to GK" at bounding box center [834, 324] width 6 height 6
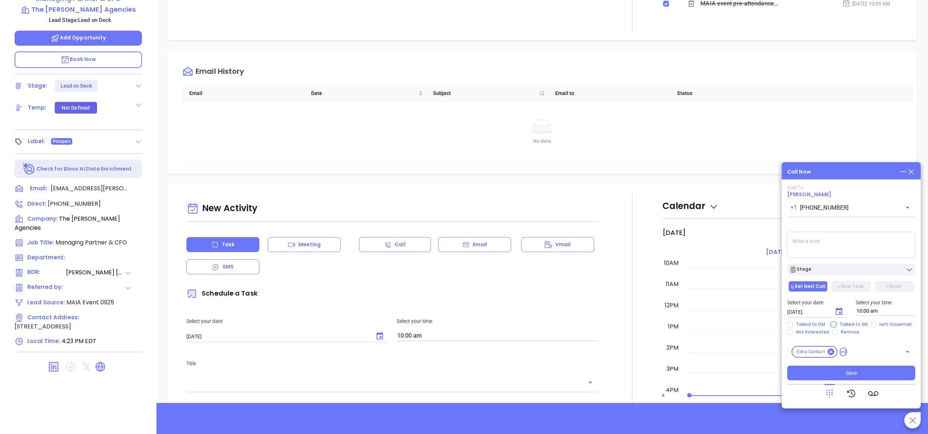
checkbox input "true"
click at [880, 328] on div "Talked to DM Talked to GK Left Voicemail Not Interested Remove" at bounding box center [851, 328] width 137 height 14
click at [877, 325] on span "Left Voicemail" at bounding box center [896, 324] width 38 height 6
click at [876, 325] on input "Left Voicemail" at bounding box center [874, 324] width 6 height 6
checkbox input "true"
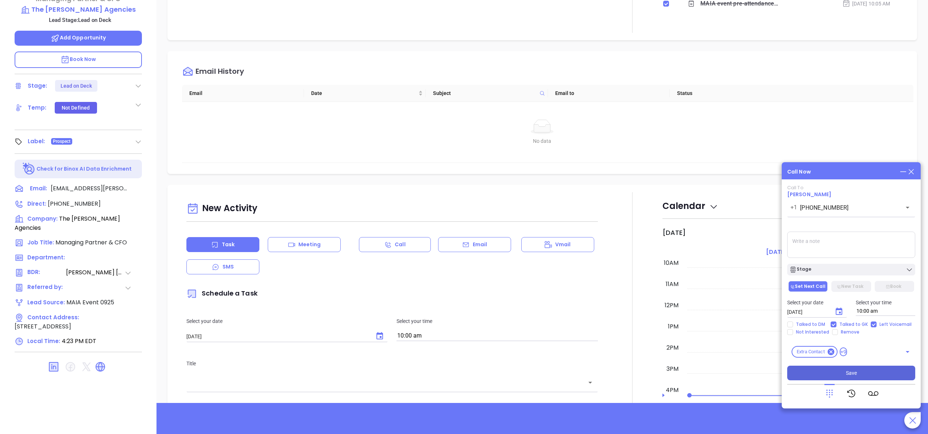
click at [841, 379] on button "Save" at bounding box center [851, 372] width 128 height 15
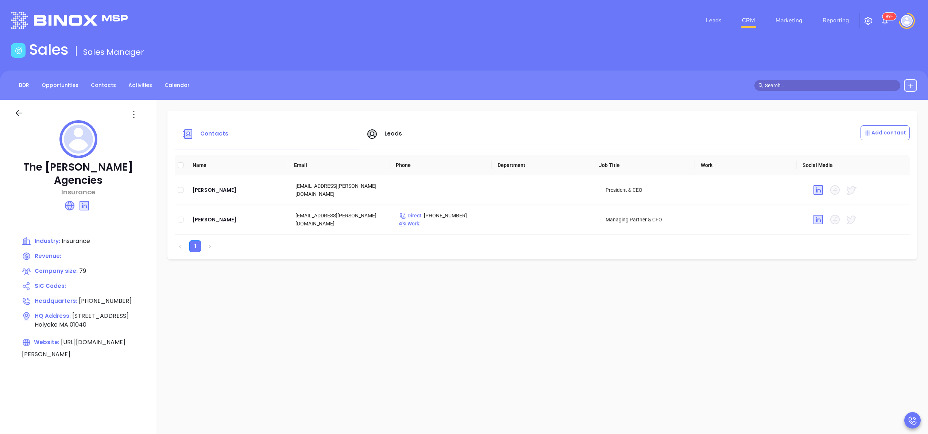
click at [201, 282] on div "Contacts Leads Add contact Name Email Phone Department Job Title Work Social Me…" at bounding box center [543, 355] width 772 height 511
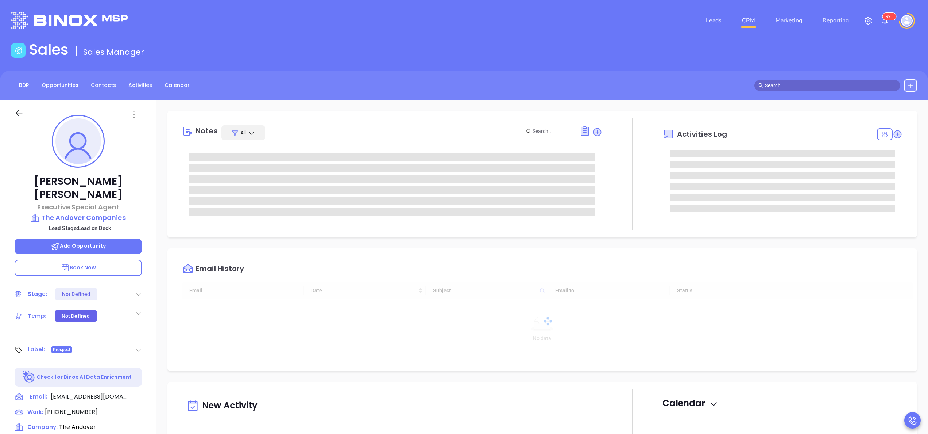
scroll to position [212, 0]
click at [146, 227] on div "[PERSON_NAME] Executive Special Agent The Andover Companies Lead Stage: Lead on…" at bounding box center [78, 371] width 157 height 542
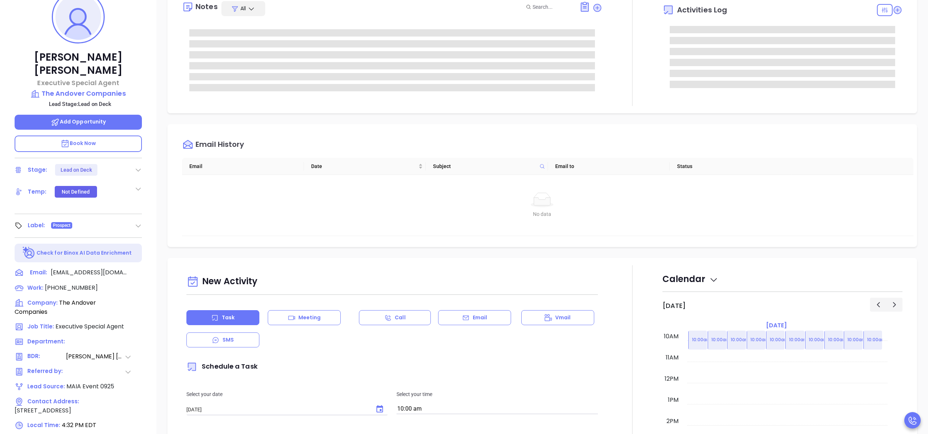
type input "[PERSON_NAME]"
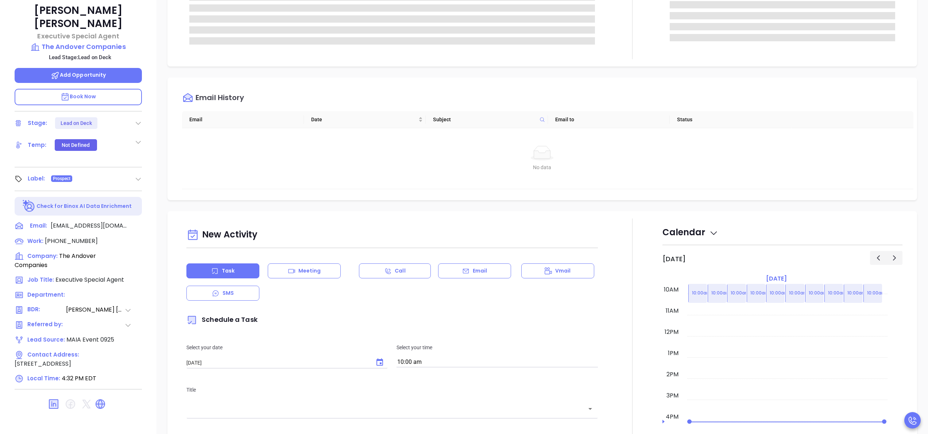
scroll to position [208, 0]
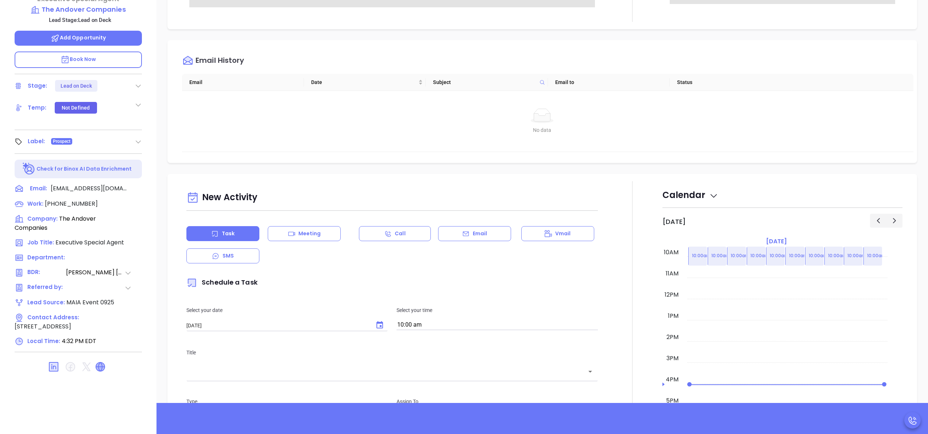
click at [104, 362] on icon at bounding box center [100, 366] width 9 height 9
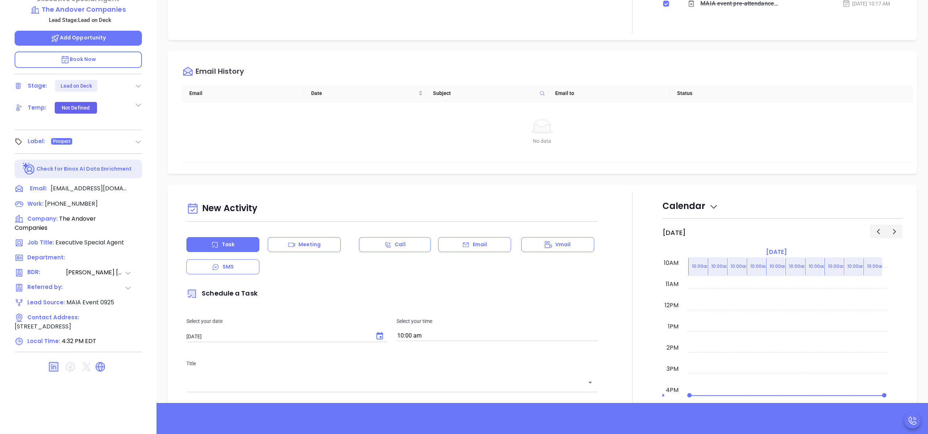
click at [612, 336] on div at bounding box center [632, 395] width 60 height 406
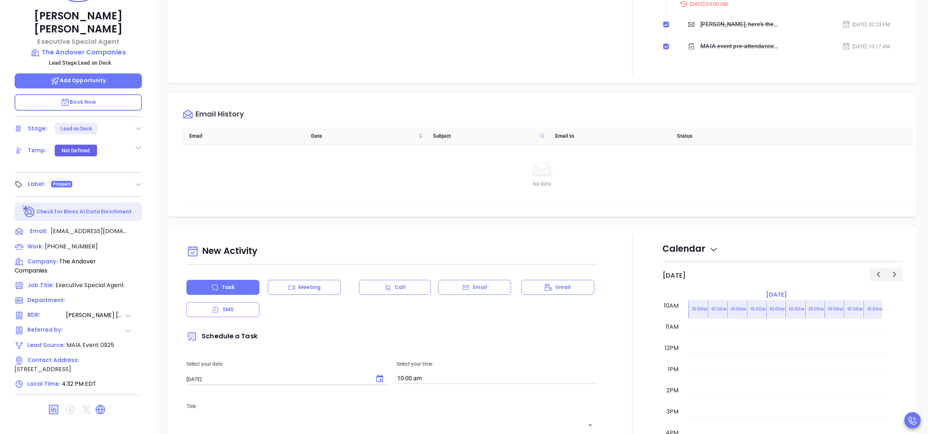
scroll to position [0, 0]
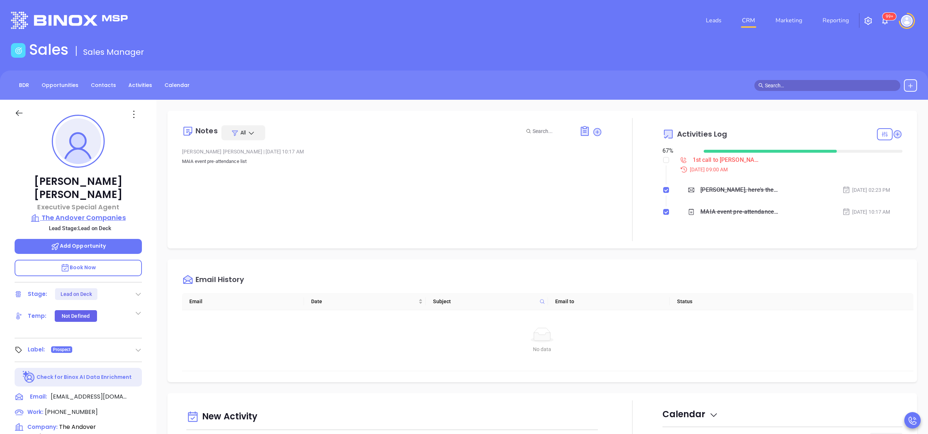
click at [110, 212] on p "The Andover Companies" at bounding box center [78, 217] width 127 height 10
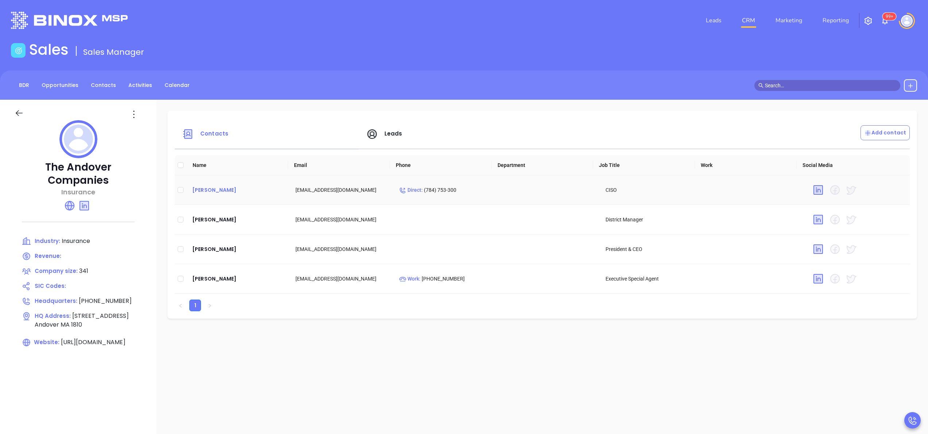
click at [224, 189] on div "[PERSON_NAME]" at bounding box center [238, 189] width 92 height 9
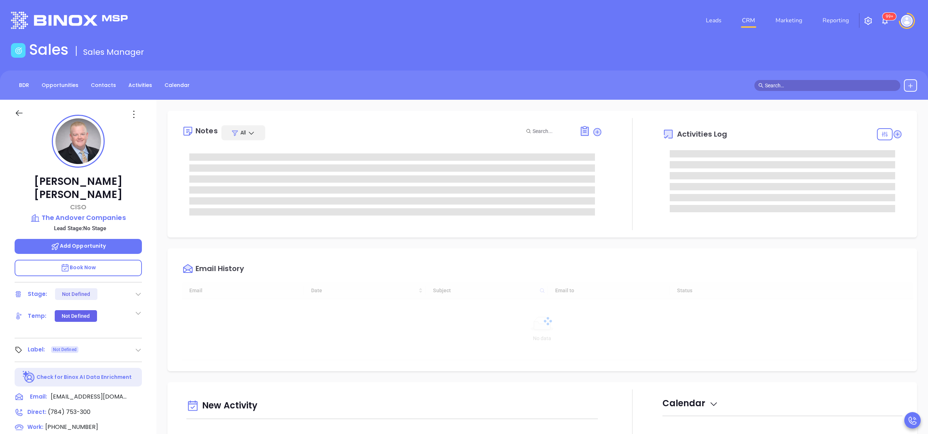
scroll to position [212, 0]
type input "[PERSON_NAME]"
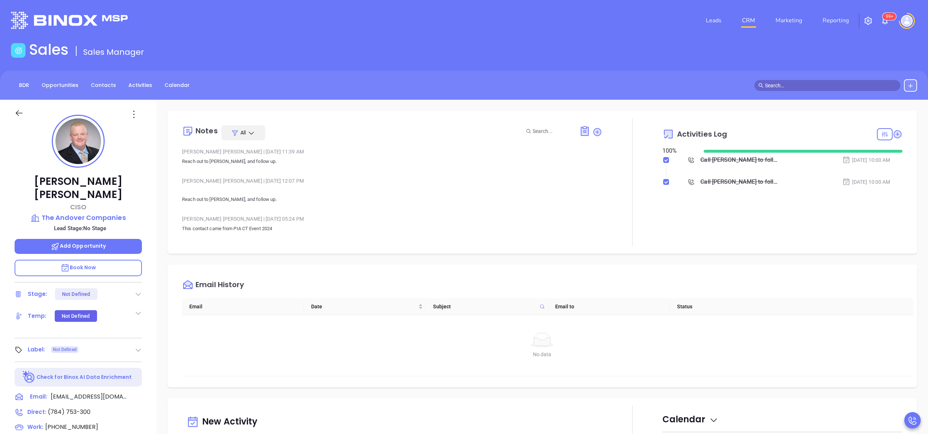
click at [235, 216] on div "[PERSON_NAME] | [DATE] 05:24 PM" at bounding box center [392, 218] width 420 height 11
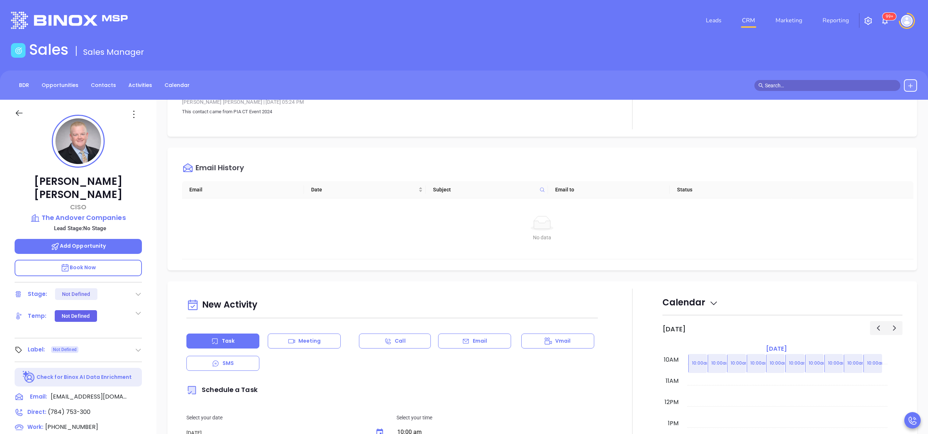
scroll to position [88, 0]
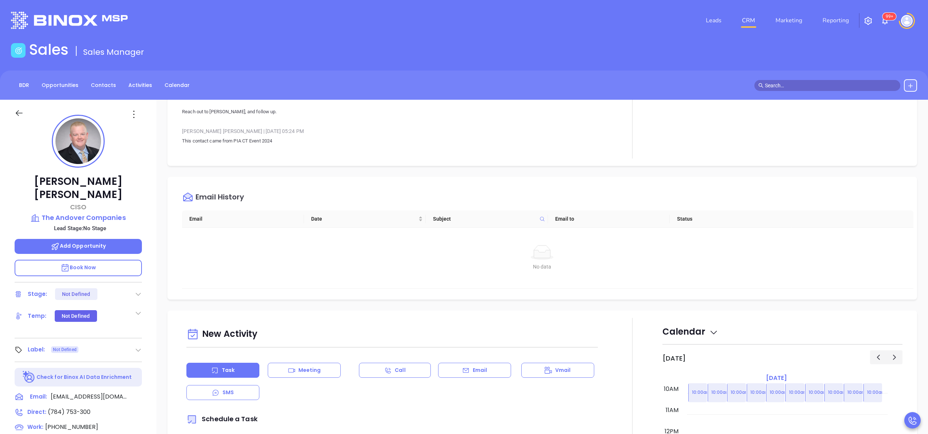
click at [148, 209] on div "[PERSON_NAME] CISO The Andover Companies Lead Stage: No Stage Add Opportunity B…" at bounding box center [78, 371] width 157 height 542
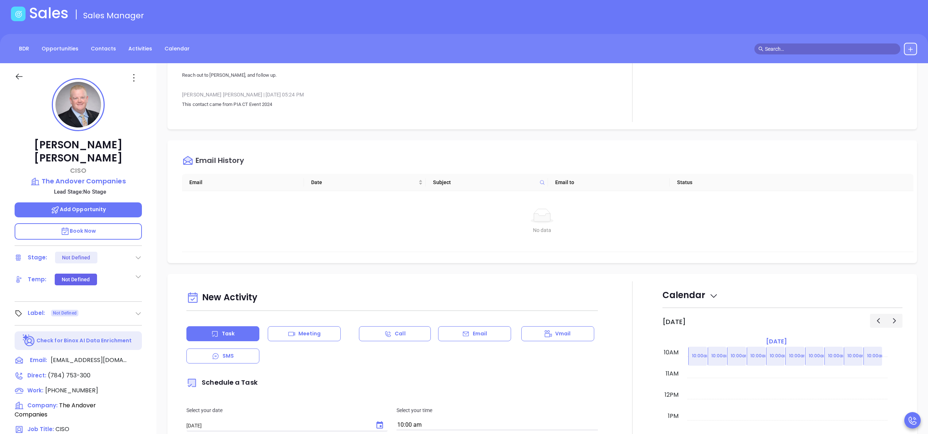
scroll to position [0, 0]
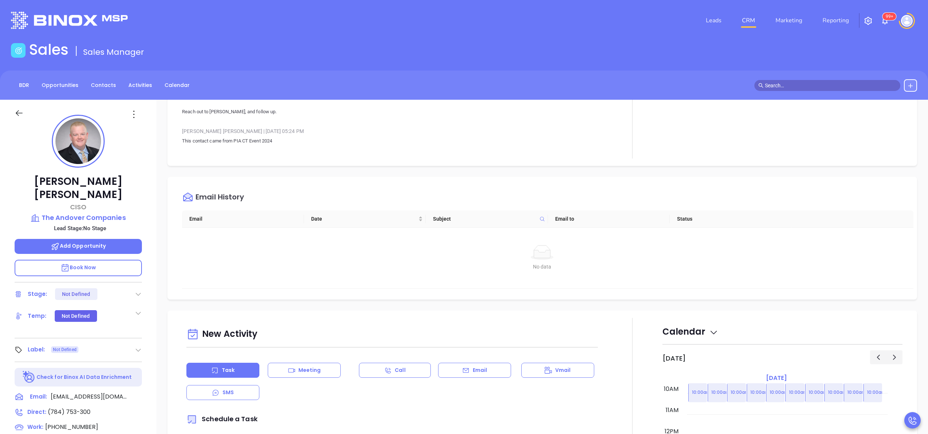
click at [369, 136] on div "[PERSON_NAME] | [DATE] 05:24 PM" at bounding box center [392, 131] width 420 height 11
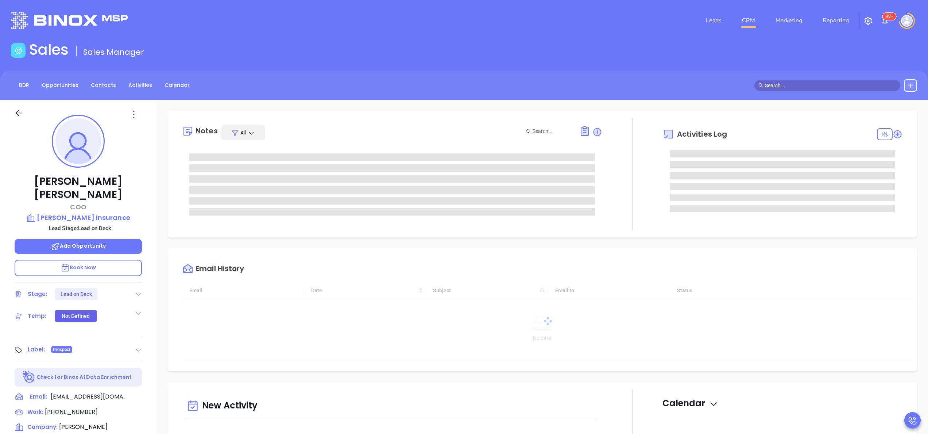
scroll to position [212, 0]
type input "[PERSON_NAME]"
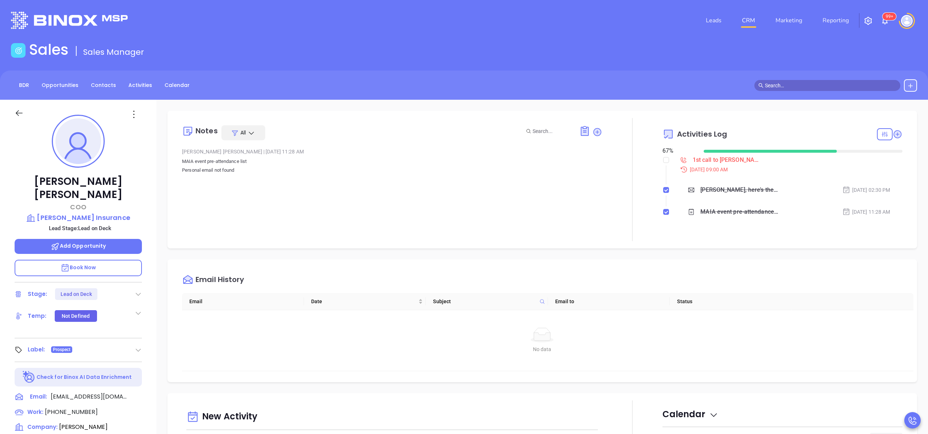
click at [146, 234] on div "Suzette Moniz COO Lapointe Insurance Lead Stage: Lead on Deck Add Opportunity B…" at bounding box center [78, 371] width 157 height 542
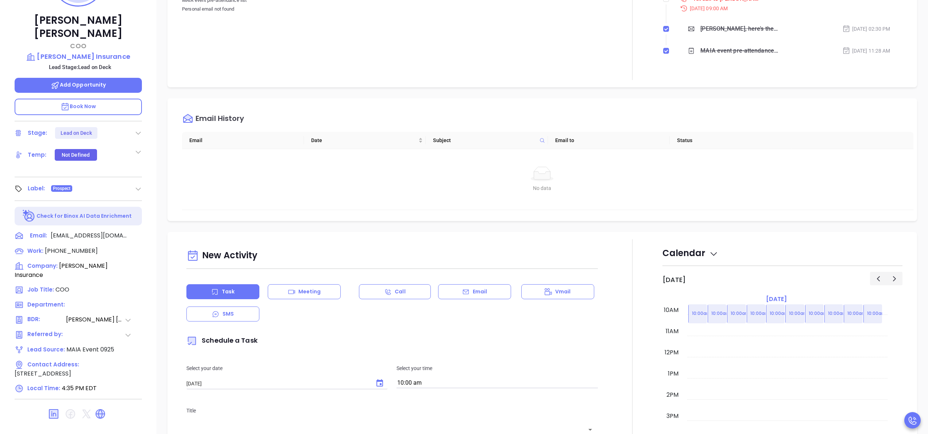
scroll to position [208, 0]
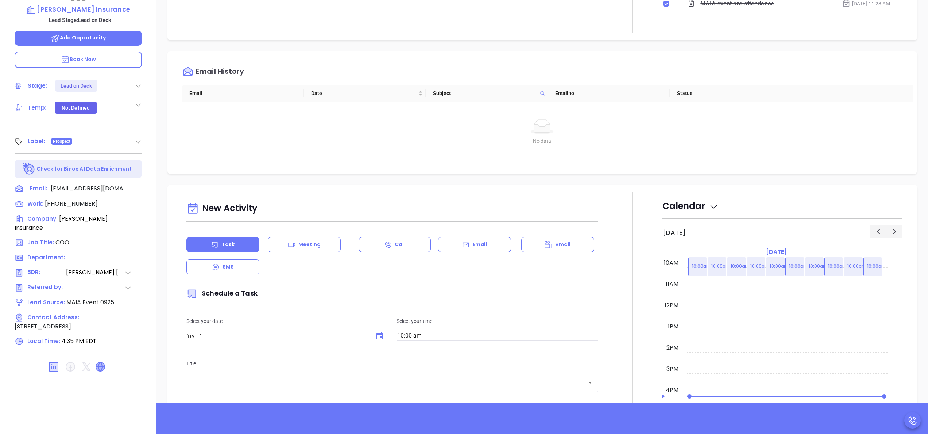
click at [103, 362] on icon at bounding box center [100, 366] width 9 height 9
click at [70, 199] on span "(800) 660-7401" at bounding box center [71, 203] width 53 height 8
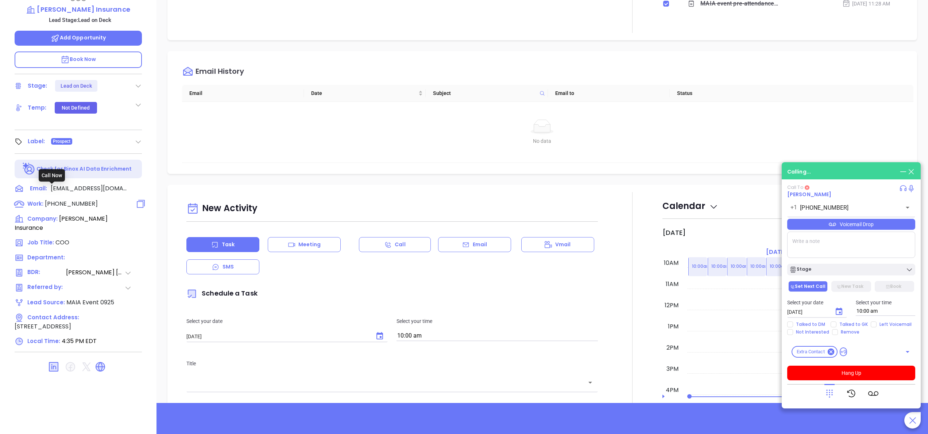
type input "(800) 660-7401"
click at [155, 183] on div "Suzette Moniz COO Lapointe Insurance Lead Stage: Lead on Deck Add Opportunity B…" at bounding box center [78, 163] width 157 height 542
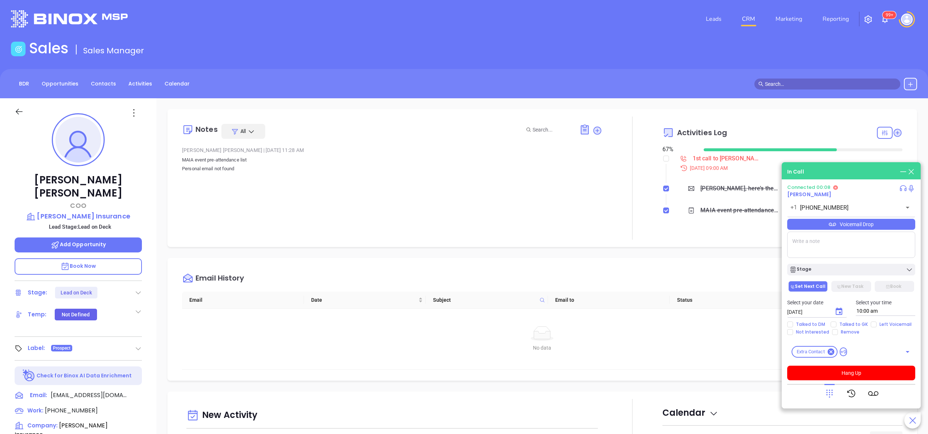
scroll to position [0, 0]
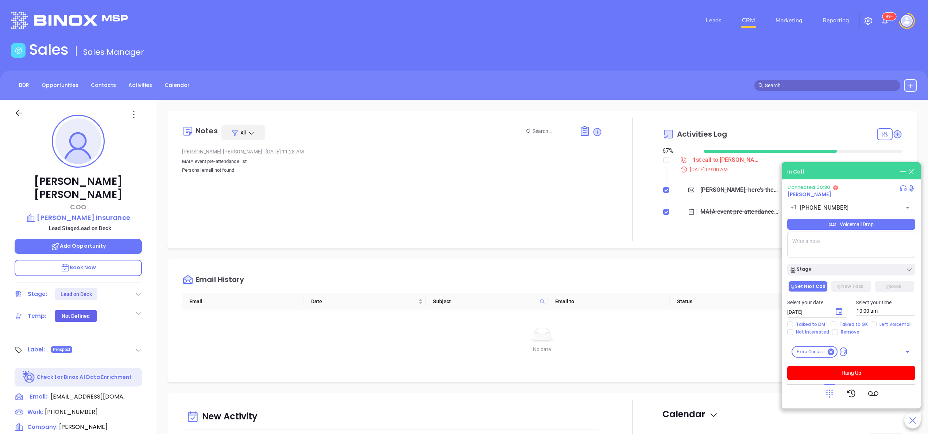
click at [827, 393] on icon at bounding box center [830, 393] width 10 height 10
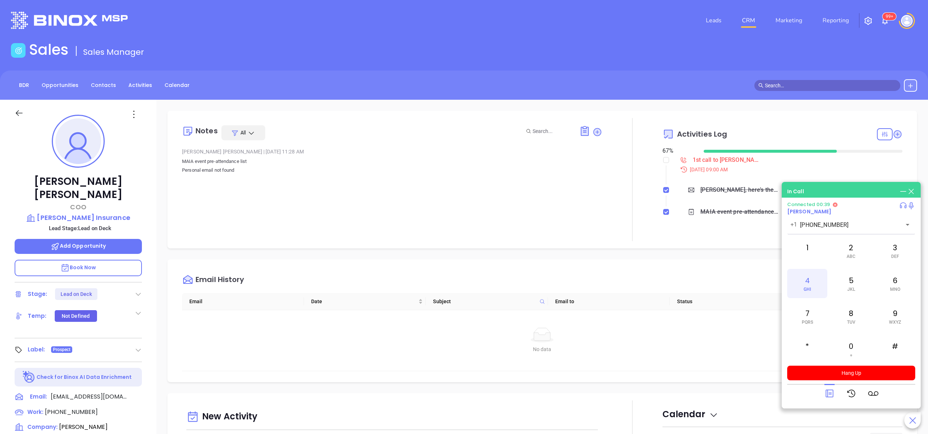
click at [810, 280] on div "4 GHI" at bounding box center [807, 283] width 40 height 29
click at [856, 340] on div "0 +" at bounding box center [851, 348] width 40 height 29
click at [150, 231] on div "Suzette Moniz COO Lapointe Insurance Lead Stage: Lead on Deck Add Opportunity B…" at bounding box center [78, 371] width 157 height 542
click at [871, 375] on button "Hang Up" at bounding box center [851, 372] width 128 height 15
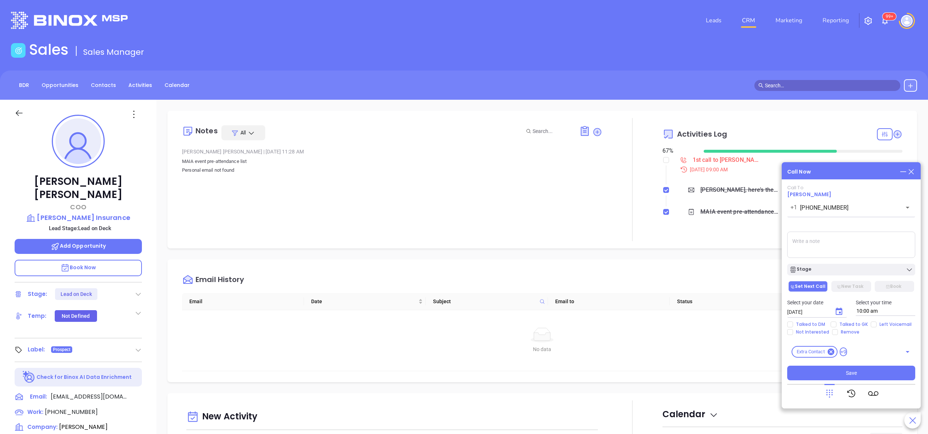
click at [830, 242] on textarea at bounding box center [851, 244] width 128 height 26
type textarea "left vm in general"
click at [840, 265] on button "Stage" at bounding box center [851, 269] width 128 height 12
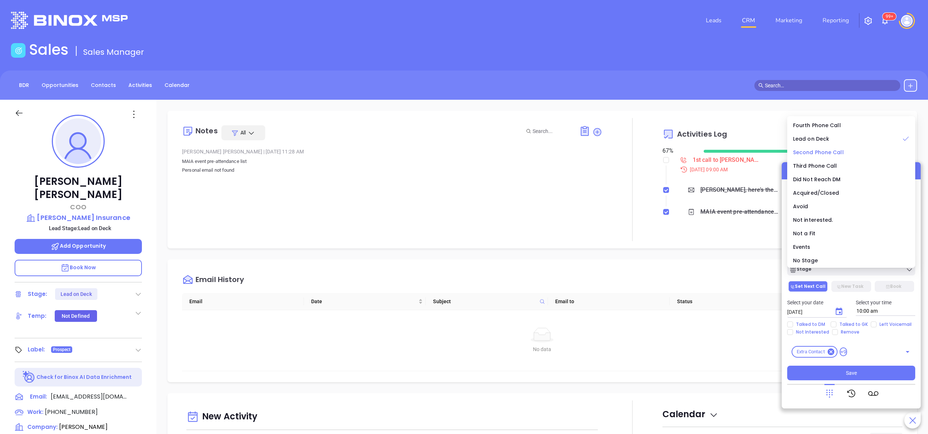
click at [845, 154] on div "Second Phone Call" at bounding box center [851, 152] width 116 height 8
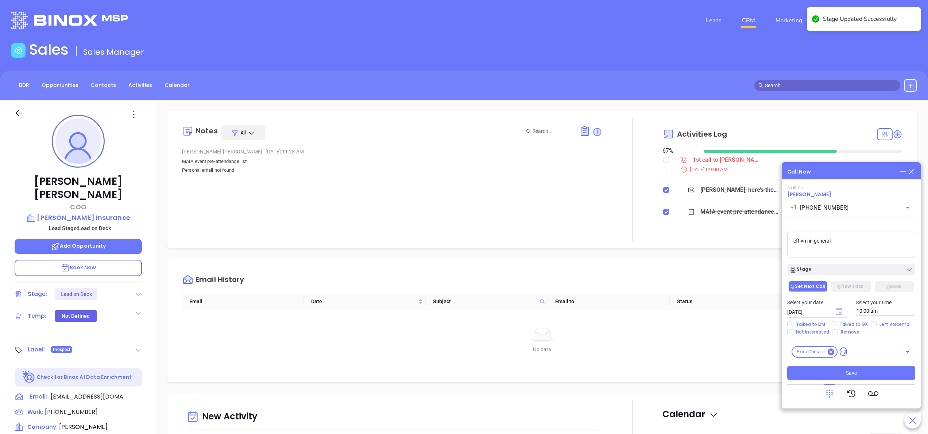
click at [842, 312] on icon "Choose date, selected date is Oct 8, 2025" at bounding box center [839, 310] width 7 height 7
click at [862, 237] on button "9" at bounding box center [860, 241] width 13 height 13
type input "[DATE]"
click at [839, 311] on icon "Choose date, selected date is Oct 9, 2025" at bounding box center [839, 311] width 9 height 9
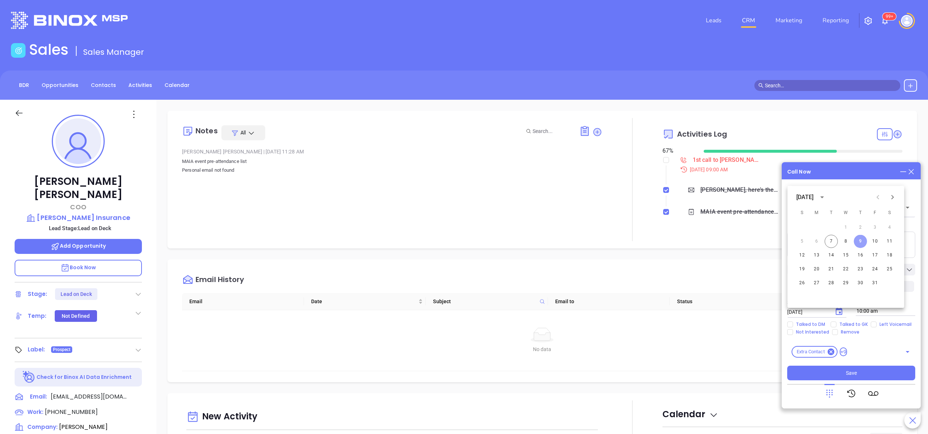
click at [863, 240] on button "9" at bounding box center [860, 241] width 13 height 13
click at [844, 313] on button "Choose date, selected date is Oct 9, 2025" at bounding box center [839, 311] width 15 height 15
click at [860, 243] on button "9" at bounding box center [860, 241] width 13 height 13
click at [856, 324] on span "Talked to GK" at bounding box center [854, 324] width 34 height 6
click at [837, 324] on input "Talked to GK" at bounding box center [834, 324] width 6 height 6
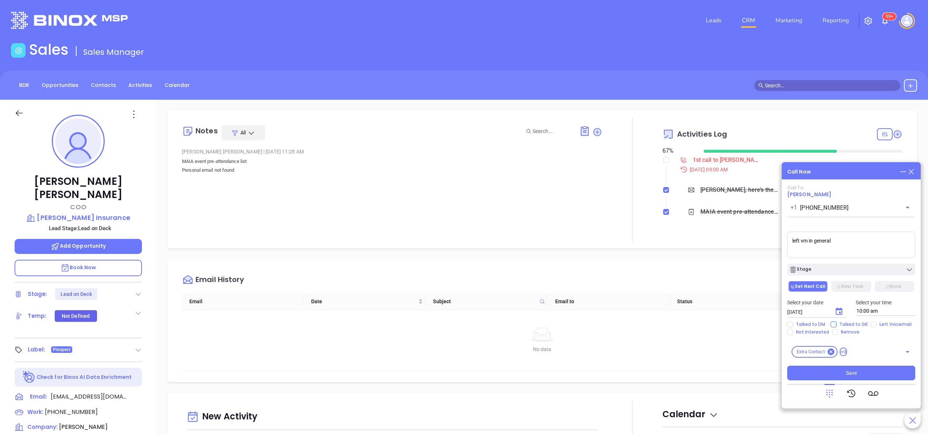
checkbox input "true"
click at [883, 323] on span "Left Voicemail" at bounding box center [896, 324] width 38 height 6
click at [877, 323] on input "Left Voicemail" at bounding box center [874, 324] width 6 height 6
checkbox input "true"
click at [855, 322] on span "Talked to GK" at bounding box center [854, 324] width 34 height 6
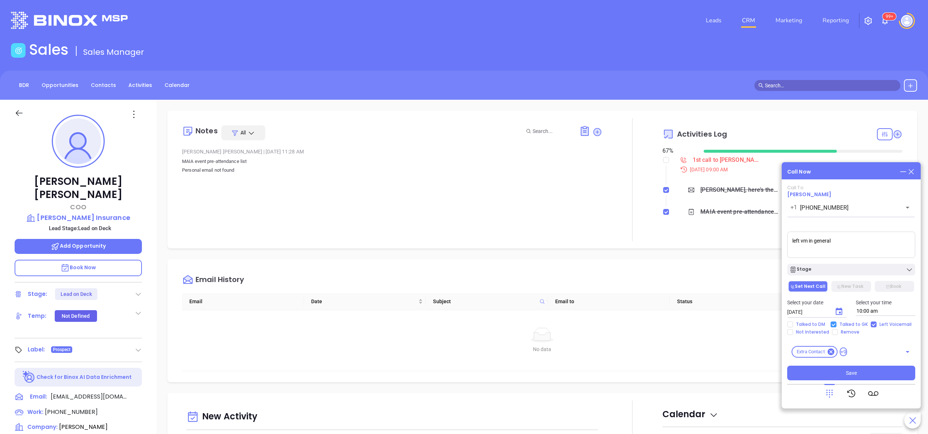
click at [837, 322] on input "Talked to GK" at bounding box center [834, 324] width 6 height 6
checkbox input "false"
click at [863, 371] on button "Save" at bounding box center [851, 372] width 128 height 15
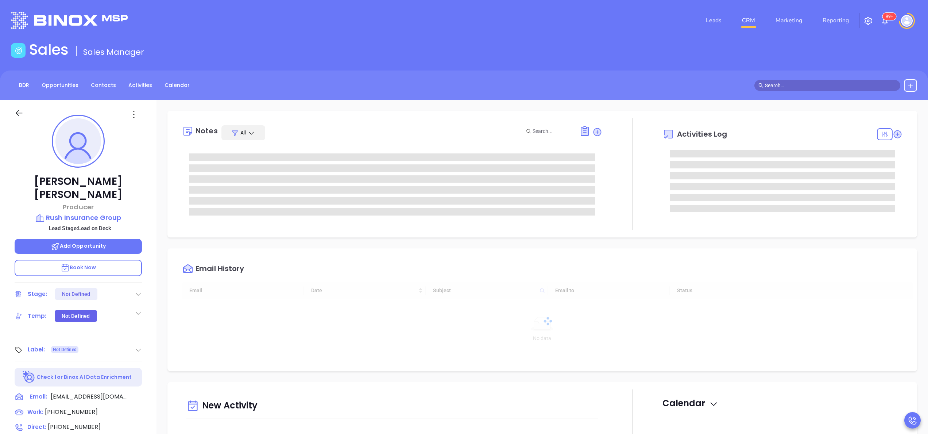
scroll to position [212, 0]
type input "[PERSON_NAME]"
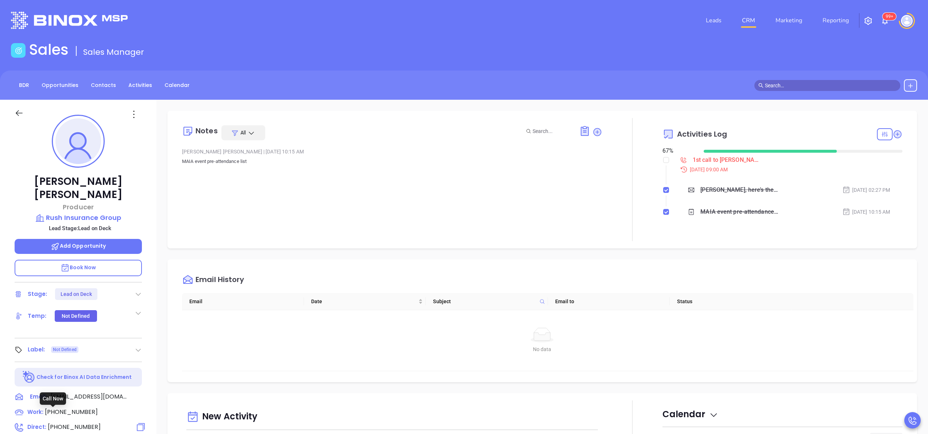
click at [75, 422] on span "[PHONE_NUMBER]" at bounding box center [74, 426] width 53 height 8
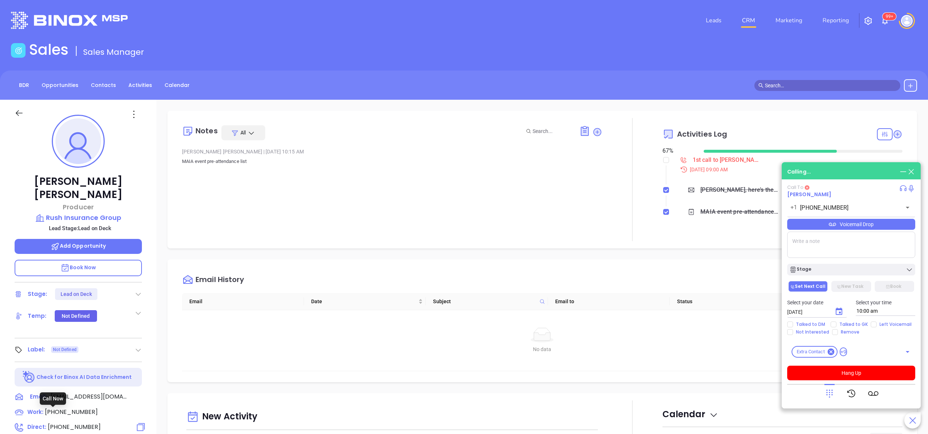
type input "[PHONE_NUMBER]"
click at [869, 374] on button "Hang Up" at bounding box center [851, 372] width 128 height 15
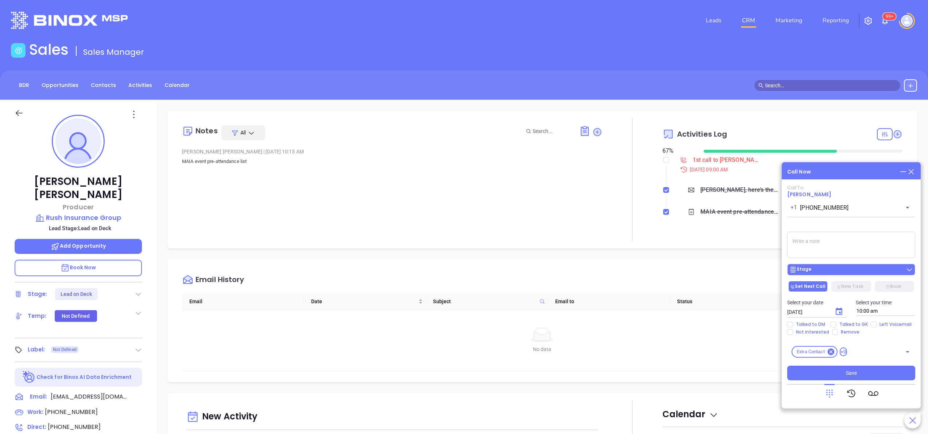
click at [834, 272] on div "Stage" at bounding box center [852, 269] width 124 height 7
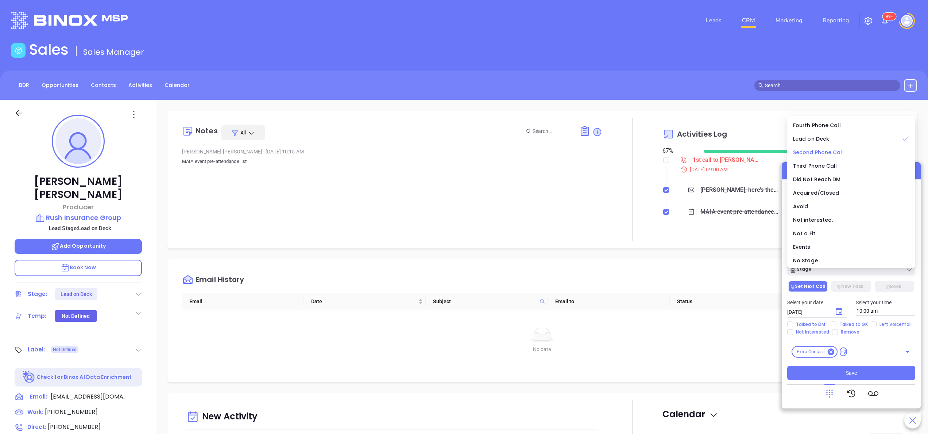
click at [824, 155] on span "Second Phone Call" at bounding box center [818, 152] width 51 height 7
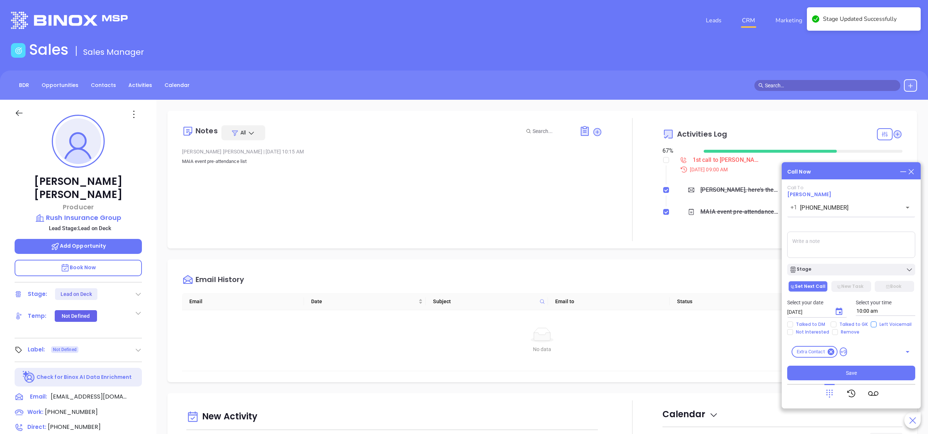
click at [872, 324] on input "Left Voicemail" at bounding box center [874, 324] width 6 height 6
checkbox input "true"
click at [832, 253] on textarea at bounding box center [851, 244] width 128 height 26
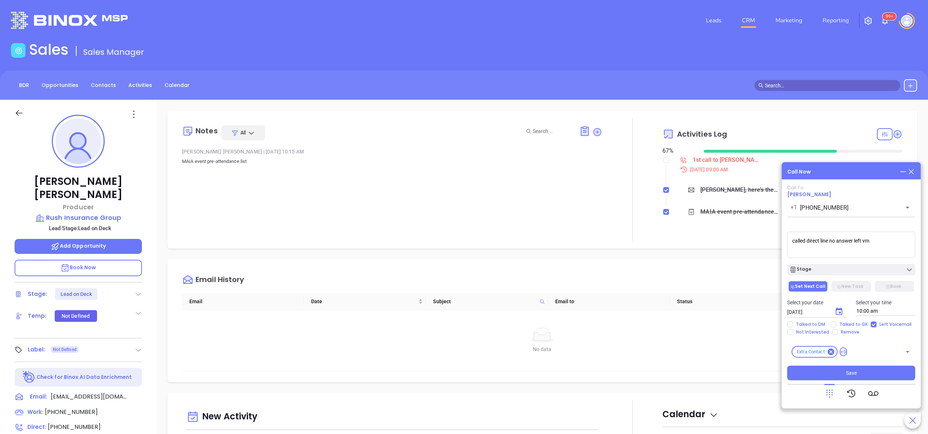
type textarea "called direct line no answer left vm"
click at [843, 309] on icon "Choose date, selected date is Oct 8, 2025" at bounding box center [839, 311] width 9 height 9
click at [860, 239] on button "9" at bounding box center [860, 241] width 13 height 13
type input "[DATE]"
click at [847, 370] on span "Save" at bounding box center [851, 373] width 11 height 8
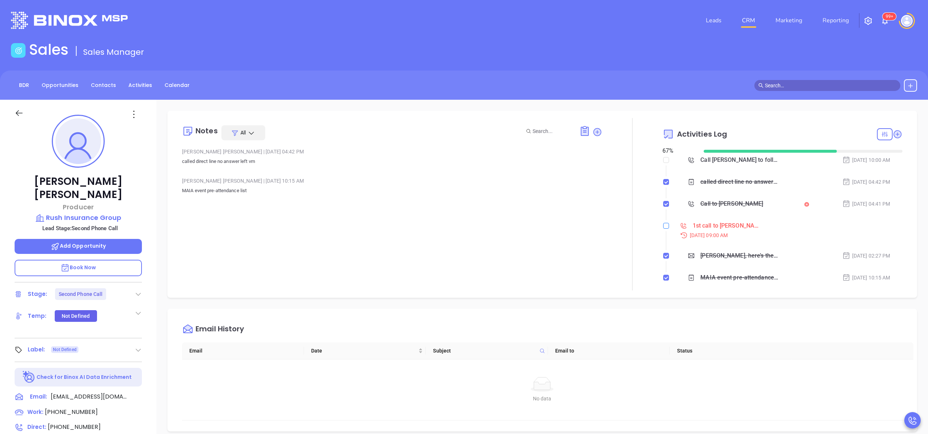
click at [663, 225] on input "checkbox" at bounding box center [666, 226] width 6 height 6
checkbox input "true"
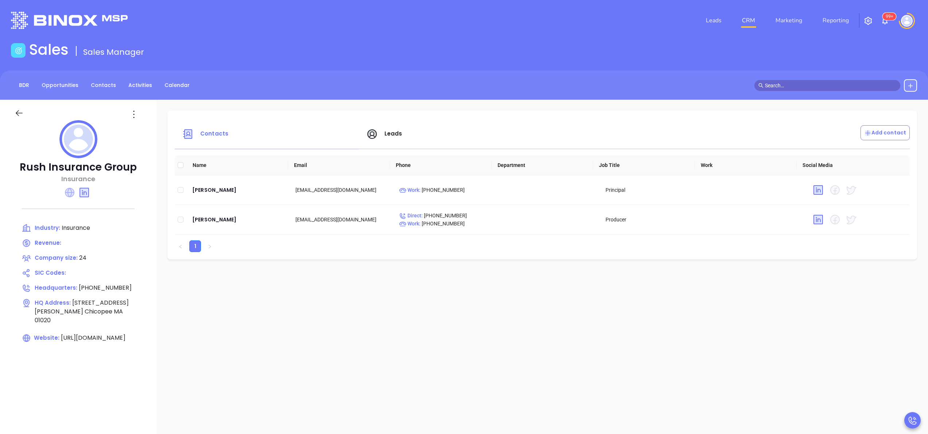
click at [72, 192] on icon at bounding box center [69, 192] width 9 height 9
click at [220, 188] on div "[PERSON_NAME]" at bounding box center [238, 189] width 92 height 9
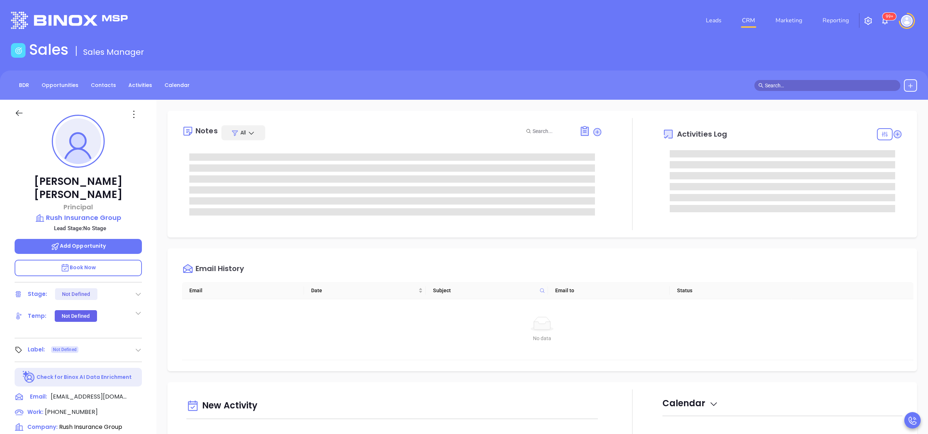
scroll to position [212, 0]
type input "[PERSON_NAME]"
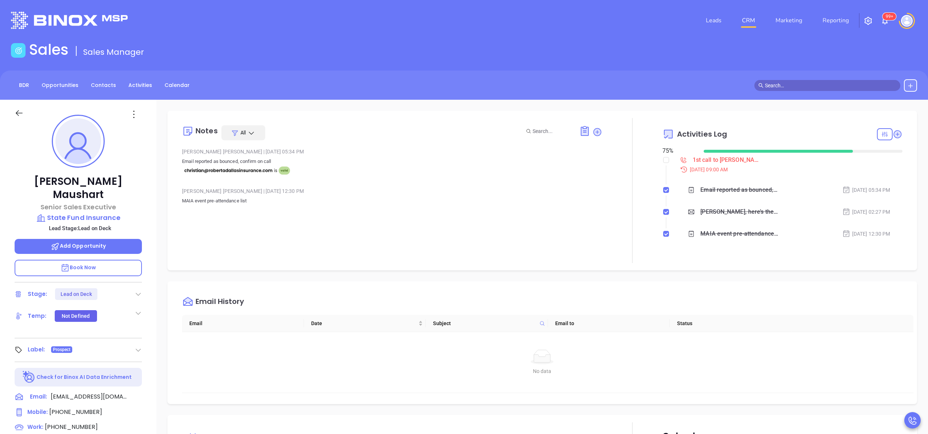
click at [147, 237] on div "[PERSON_NAME] Senior Sales Executive State Fund Insurance Lead Stage: Lead on D…" at bounding box center [78, 371] width 157 height 542
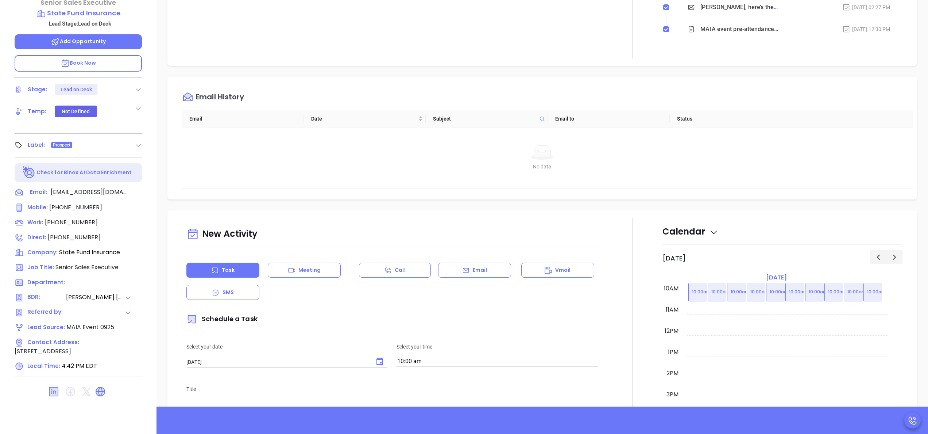
scroll to position [208, 0]
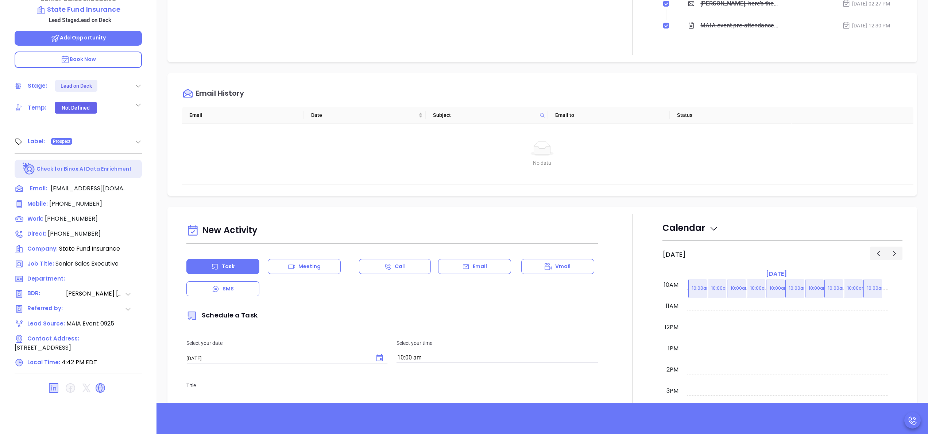
click at [626, 293] on div at bounding box center [632, 417] width 60 height 406
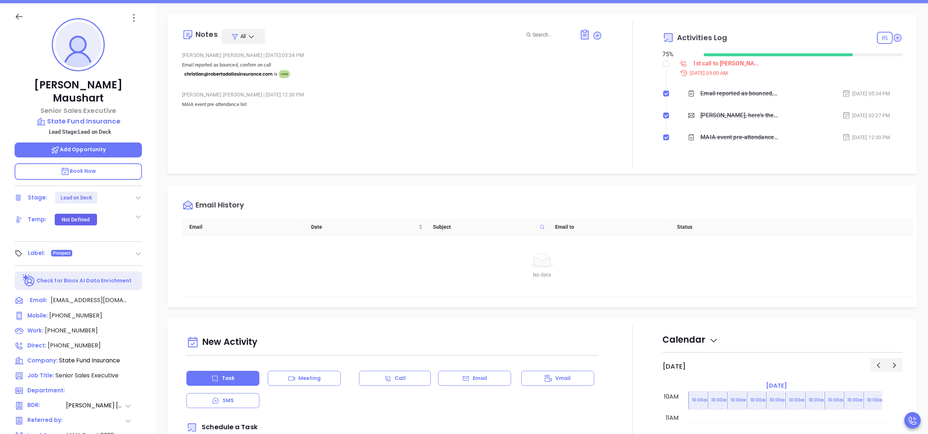
scroll to position [91, 0]
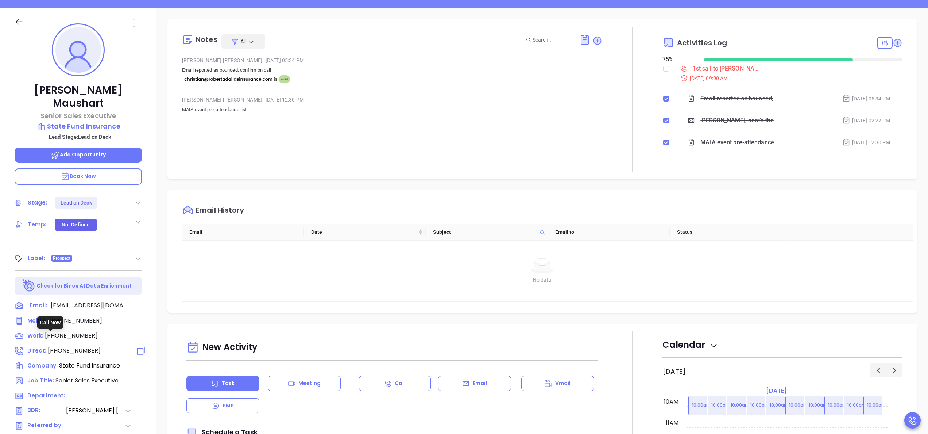
click at [55, 346] on span "[PHONE_NUMBER]" at bounding box center [74, 350] width 53 height 8
type input "[PHONE_NUMBER]"
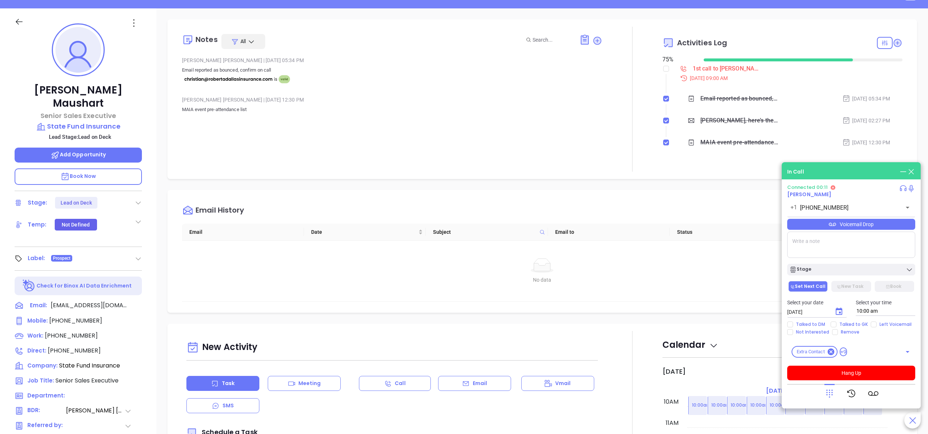
click at [831, 396] on icon at bounding box center [830, 393] width 10 height 10
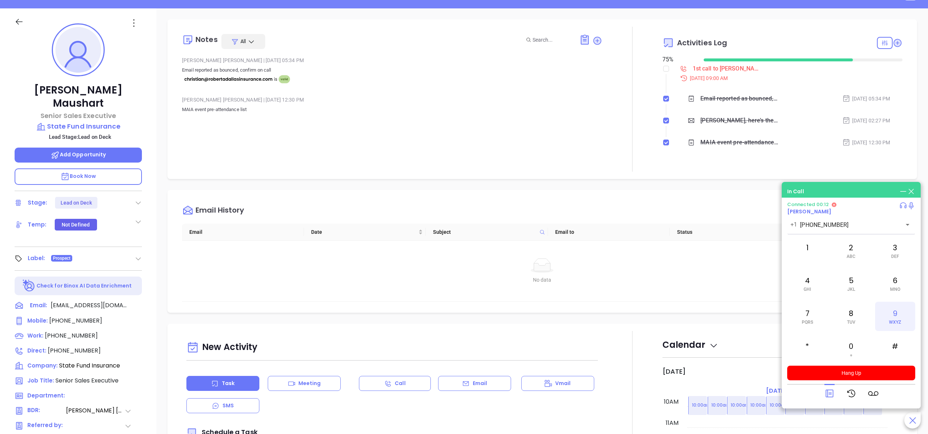
click at [888, 310] on div "9 WXYZ" at bounding box center [895, 315] width 40 height 29
click at [814, 289] on div "4 GHI" at bounding box center [807, 283] width 40 height 29
click at [860, 243] on div "2 ABC" at bounding box center [851, 250] width 40 height 29
click at [813, 327] on div "7 PQRS" at bounding box center [807, 315] width 40 height 29
click at [831, 393] on icon at bounding box center [830, 393] width 10 height 10
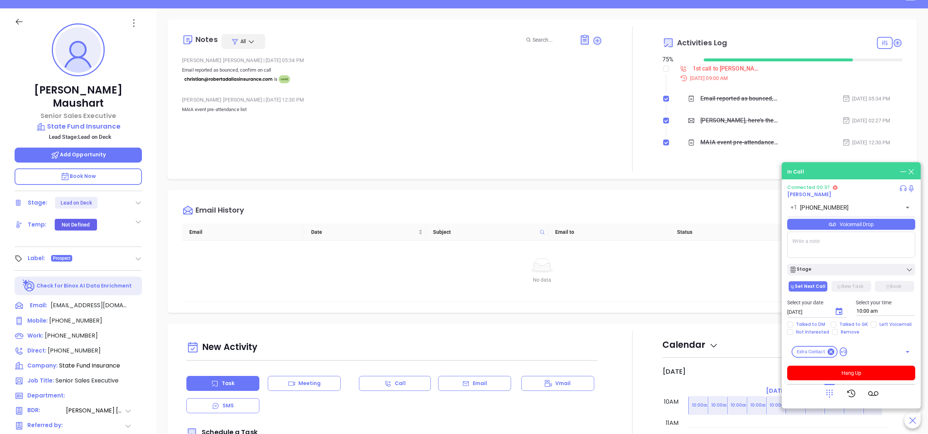
click at [839, 241] on textarea at bounding box center [851, 244] width 128 height 26
type textarea "1821"
click at [834, 388] on icon at bounding box center [830, 393] width 10 height 10
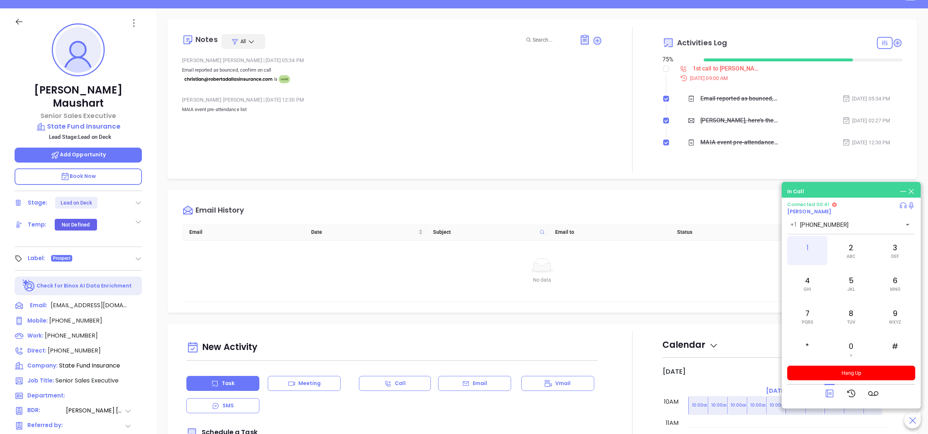
click at [813, 244] on div "1" at bounding box center [807, 250] width 40 height 29
click at [866, 369] on button "Hang Up" at bounding box center [851, 372] width 128 height 15
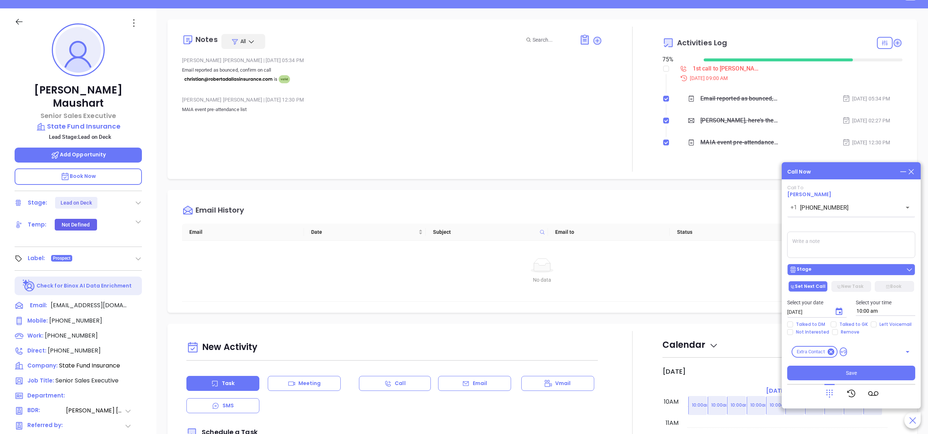
click at [840, 265] on button "Stage" at bounding box center [851, 269] width 128 height 12
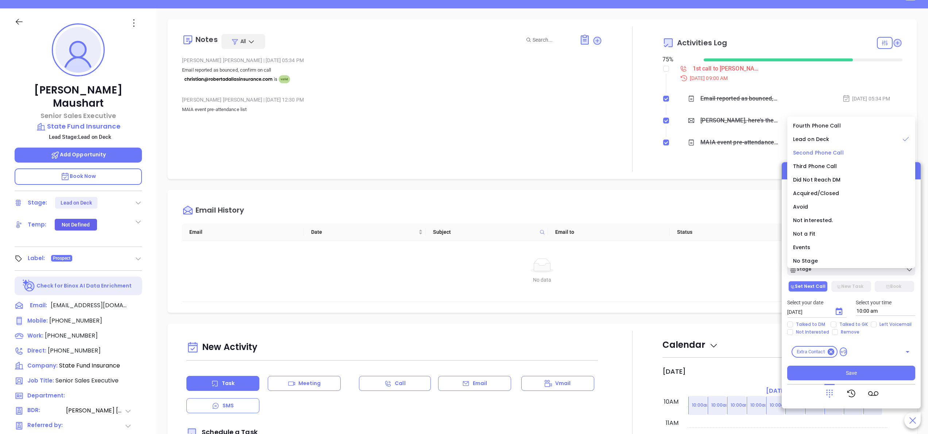
click at [823, 150] on span "Second Phone Call" at bounding box center [818, 152] width 51 height 7
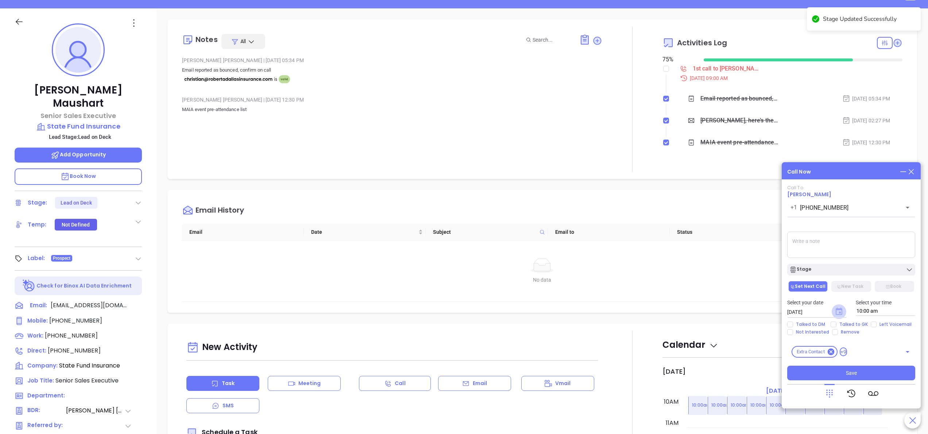
click at [842, 314] on icon "Choose date, selected date is Oct 8, 2025" at bounding box center [839, 310] width 7 height 7
click at [862, 237] on button "9" at bounding box center [860, 241] width 13 height 13
type input "10/09/2025"
click at [846, 323] on span "Talked to GK" at bounding box center [854, 324] width 34 height 6
click at [837, 323] on input "Talked to GK" at bounding box center [834, 324] width 6 height 6
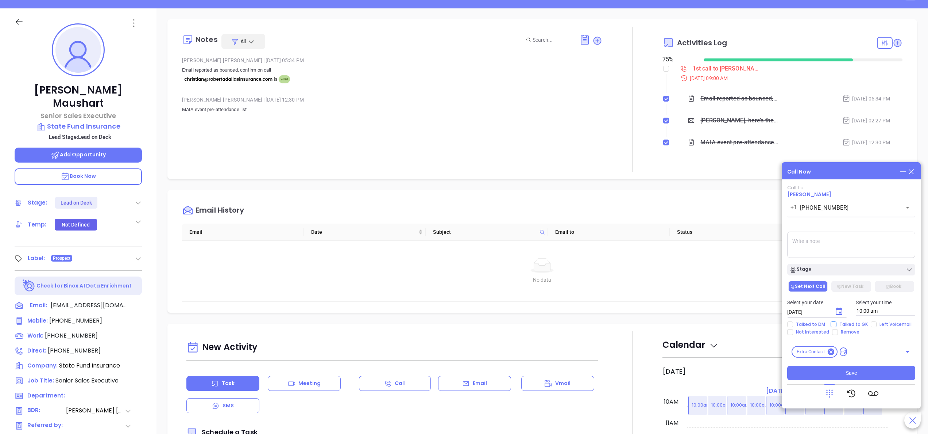
checkbox input "true"
click at [881, 321] on span "Left Voicemail" at bounding box center [896, 324] width 38 height 6
click at [877, 321] on input "Left Voicemail" at bounding box center [874, 324] width 6 height 6
checkbox input "true"
click at [857, 321] on span "Talked to GK" at bounding box center [854, 324] width 34 height 6
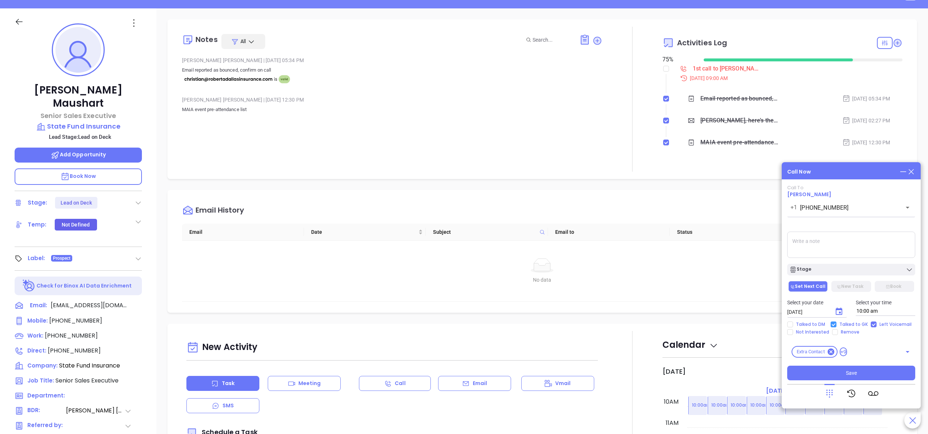
click at [837, 321] on input "Talked to GK" at bounding box center [834, 324] width 6 height 6
checkbox input "false"
click at [852, 366] on button "Save" at bounding box center [851, 372] width 128 height 15
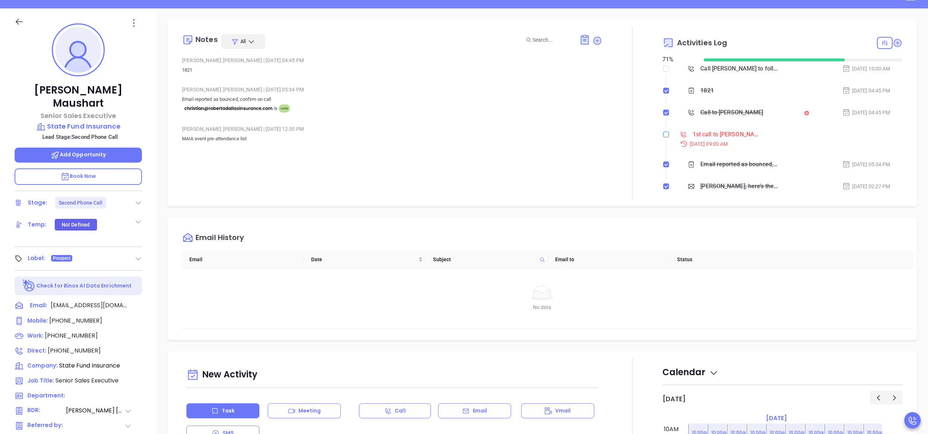
click at [663, 134] on input "checkbox" at bounding box center [666, 134] width 6 height 6
checkbox input "true"
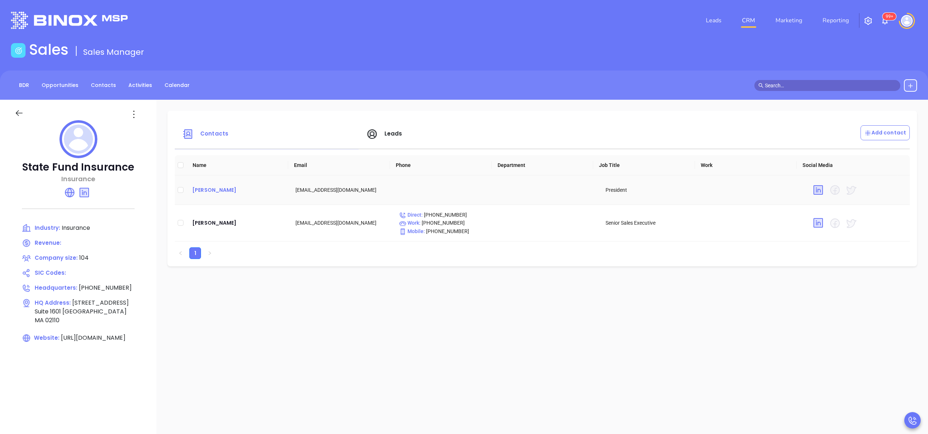
click at [226, 191] on div "[PERSON_NAME]" at bounding box center [238, 189] width 92 height 9
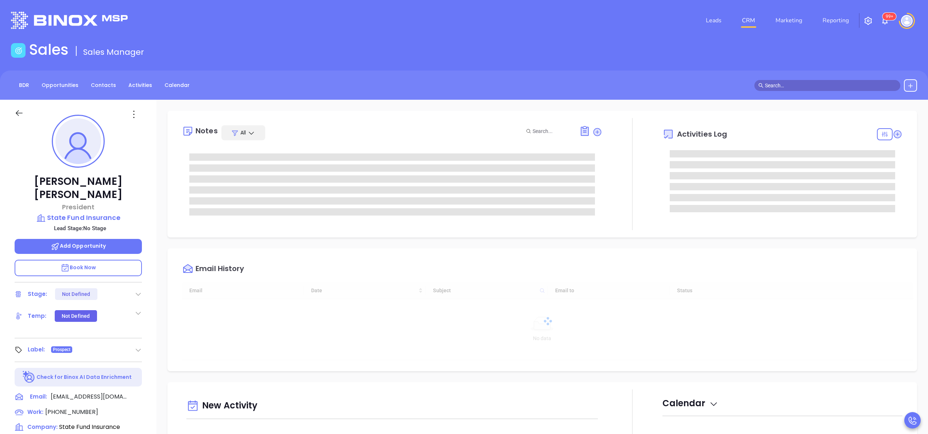
type input "[DATE]"
type input "[PERSON_NAME]"
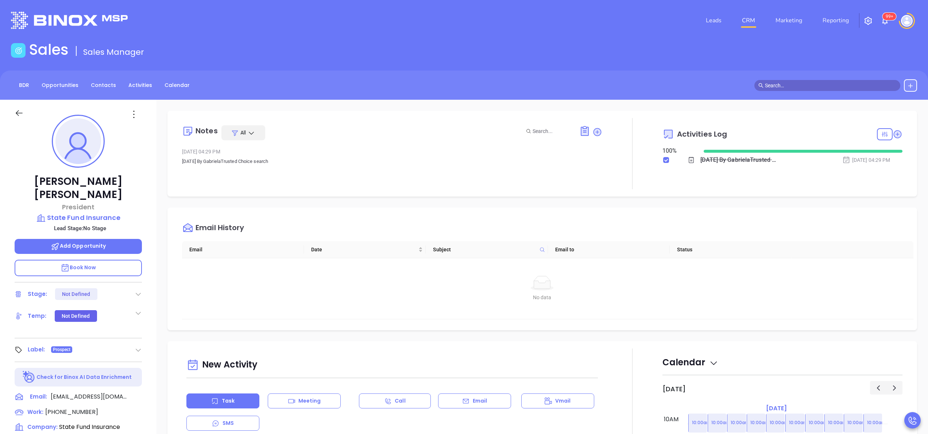
click at [145, 204] on div "[PERSON_NAME] President State Fund Insurance Lead Stage: No Stage Add Opportuni…" at bounding box center [78, 371] width 157 height 542
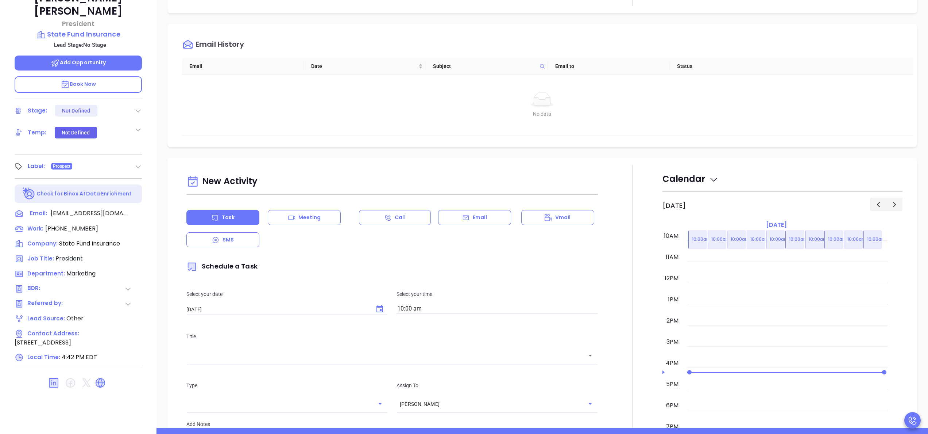
scroll to position [208, 0]
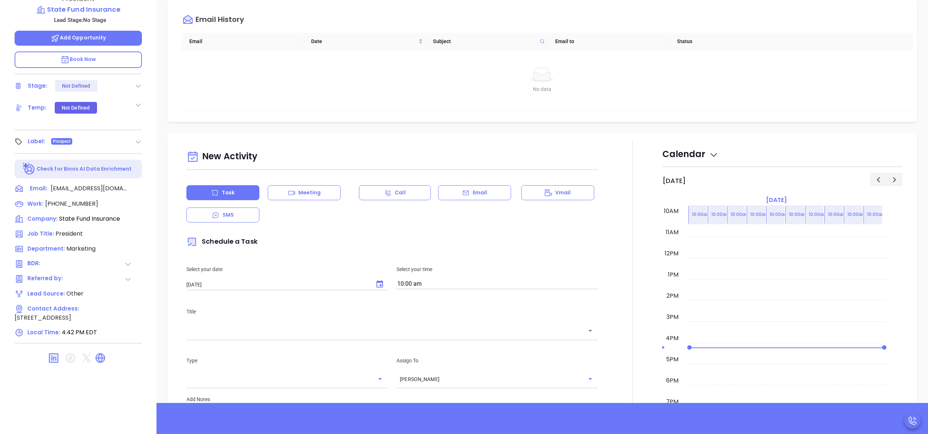
click at [620, 283] on div at bounding box center [632, 343] width 60 height 406
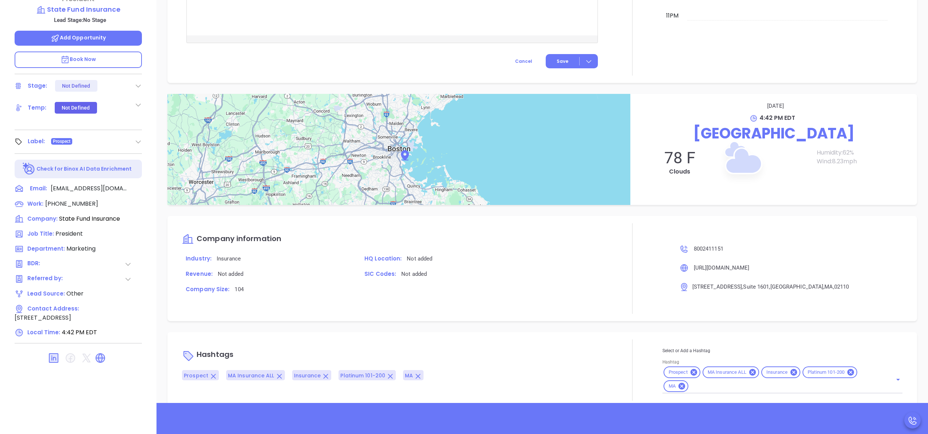
scroll to position [487, 0]
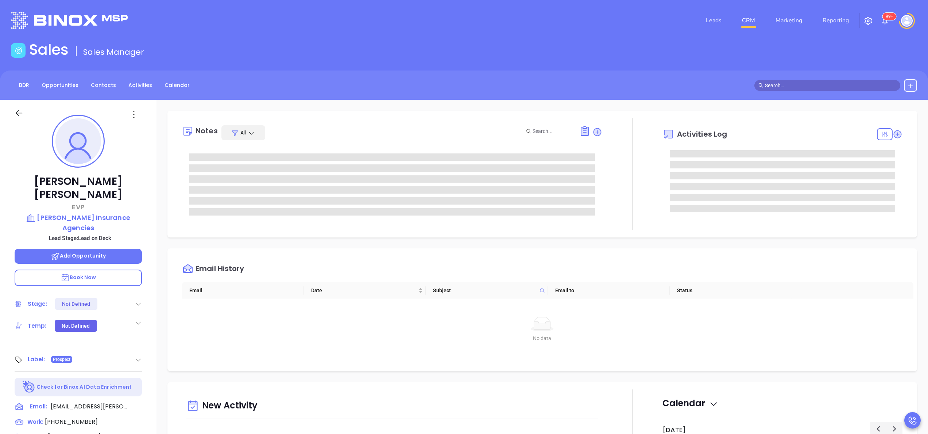
scroll to position [212, 0]
type input "[PERSON_NAME]"
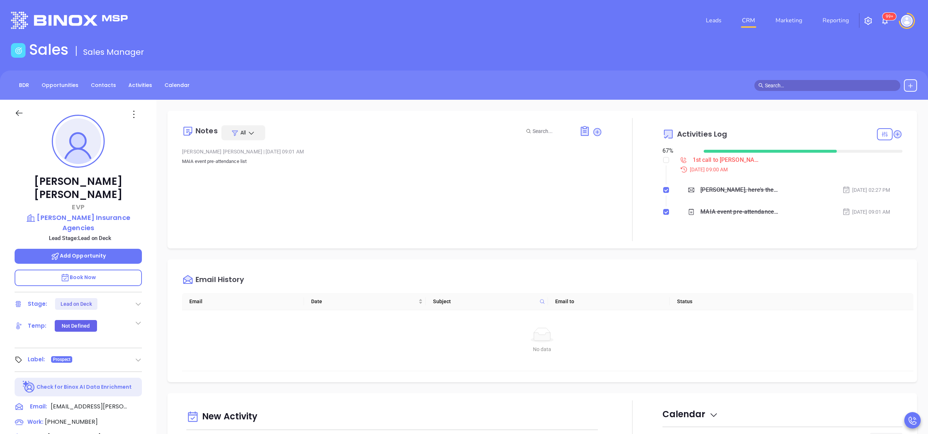
click at [150, 250] on div "[PERSON_NAME] EVP [PERSON_NAME] Insurance Agencies Lead Stage: Lead on Deck Add…" at bounding box center [78, 371] width 157 height 542
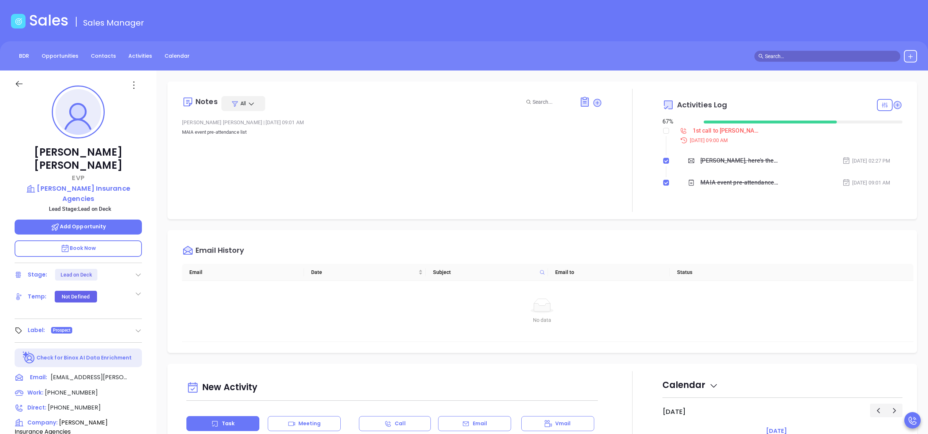
scroll to position [117, 0]
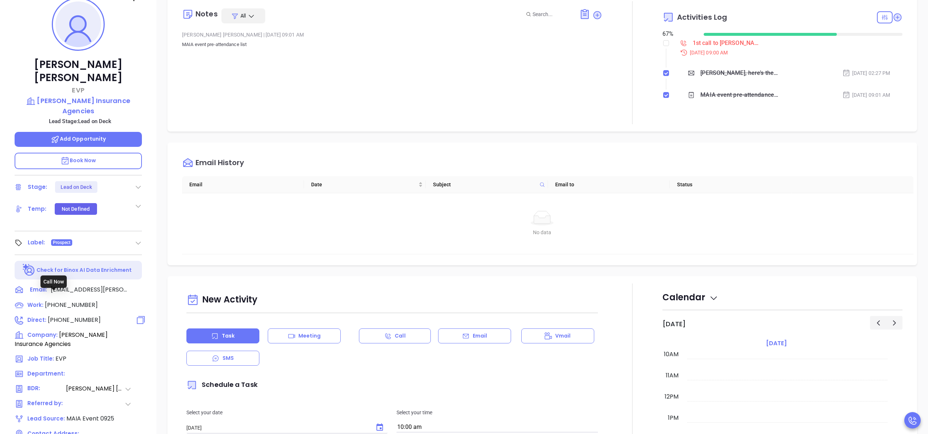
click at [65, 315] on span "[PHONE_NUMBER]" at bounding box center [74, 319] width 53 height 8
type input "[PHONE_NUMBER]"
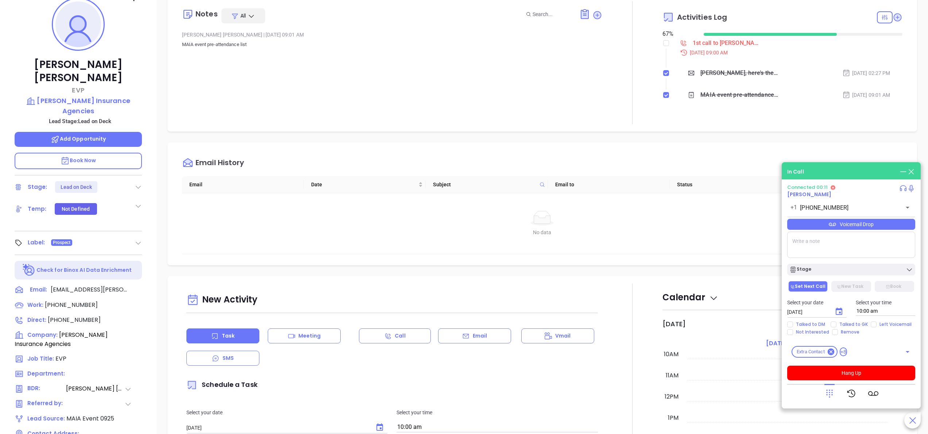
click at [831, 393] on icon at bounding box center [830, 393] width 10 height 10
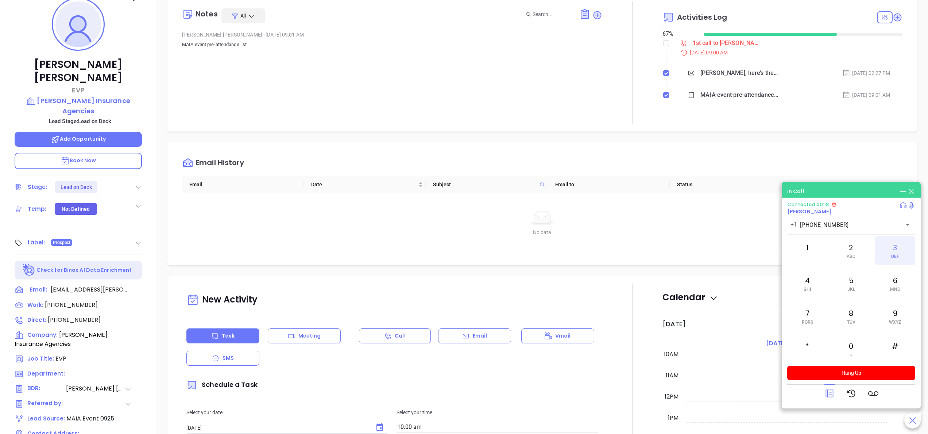
click at [892, 260] on div "3 DEF" at bounding box center [895, 250] width 40 height 29
click at [848, 281] on div "5 JKL" at bounding box center [851, 283] width 40 height 29
click at [891, 255] on div "3 DEF" at bounding box center [895, 250] width 40 height 29
click at [796, 315] on div "7 PQRS" at bounding box center [807, 315] width 40 height 29
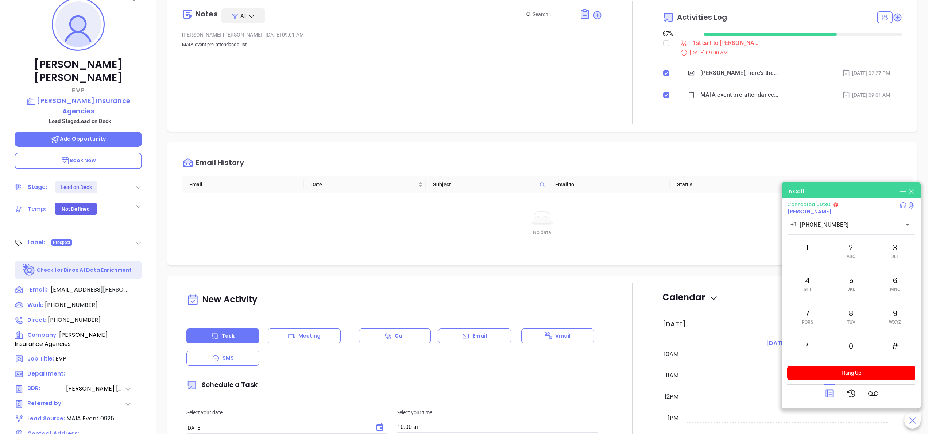
drag, startPoint x: 796, startPoint y: 315, endPoint x: 858, endPoint y: 190, distance: 139.2
click at [858, 190] on div "In Call" at bounding box center [851, 191] width 128 height 8
click at [850, 247] on div "2 ABC" at bounding box center [851, 250] width 40 height 29
click at [831, 390] on icon at bounding box center [830, 393] width 8 height 8
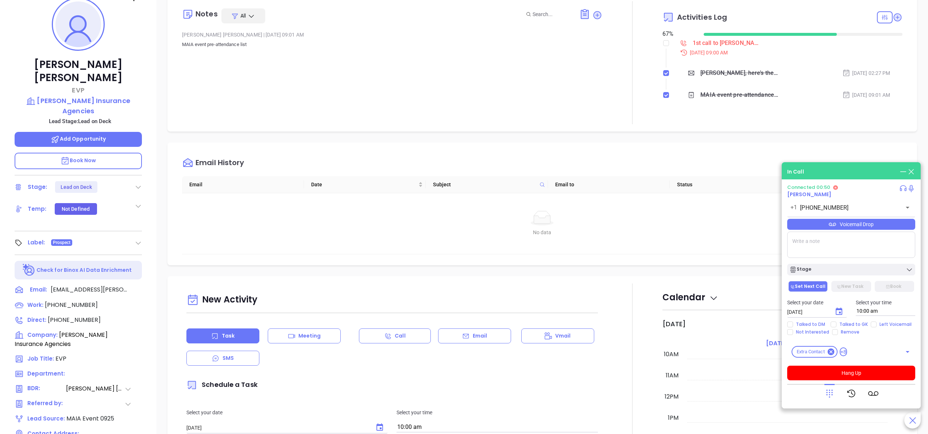
click at [821, 235] on textarea at bounding box center [851, 244] width 128 height 26
type textarea "ext 300"
click at [832, 396] on icon at bounding box center [830, 393] width 10 height 10
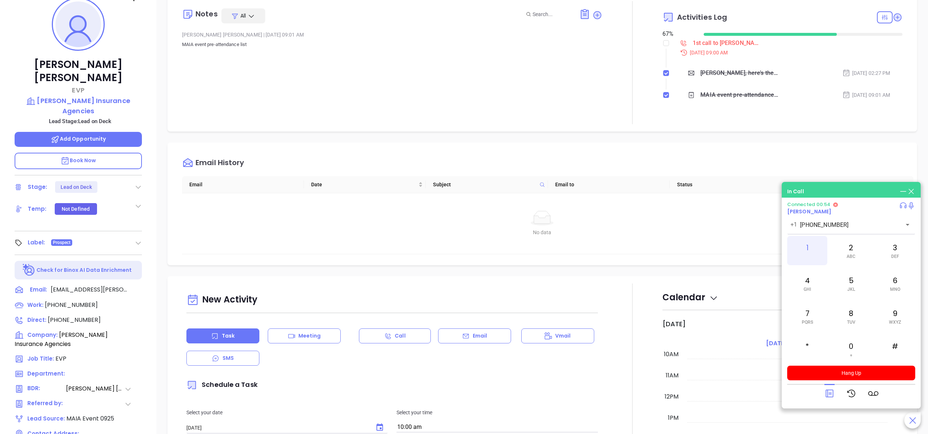
click at [812, 246] on div "1" at bounding box center [807, 250] width 40 height 29
click at [868, 375] on button "Hang Up" at bounding box center [851, 372] width 128 height 15
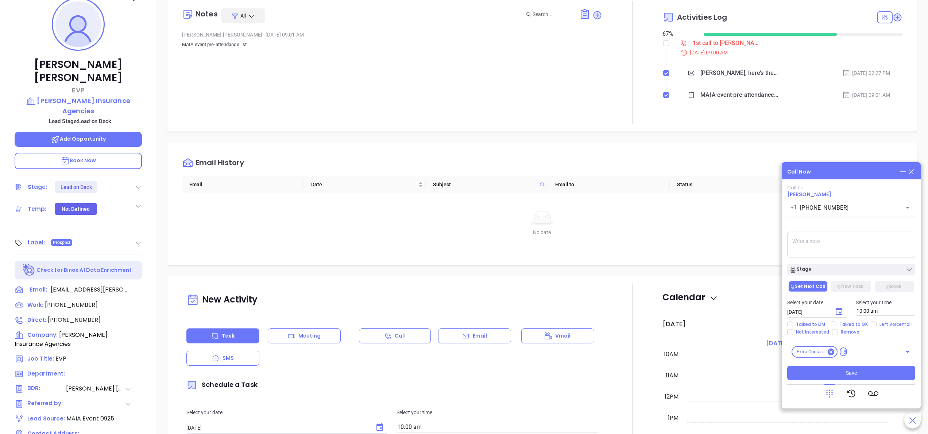
click at [819, 252] on textarea at bounding box center [851, 244] width 128 height 26
type textarea "kerri wil be ooo until oct 10th. ill call back"
click at [813, 269] on div "Stage" at bounding box center [852, 269] width 124 height 7
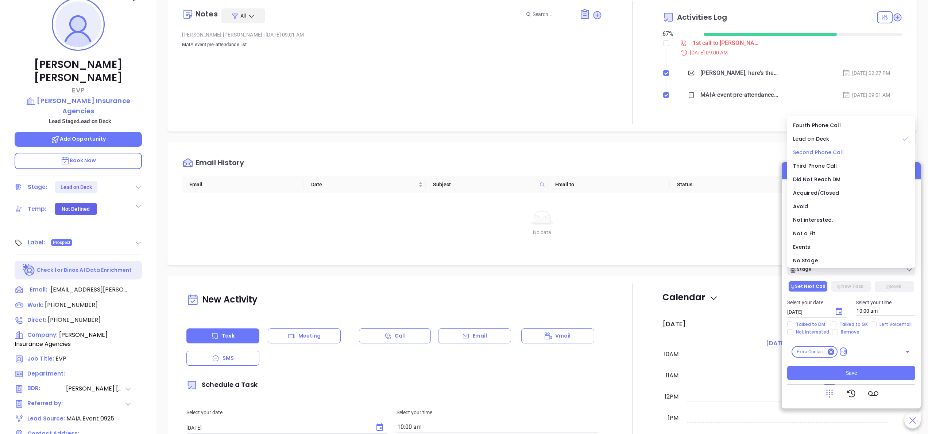
click at [814, 149] on span "Second Phone Call" at bounding box center [818, 152] width 51 height 7
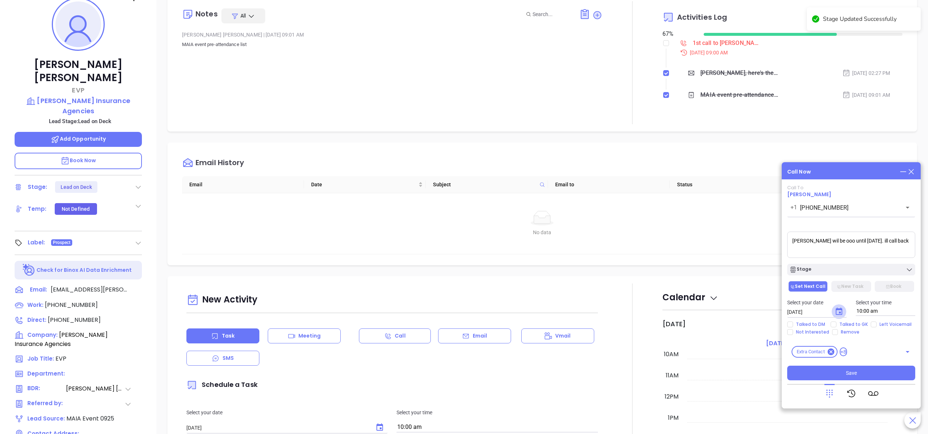
click at [837, 314] on icon "Choose date, selected date is Oct 8, 2025" at bounding box center [839, 311] width 9 height 9
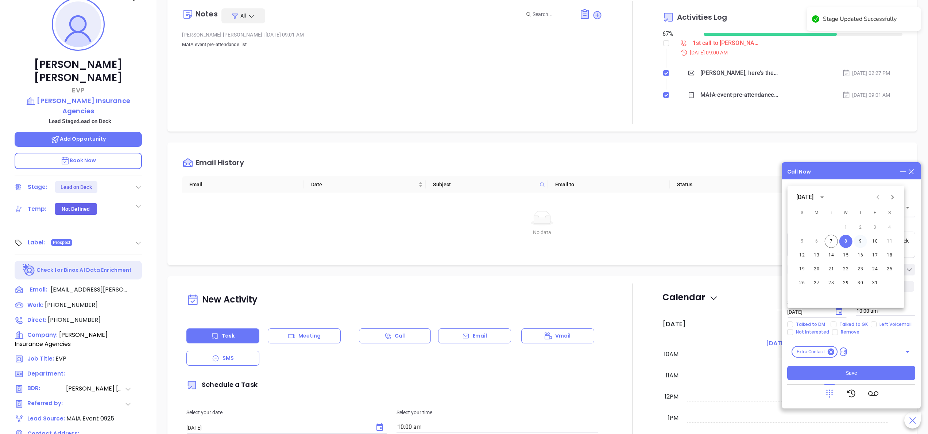
click at [860, 240] on button "9" at bounding box center [860, 241] width 13 height 13
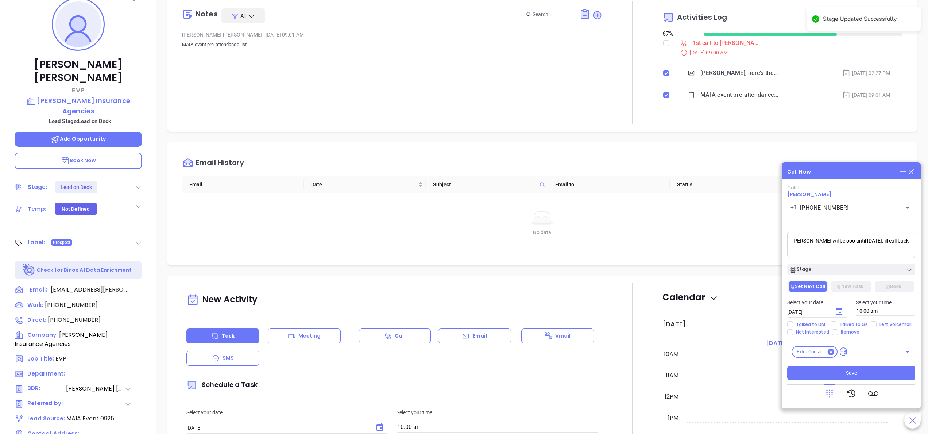
type input "10/09/2025"
click at [850, 323] on span "Talked to GK" at bounding box center [854, 324] width 34 height 6
click at [837, 323] on input "Talked to GK" at bounding box center [834, 324] width 6 height 6
checkbox input "true"
click at [841, 269] on div "Stage" at bounding box center [852, 269] width 124 height 7
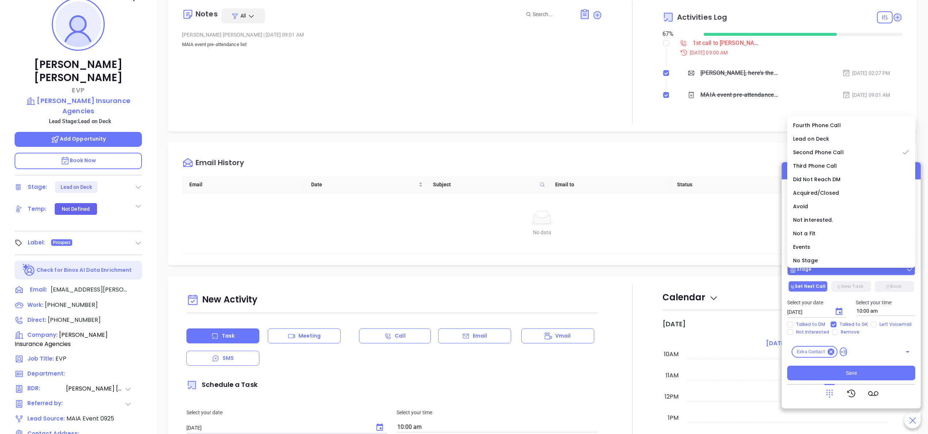
click at [841, 269] on div "Stage" at bounding box center [852, 269] width 124 height 7
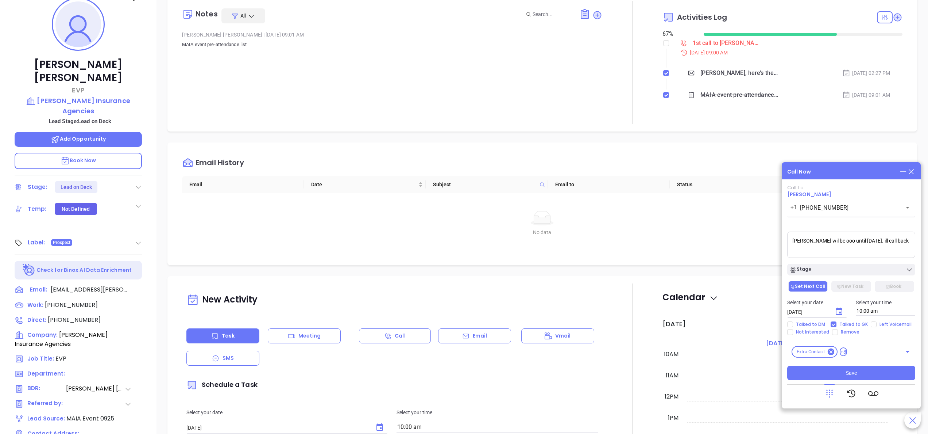
click at [843, 310] on icon "Choose date, selected date is Oct 9, 2025" at bounding box center [839, 311] width 9 height 9
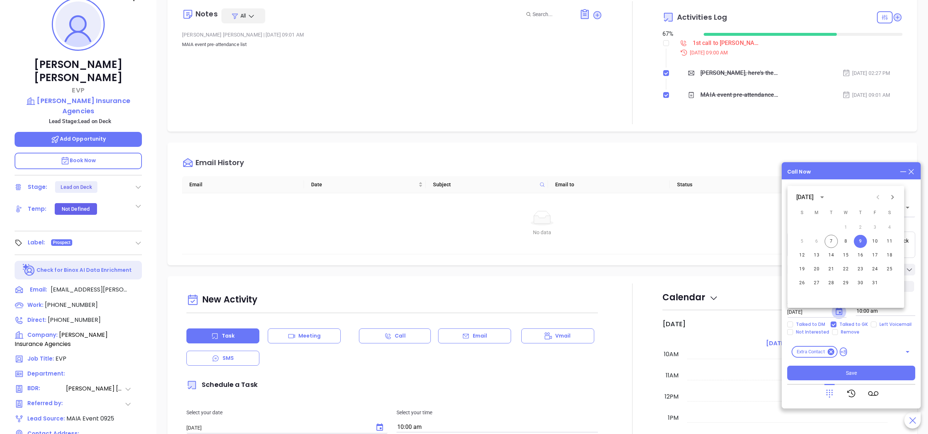
click at [843, 310] on icon "Choose date, selected date is Oct 9, 2025" at bounding box center [839, 311] width 9 height 9
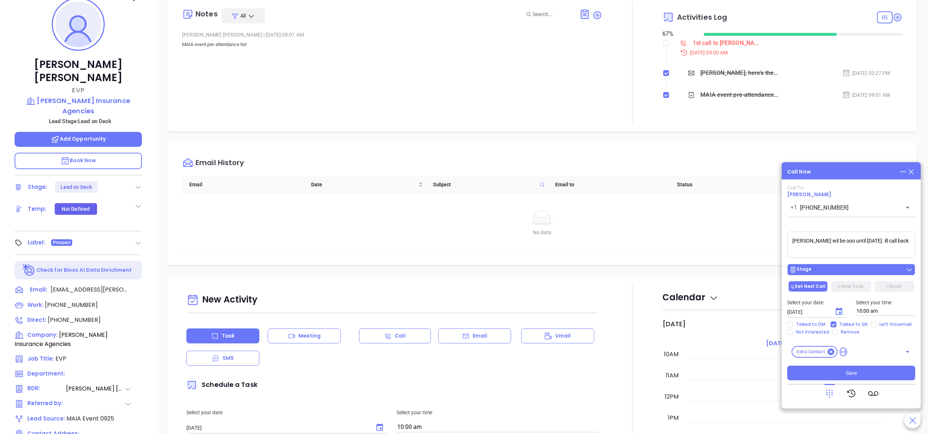
click at [850, 271] on div "Stage" at bounding box center [852, 269] width 124 height 7
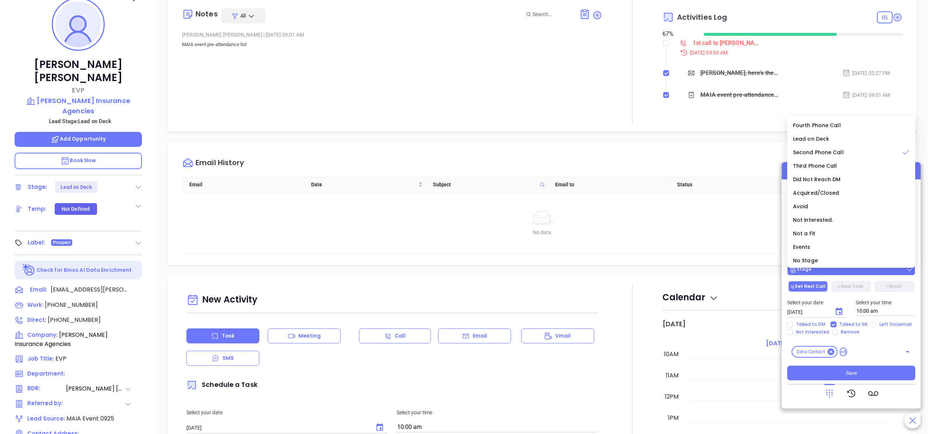
click at [850, 271] on div "Stage" at bounding box center [852, 269] width 124 height 7
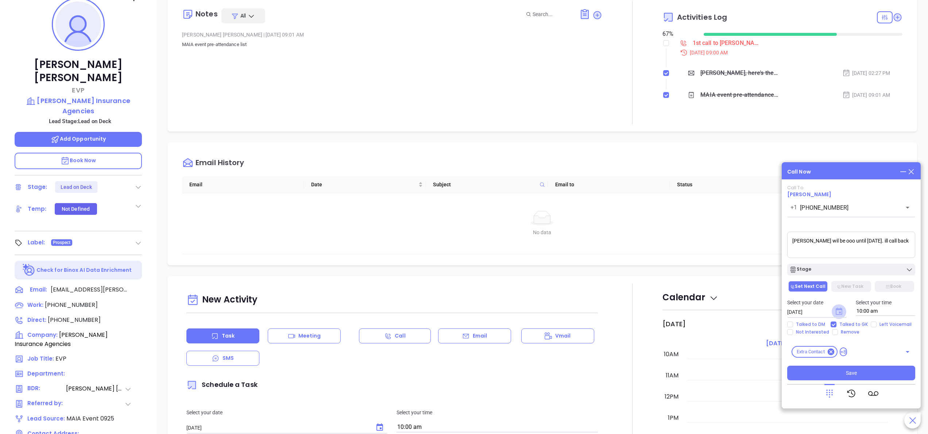
click at [841, 309] on icon "Choose date, selected date is Oct 9, 2025" at bounding box center [839, 310] width 7 height 7
click at [877, 324] on span "Left Voicemail" at bounding box center [896, 324] width 38 height 6
click at [877, 324] on input "Left Voicemail" at bounding box center [874, 324] width 6 height 6
checkbox input "true"
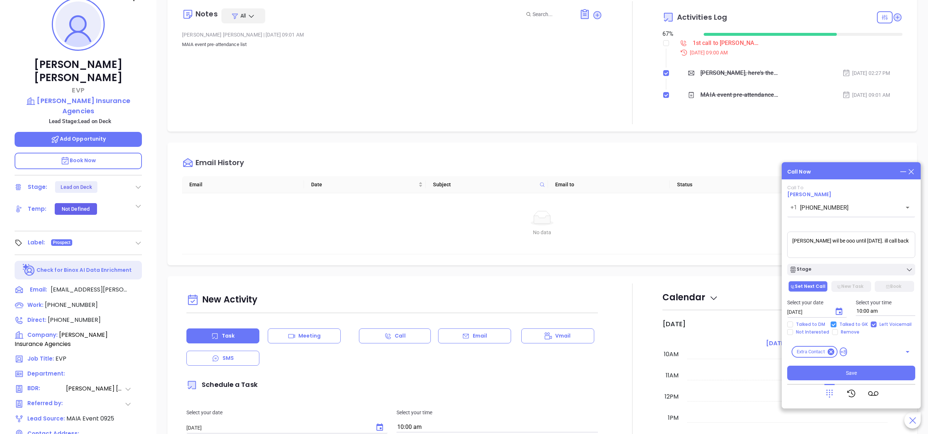
click at [859, 323] on span "Talked to GK" at bounding box center [854, 324] width 34 height 6
click at [837, 323] on input "Talked to GK" at bounding box center [834, 324] width 6 height 6
checkbox input "false"
click at [842, 310] on icon "Choose date, selected date is Oct 9, 2025" at bounding box center [839, 310] width 7 height 7
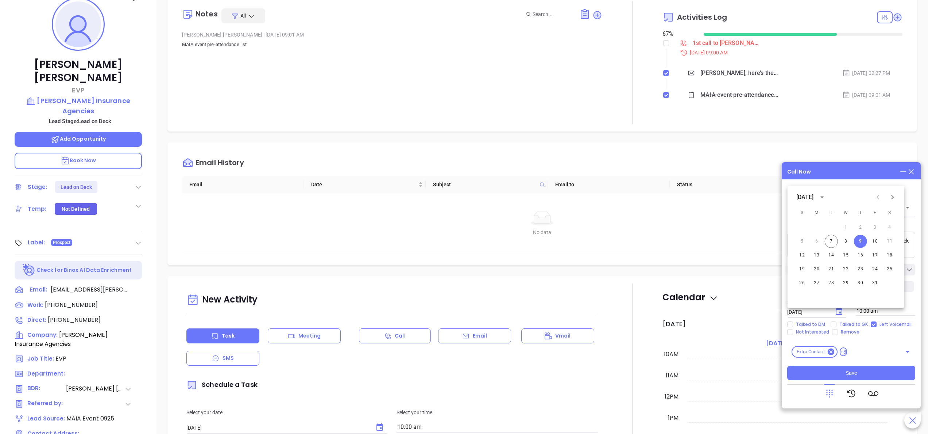
click at [917, 304] on div "Select your time 10:00 am" at bounding box center [886, 307] width 69 height 18
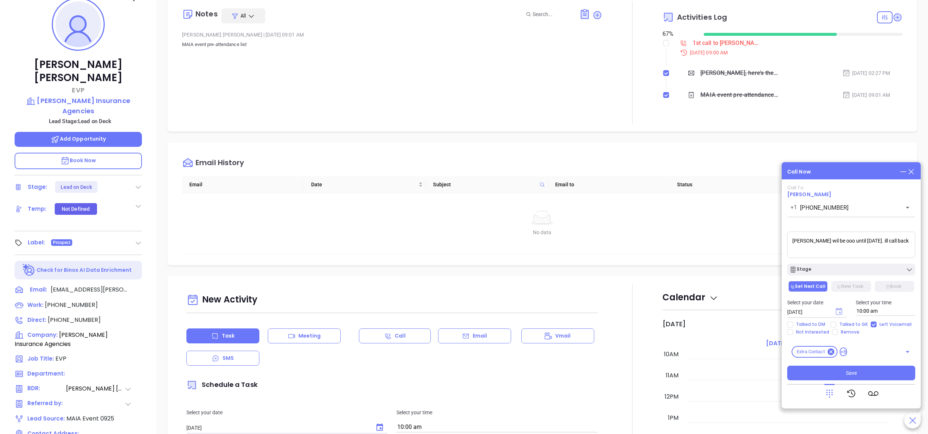
click at [838, 308] on icon "Choose date, selected date is Oct 9, 2025" at bounding box center [839, 310] width 7 height 7
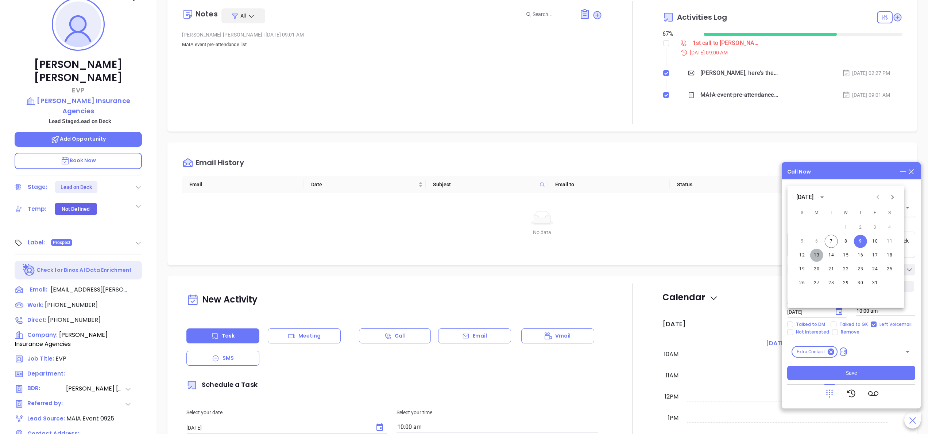
click at [820, 255] on button "13" at bounding box center [816, 255] width 13 height 13
type input "10/13/2025"
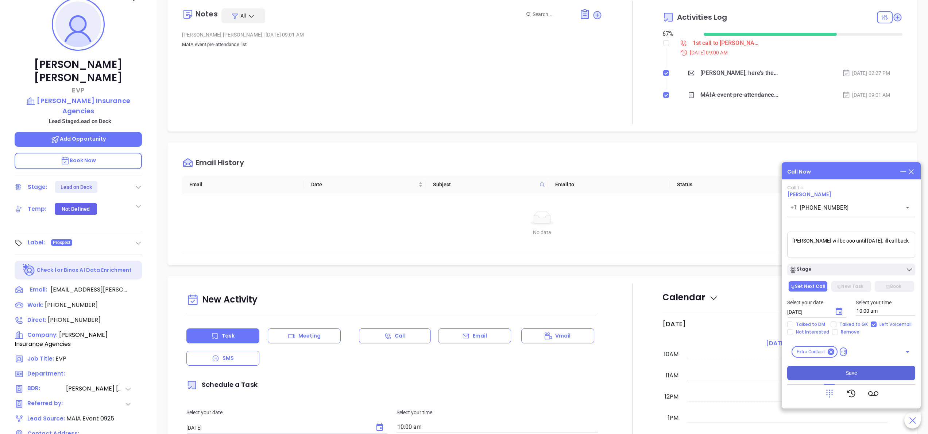
click at [828, 371] on button "Save" at bounding box center [851, 372] width 128 height 15
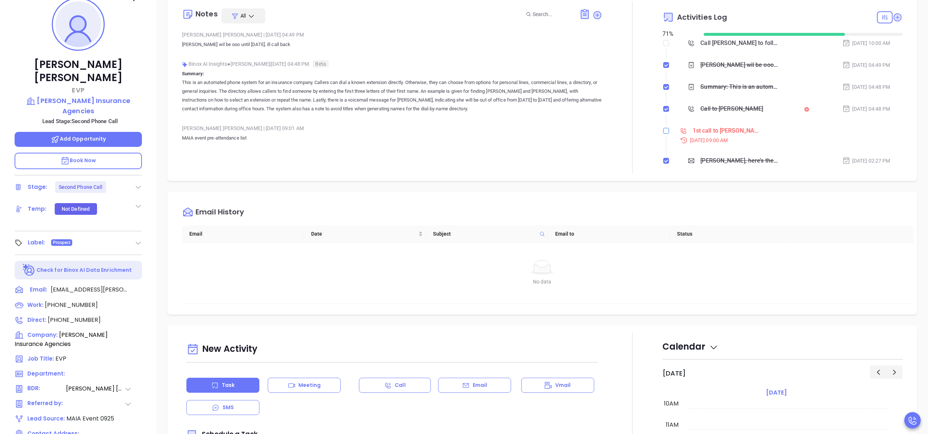
click at [663, 133] on input "checkbox" at bounding box center [666, 131] width 6 height 6
checkbox input "true"
click at [602, 101] on div at bounding box center [632, 87] width 60 height 172
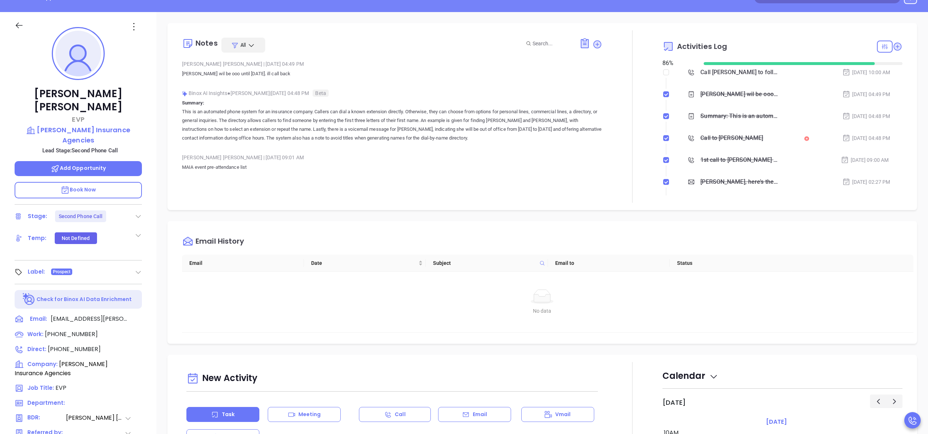
scroll to position [0, 0]
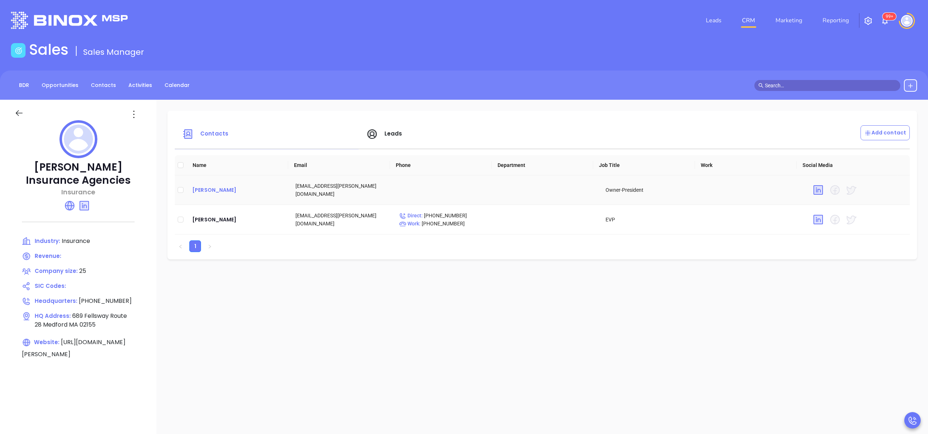
click at [215, 192] on div "Henry Risman" at bounding box center [238, 189] width 92 height 9
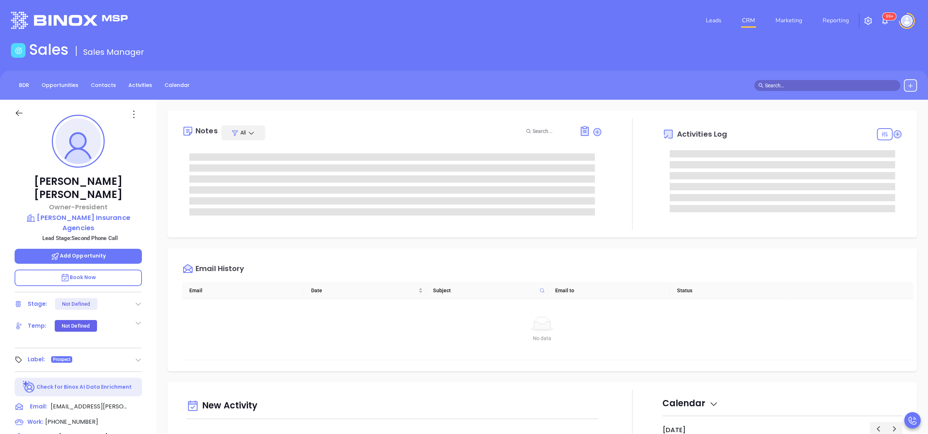
scroll to position [212, 0]
type input "[PERSON_NAME]"
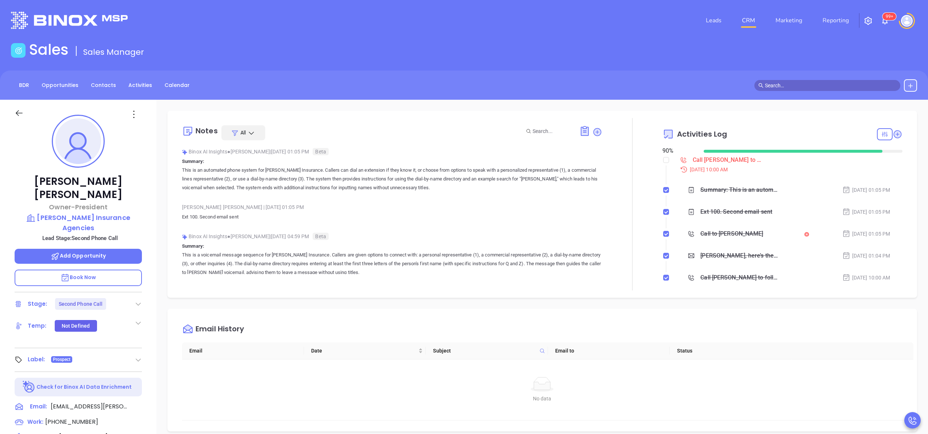
click at [710, 160] on div "Call [PERSON_NAME] to follow up" at bounding box center [727, 159] width 69 height 11
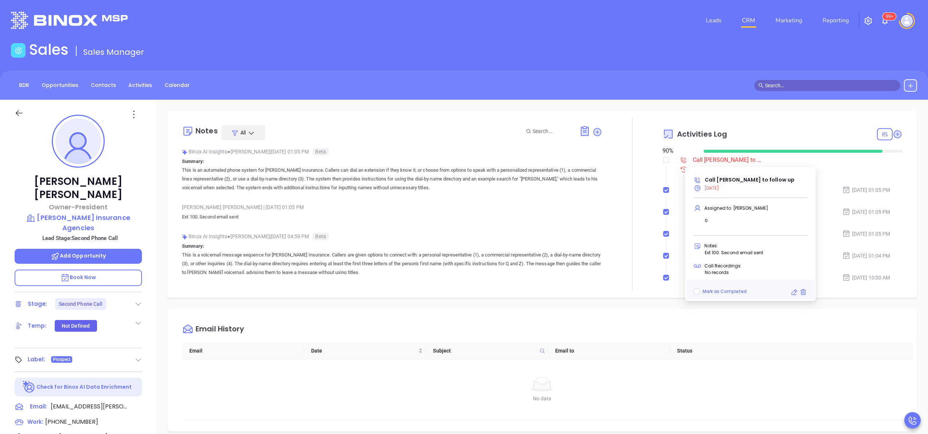
click at [150, 277] on div "[PERSON_NAME] Owner-President [PERSON_NAME] Insurance Agencies Lead Stage: Seco…" at bounding box center [78, 371] width 157 height 542
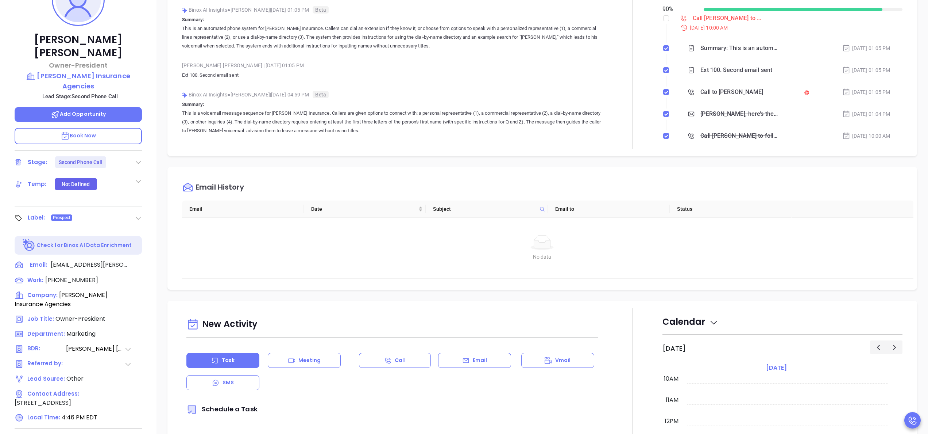
scroll to position [204, 0]
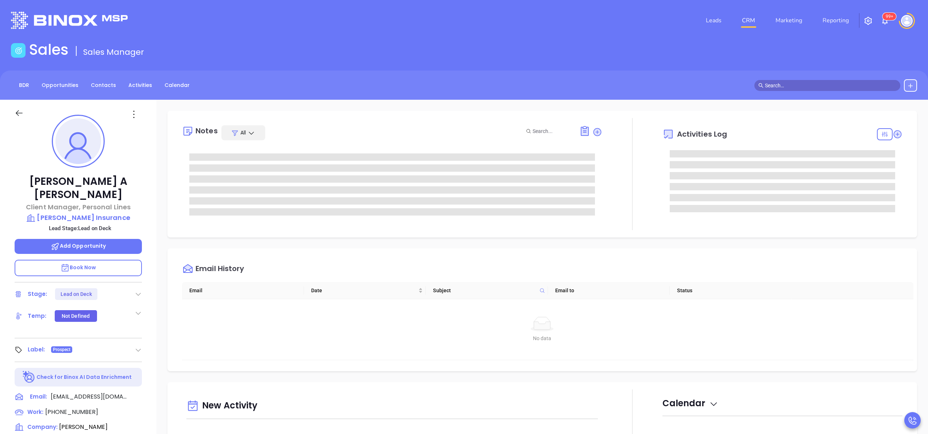
scroll to position [212, 0]
type input "Anabell Dominguez"
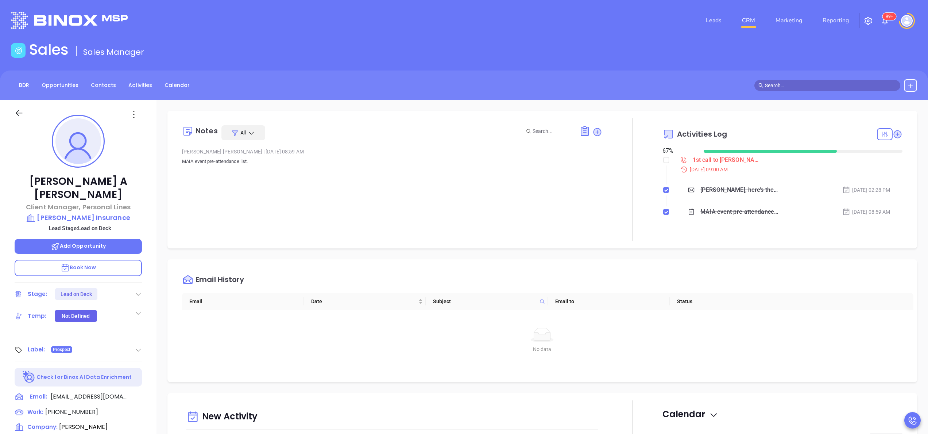
click at [155, 260] on div "Jeanne A Riopelle Client Manager, Personal Lines Fred C. Church Insurance Lead …" at bounding box center [78, 371] width 157 height 542
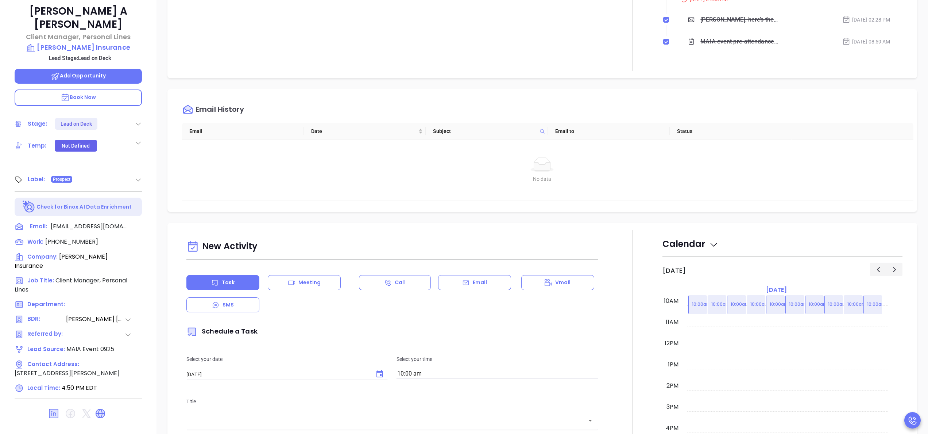
scroll to position [175, 0]
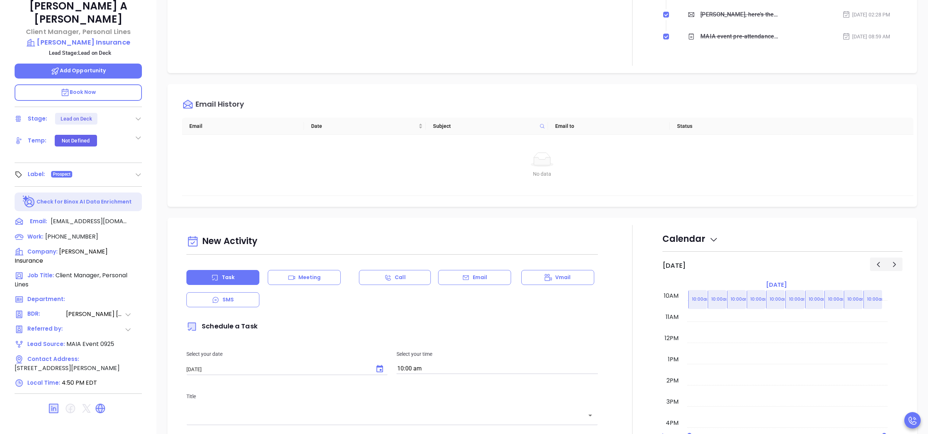
click at [157, 109] on div "Notes All Gissela Vargas | Sep 19, 2025 08:59 AM MAIA event pre-attendance list…" at bounding box center [543, 179] width 772 height 511
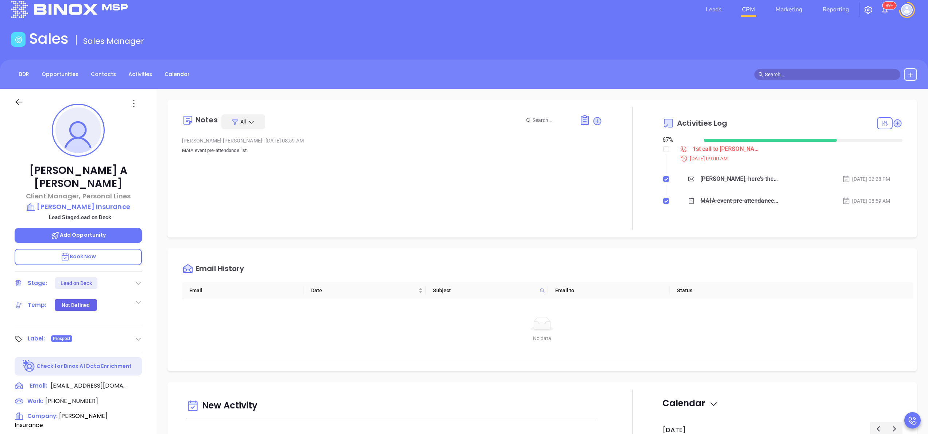
scroll to position [0, 0]
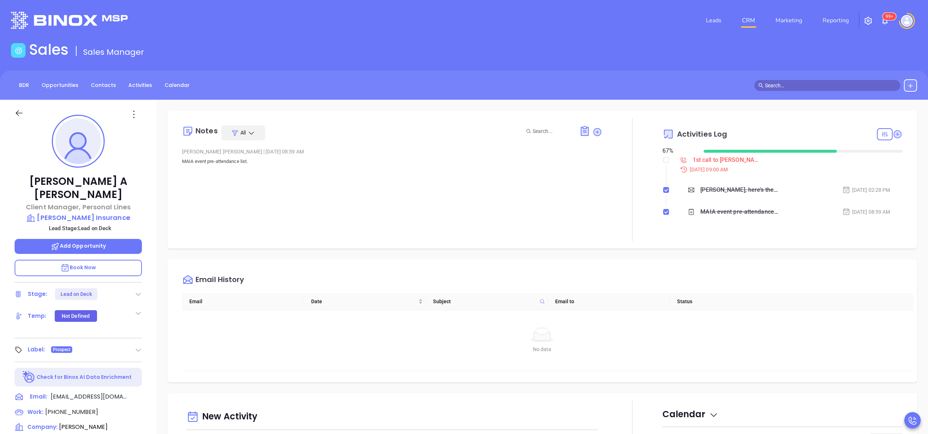
click at [149, 230] on div "Jeanne A Riopelle Client Manager, Personal Lines Fred C. Church Insurance Lead …" at bounding box center [78, 371] width 157 height 542
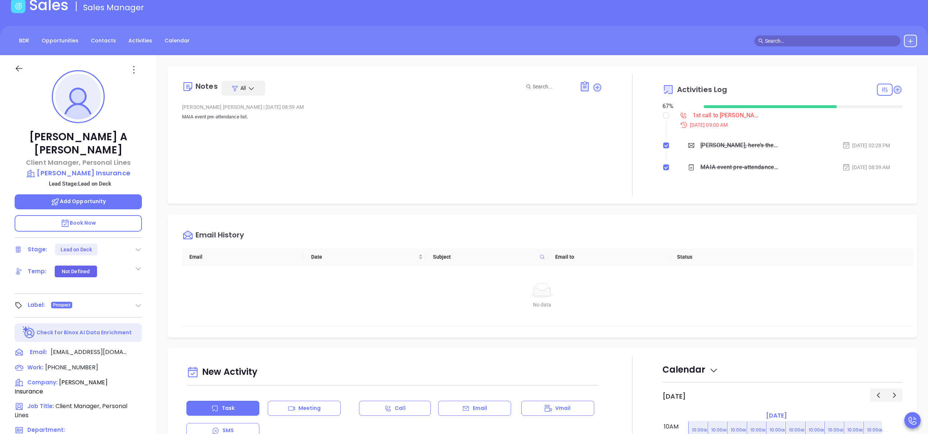
scroll to position [33, 0]
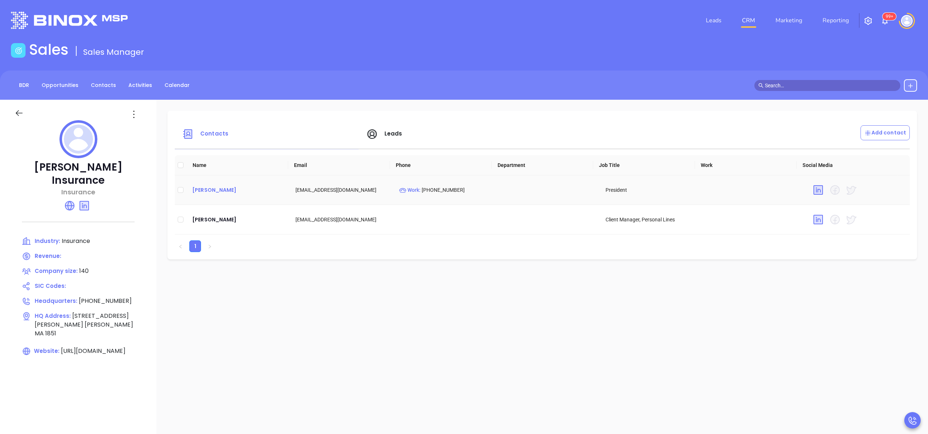
click at [202, 193] on div "[PERSON_NAME]" at bounding box center [238, 189] width 92 height 9
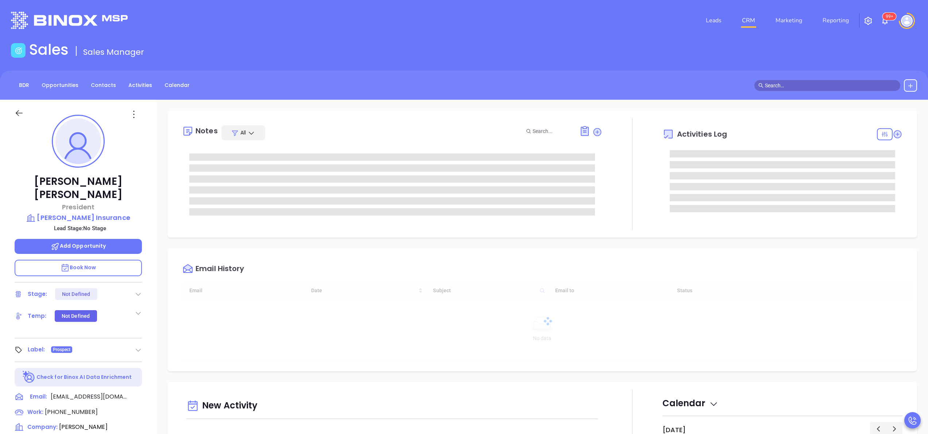
type input "[DATE]"
click at [157, 223] on div "Notes All Activities Log Email History Email Date Subject Email to Status No da…" at bounding box center [543, 355] width 772 height 511
type input "[PERSON_NAME]"
click at [149, 218] on div "Mike Reilly President Fred C. Church Insurance Lead Stage: No Stage Add Opportu…" at bounding box center [78, 371] width 157 height 542
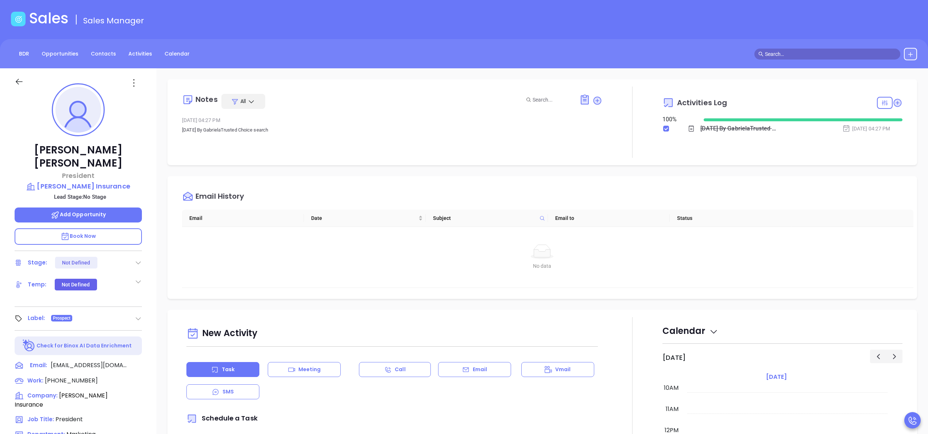
scroll to position [0, 0]
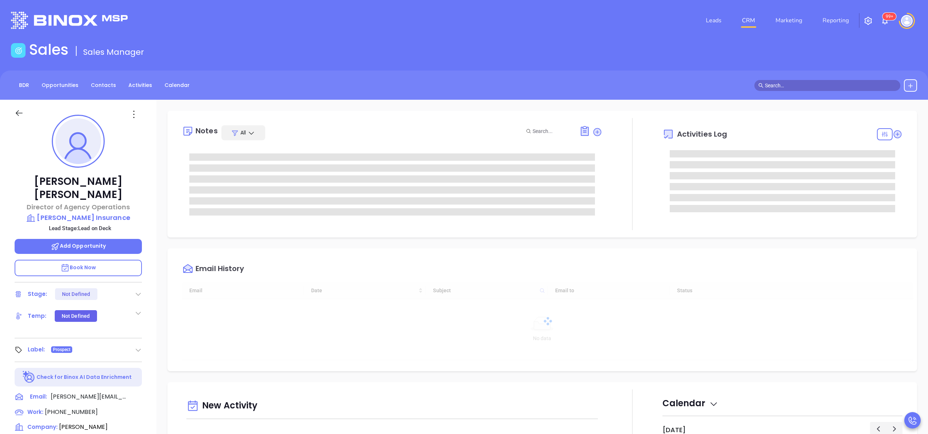
type input "[DATE]"
type input "[PERSON_NAME]"
click at [69, 407] on span "[PHONE_NUMBER]" at bounding box center [71, 411] width 53 height 8
type input "[PHONE_NUMBER]"
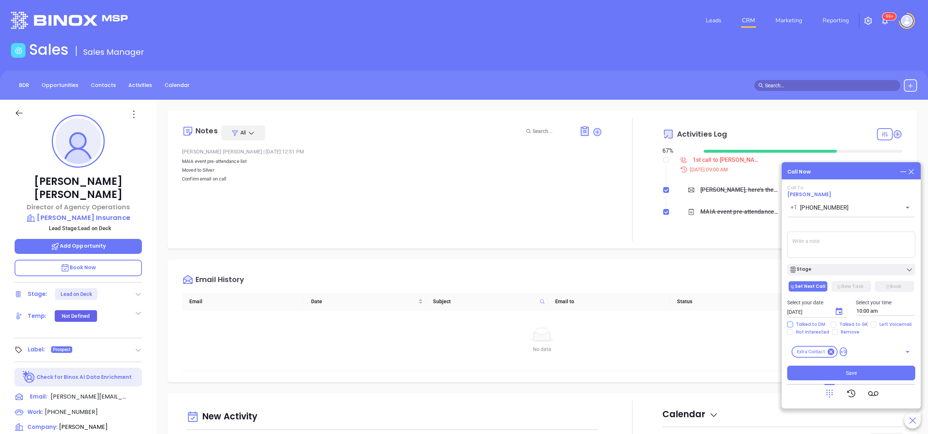
click at [801, 324] on span "Talked to DM" at bounding box center [810, 324] width 35 height 6
click at [793, 324] on input "Talked to DM" at bounding box center [790, 324] width 6 height 6
checkbox input "true"
click at [840, 311] on icon "Choose date, selected date is Oct 8, 2025" at bounding box center [839, 311] width 9 height 9
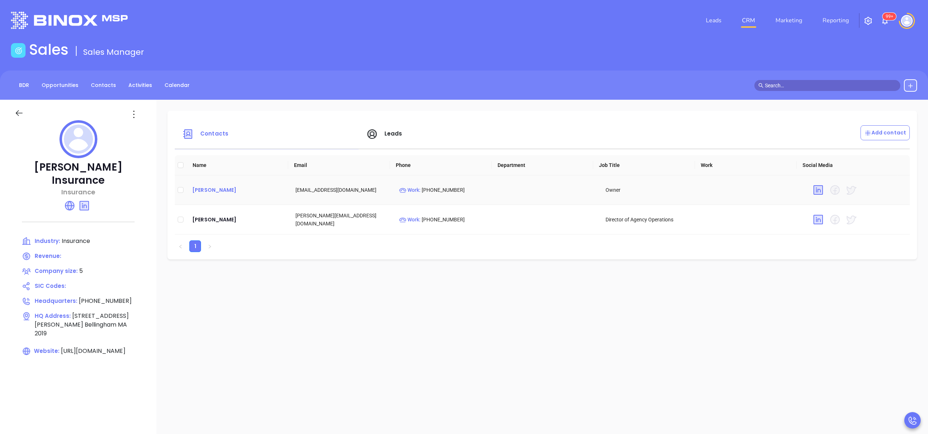
click at [208, 190] on div "[PERSON_NAME]" at bounding box center [238, 189] width 92 height 9
click at [213, 188] on div "[PERSON_NAME]" at bounding box center [238, 189] width 92 height 9
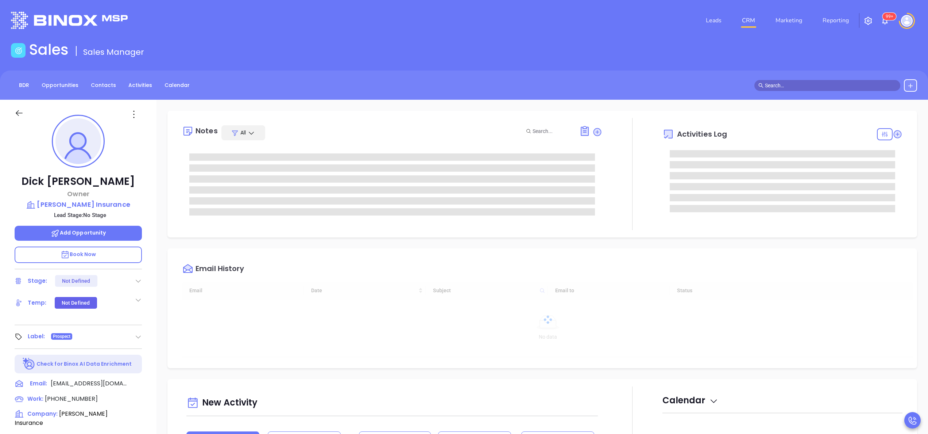
type input "[PERSON_NAME]"
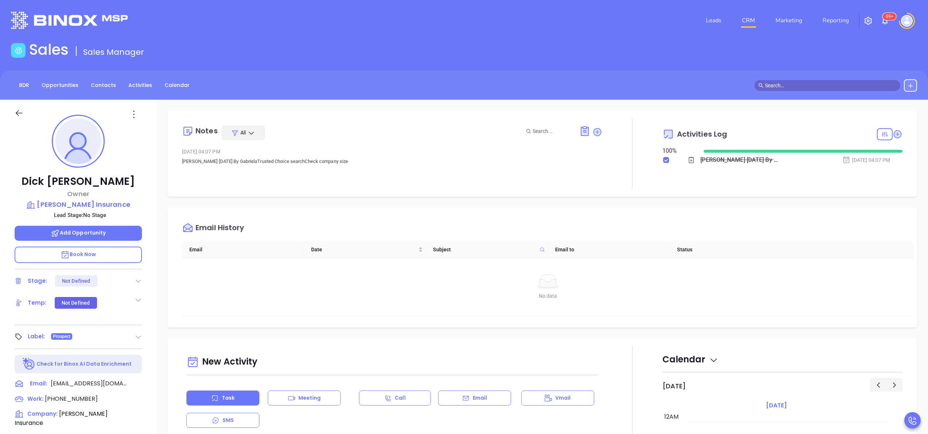
scroll to position [212, 0]
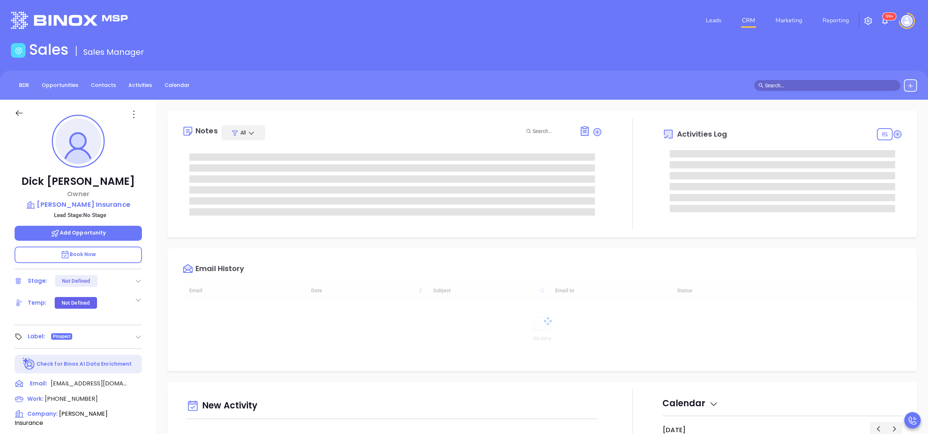
type input "[DATE]"
type input "[PERSON_NAME]"
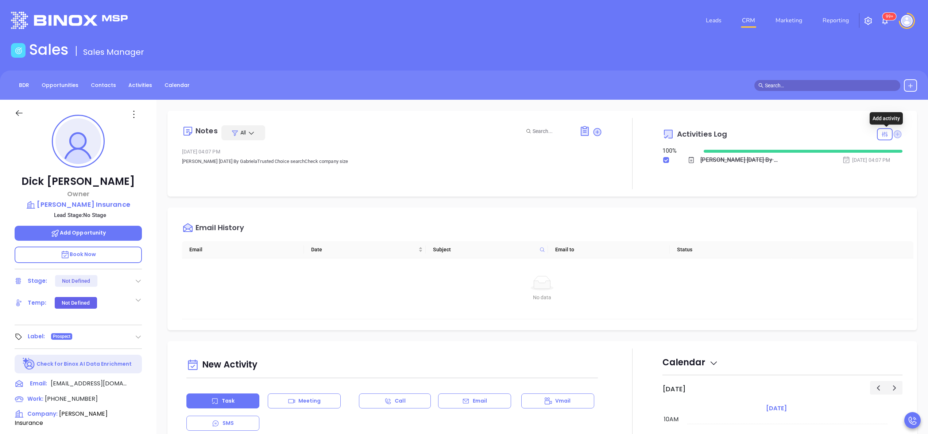
click at [894, 134] on icon at bounding box center [898, 134] width 8 height 8
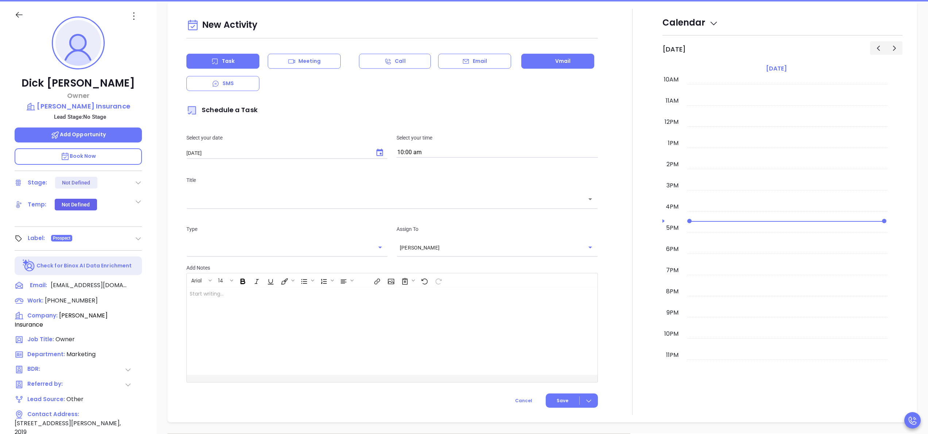
scroll to position [100, 0]
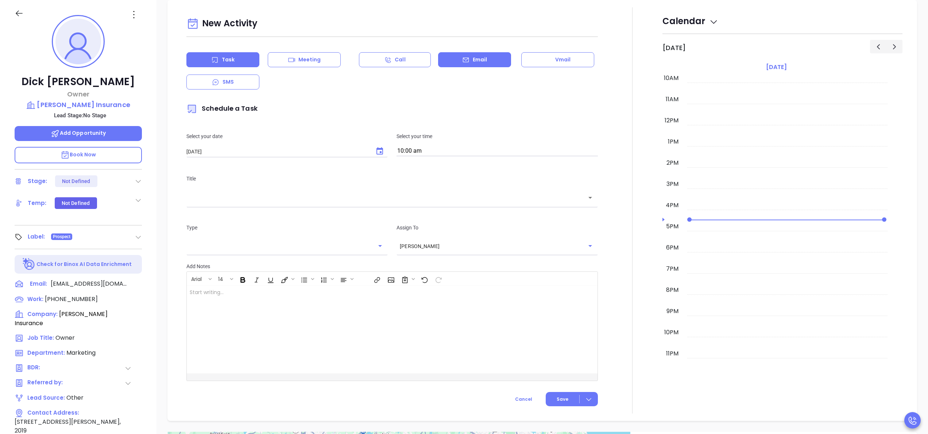
click at [485, 56] on div "Email" at bounding box center [474, 59] width 73 height 15
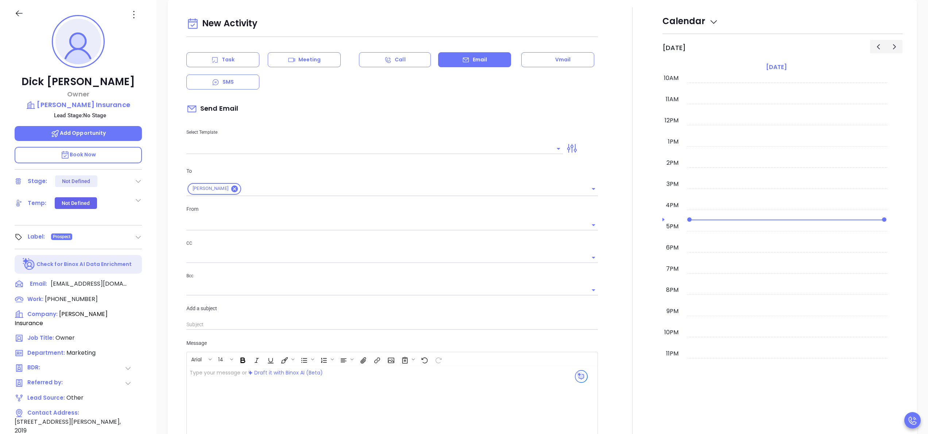
type input "[PERSON_NAME]"
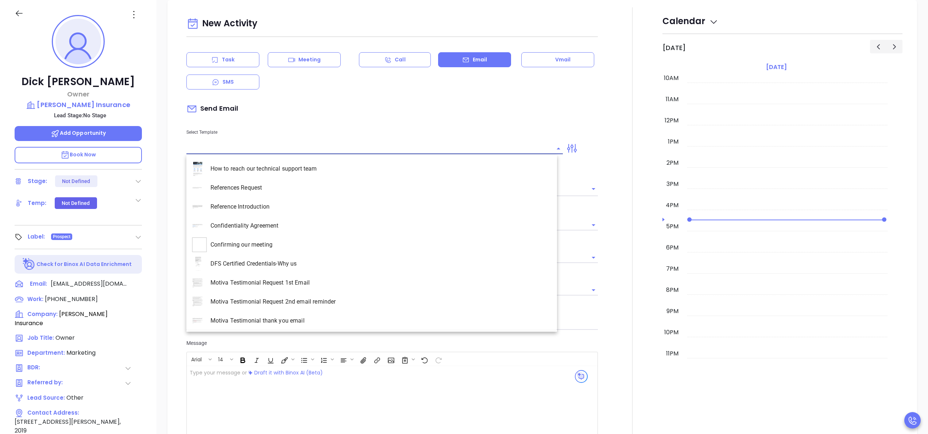
click at [235, 150] on input "text" at bounding box center [369, 148] width 366 height 11
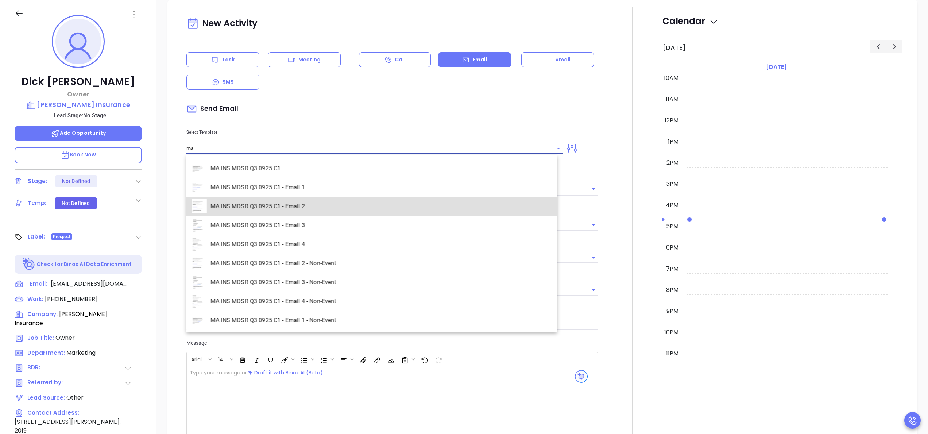
type input "MA INS MDSR Q3 0925 C1 - Email 2"
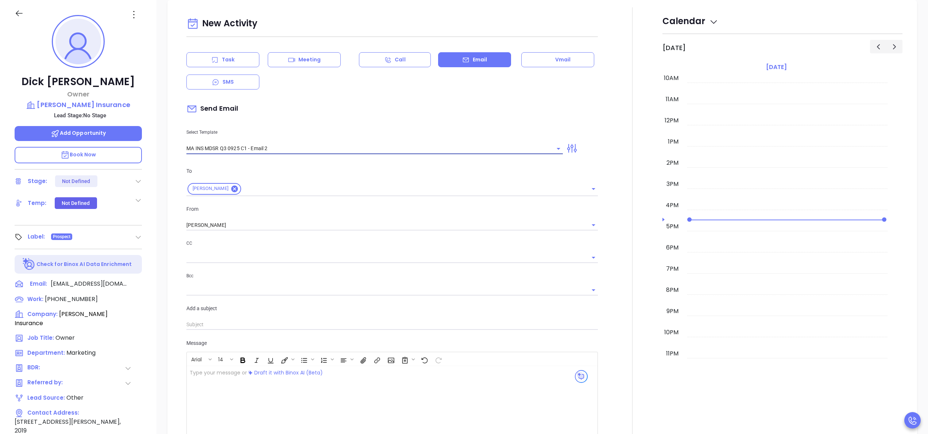
type input "Dick, here’s the MA compliance checklist we mentioned"
type input "MA INS MDSR Q3 0925 C1 - Email 2"
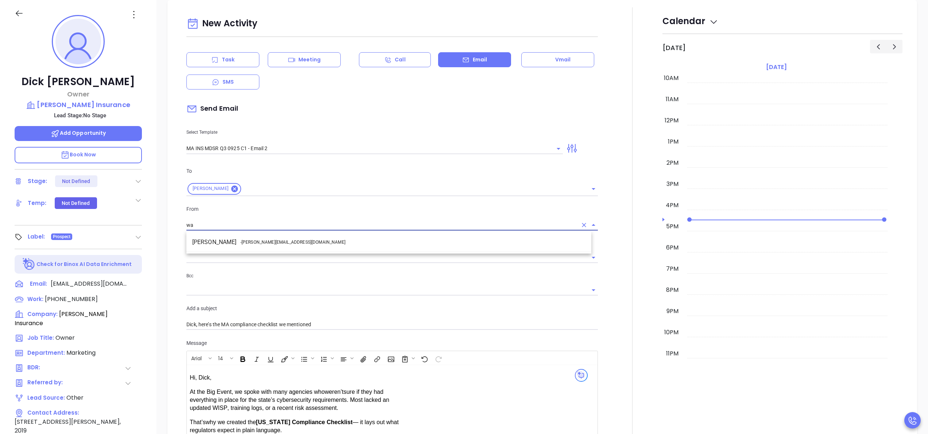
click at [235, 241] on li "Walter Contreras - [EMAIL_ADDRESS][DOMAIN_NAME]" at bounding box center [388, 241] width 405 height 13
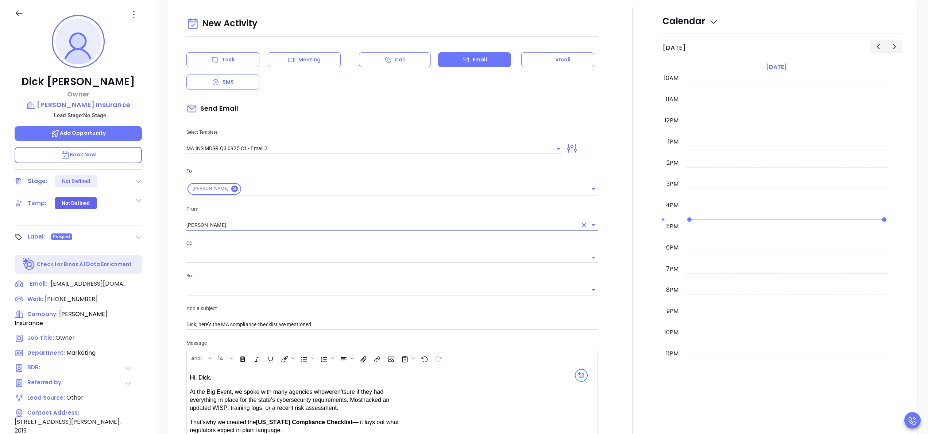
type input "[PERSON_NAME]"
click at [602, 288] on div at bounding box center [632, 292] width 60 height 571
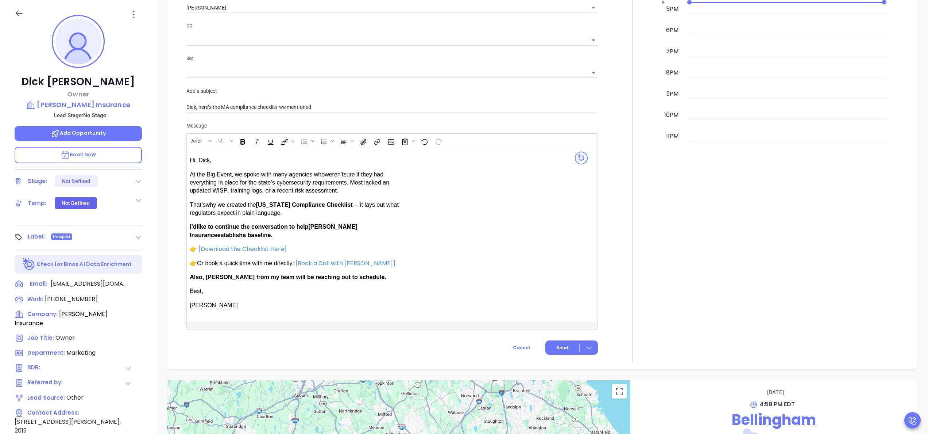
scroll to position [475, 0]
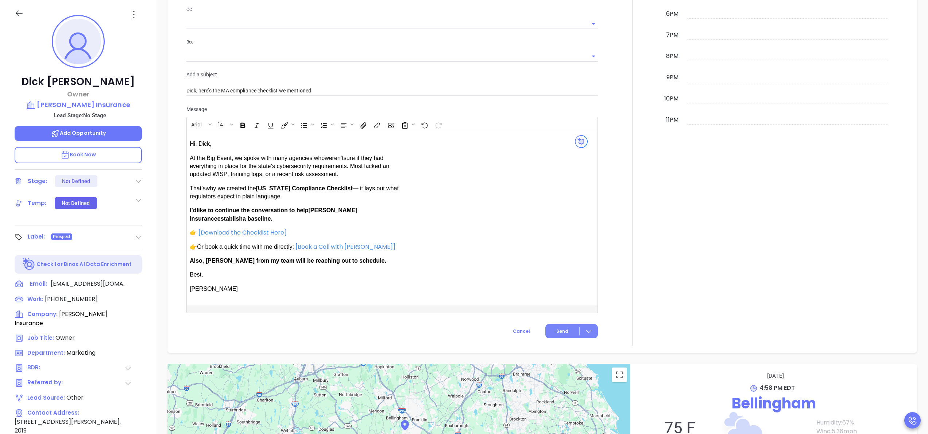
click at [553, 325] on button "Send" at bounding box center [572, 331] width 53 height 14
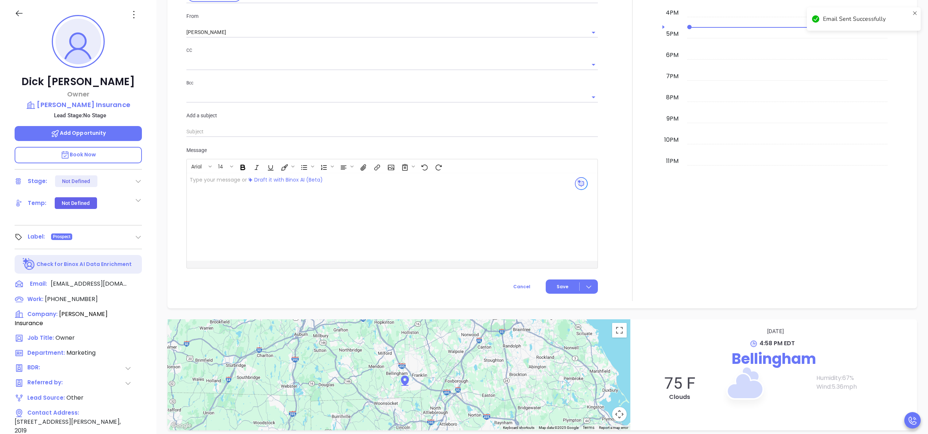
scroll to position [516, 0]
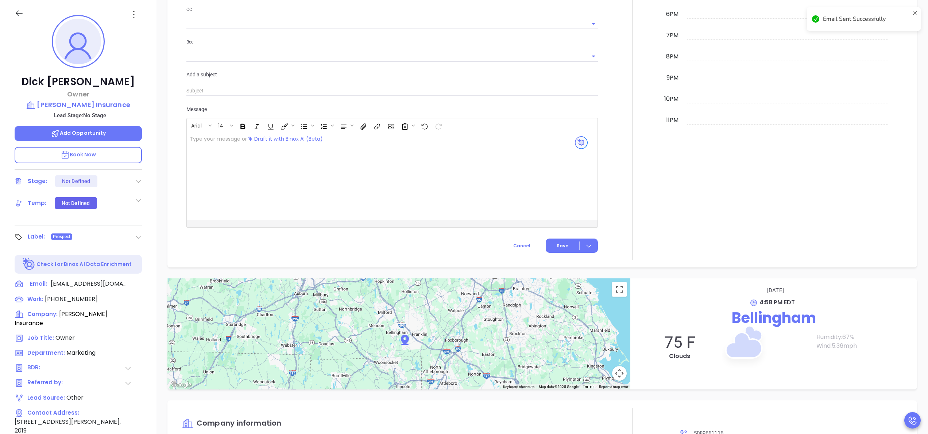
click at [138, 180] on icon at bounding box center [138, 180] width 7 height 7
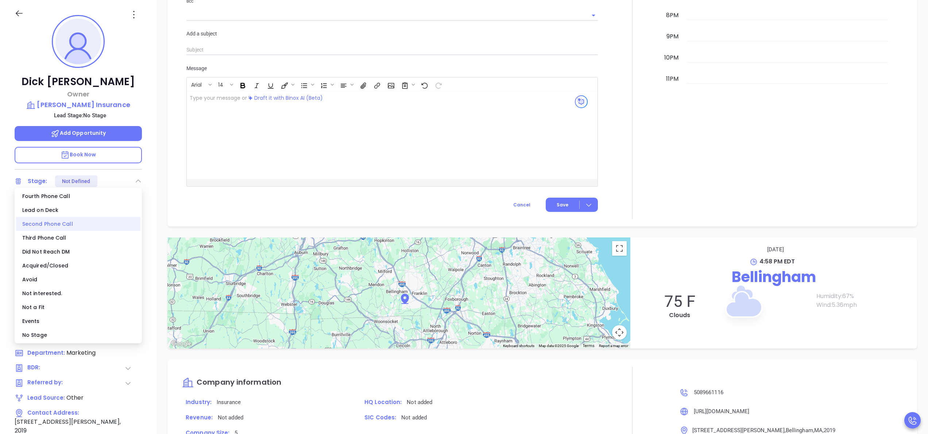
scroll to position [475, 0]
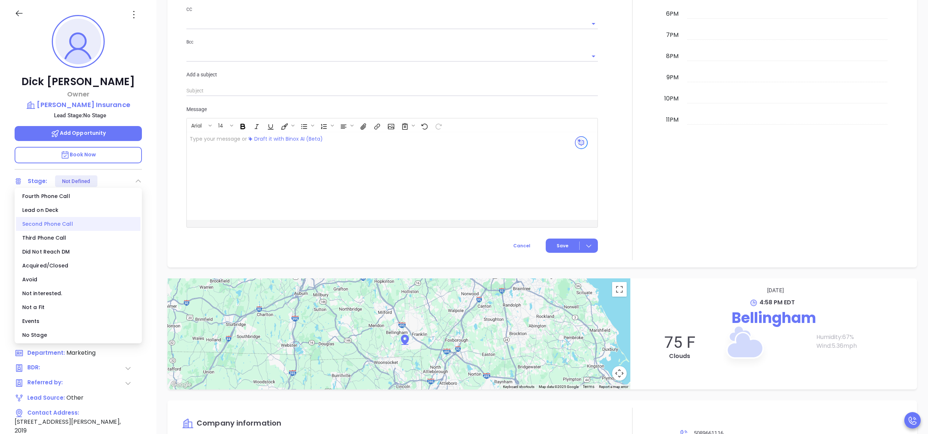
click at [66, 222] on div "Second Phone Call" at bounding box center [78, 224] width 124 height 14
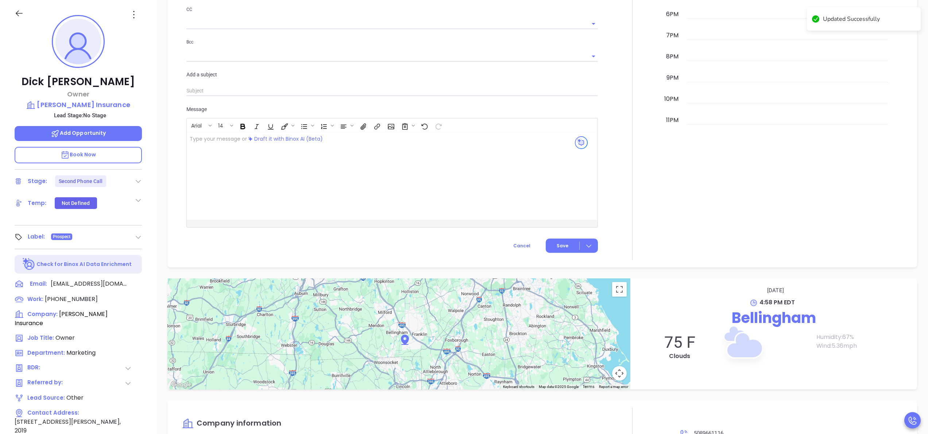
click at [604, 202] on div at bounding box center [632, 17] width 60 height 486
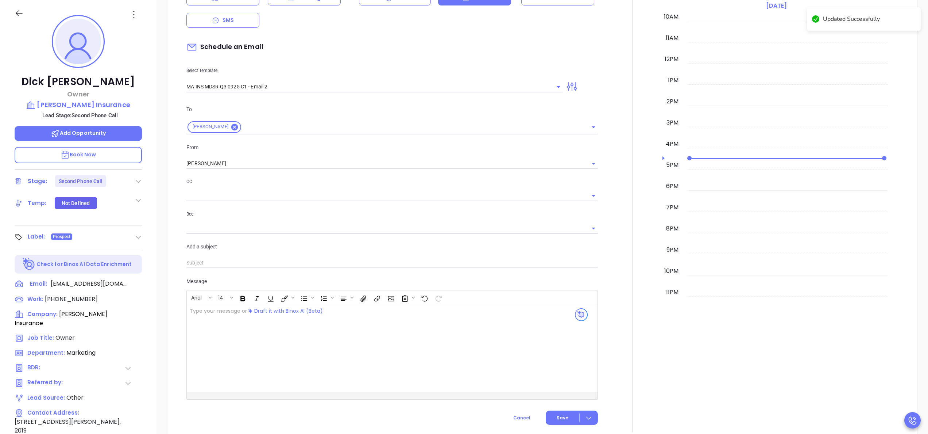
scroll to position [253, 0]
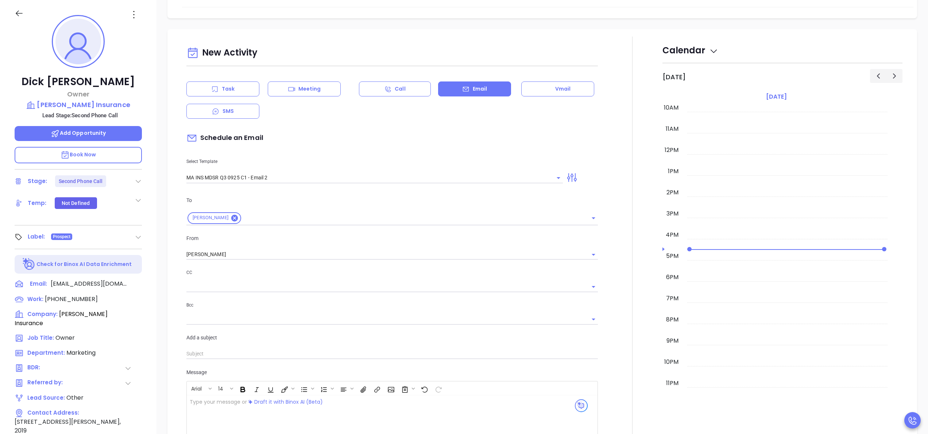
click at [221, 93] on div "Task" at bounding box center [222, 88] width 73 height 15
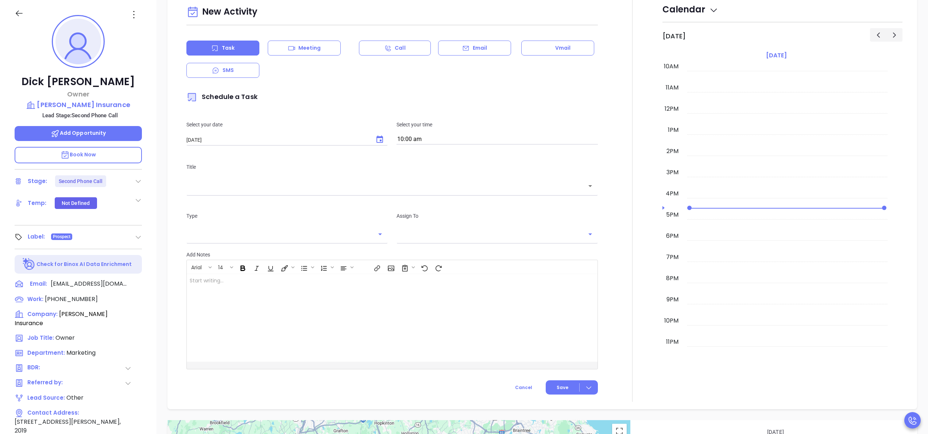
scroll to position [212, 0]
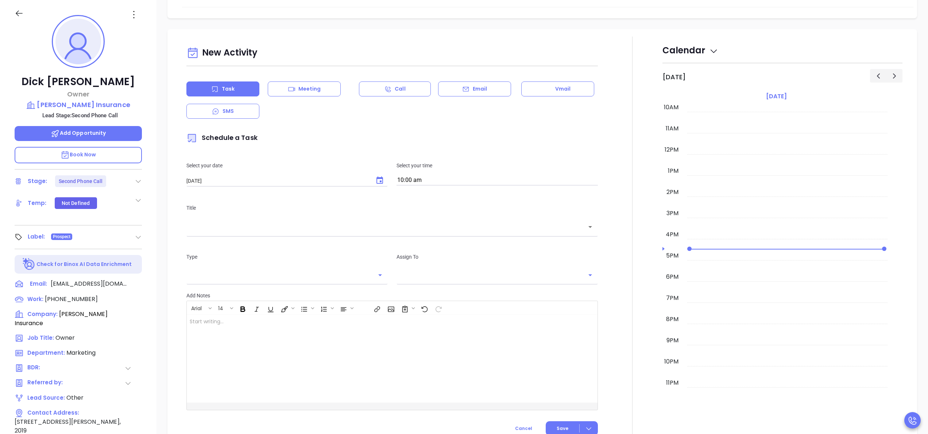
type input "[PERSON_NAME]"
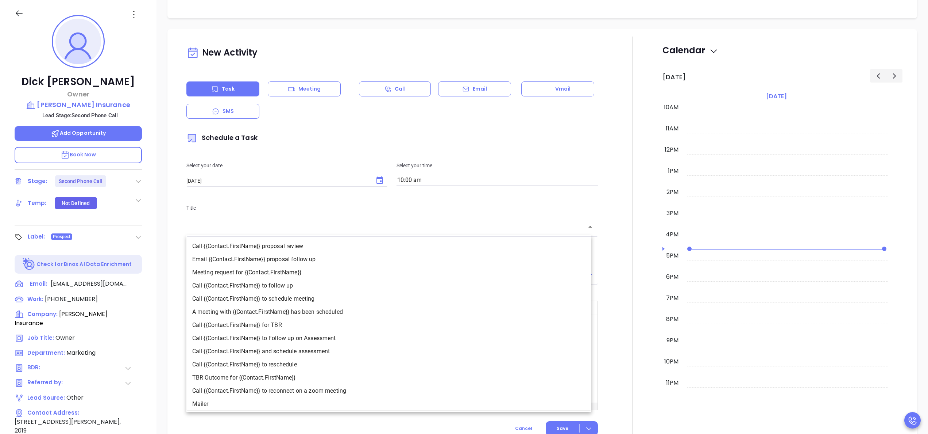
click at [355, 229] on input "text" at bounding box center [387, 227] width 394 height 8
click at [290, 285] on li "Call {{Contact.FirstName}} to follow up" at bounding box center [388, 285] width 405 height 13
type input "Call [PERSON_NAME] to follow up"
type input "Call"
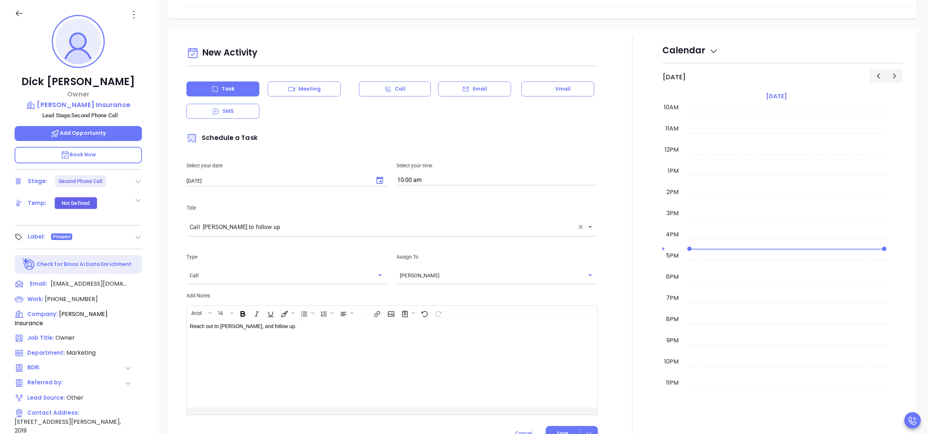
click at [618, 300] on div at bounding box center [632, 241] width 60 height 411
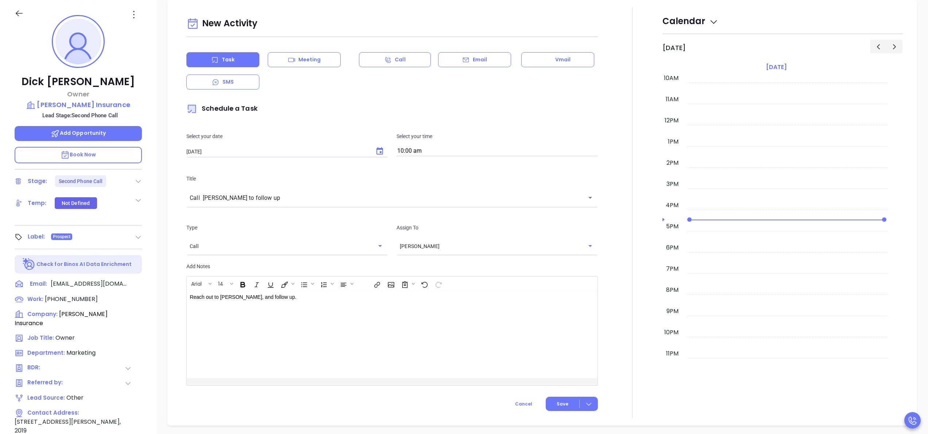
click at [557, 396] on div "New Activity Task Meeting Call Email Vmail SMS Schedule a Task Select your date…" at bounding box center [392, 212] width 420 height 411
click at [559, 402] on span "Save" at bounding box center [563, 403] width 12 height 7
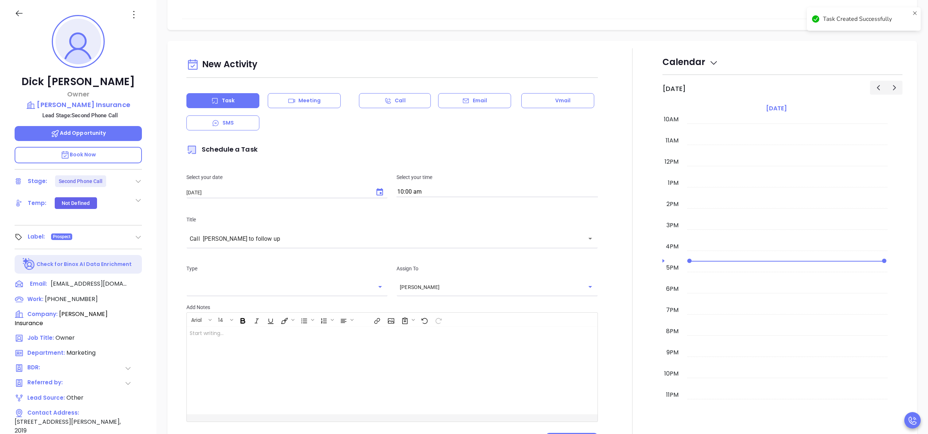
scroll to position [282, 0]
